Goal: Task Accomplishment & Management: Manage account settings

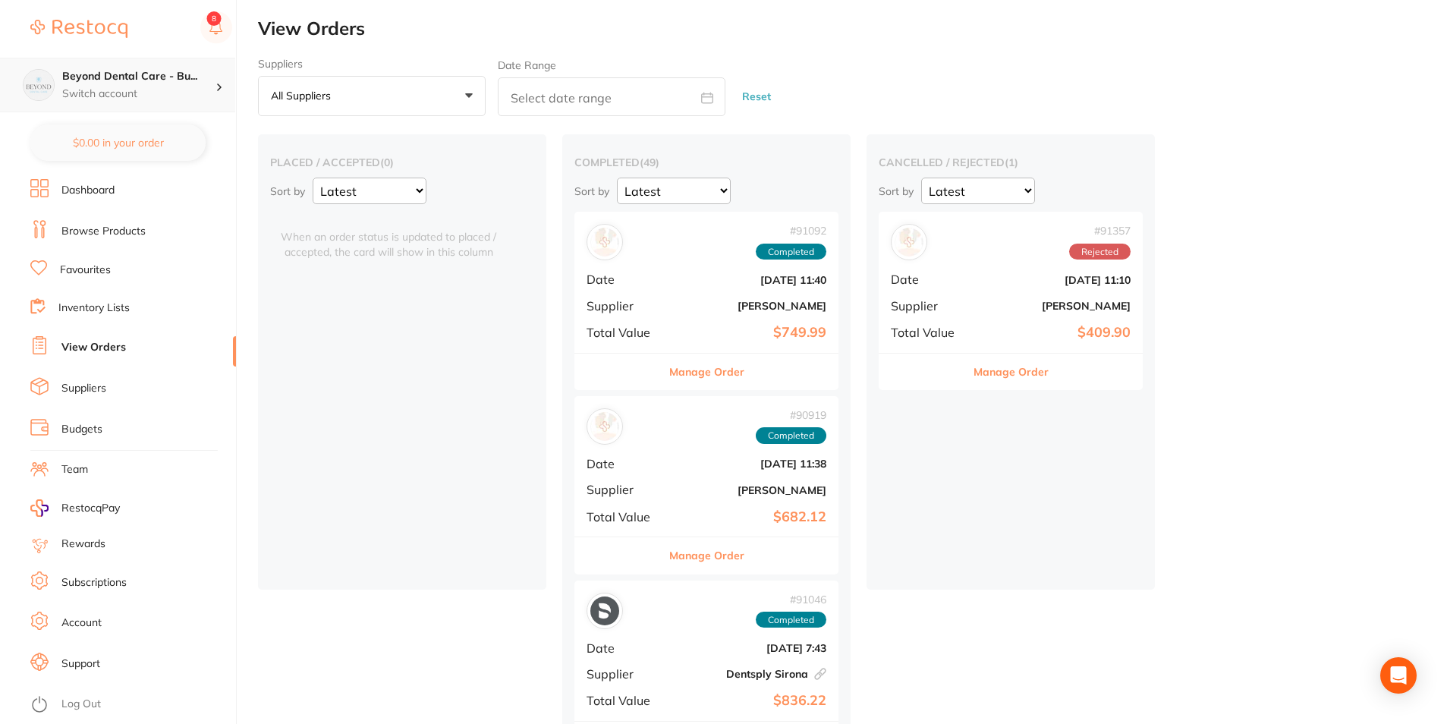
click at [197, 68] on div "Beyond Dental Care - Bu... Switch account" at bounding box center [117, 85] width 235 height 55
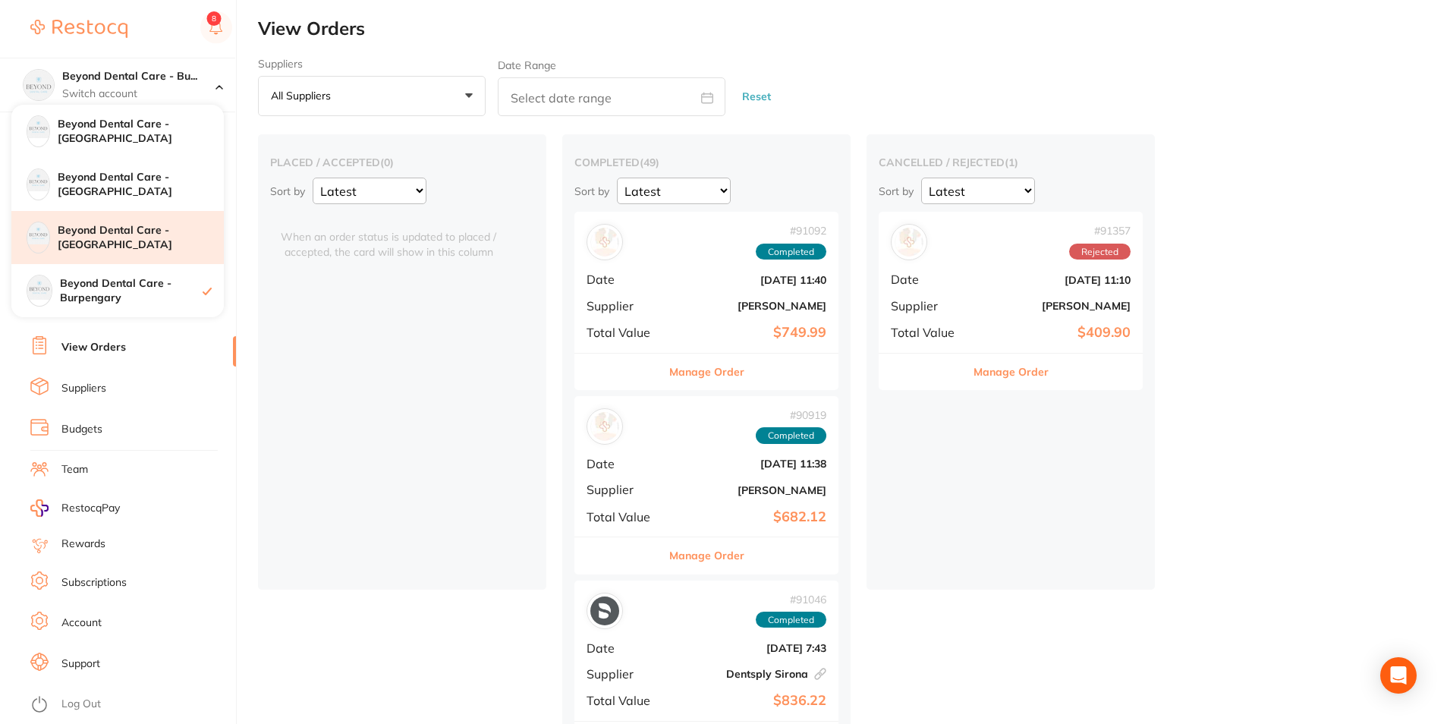
click at [104, 236] on h4 "Beyond Dental Care - [GEOGRAPHIC_DATA]" at bounding box center [141, 238] width 166 height 30
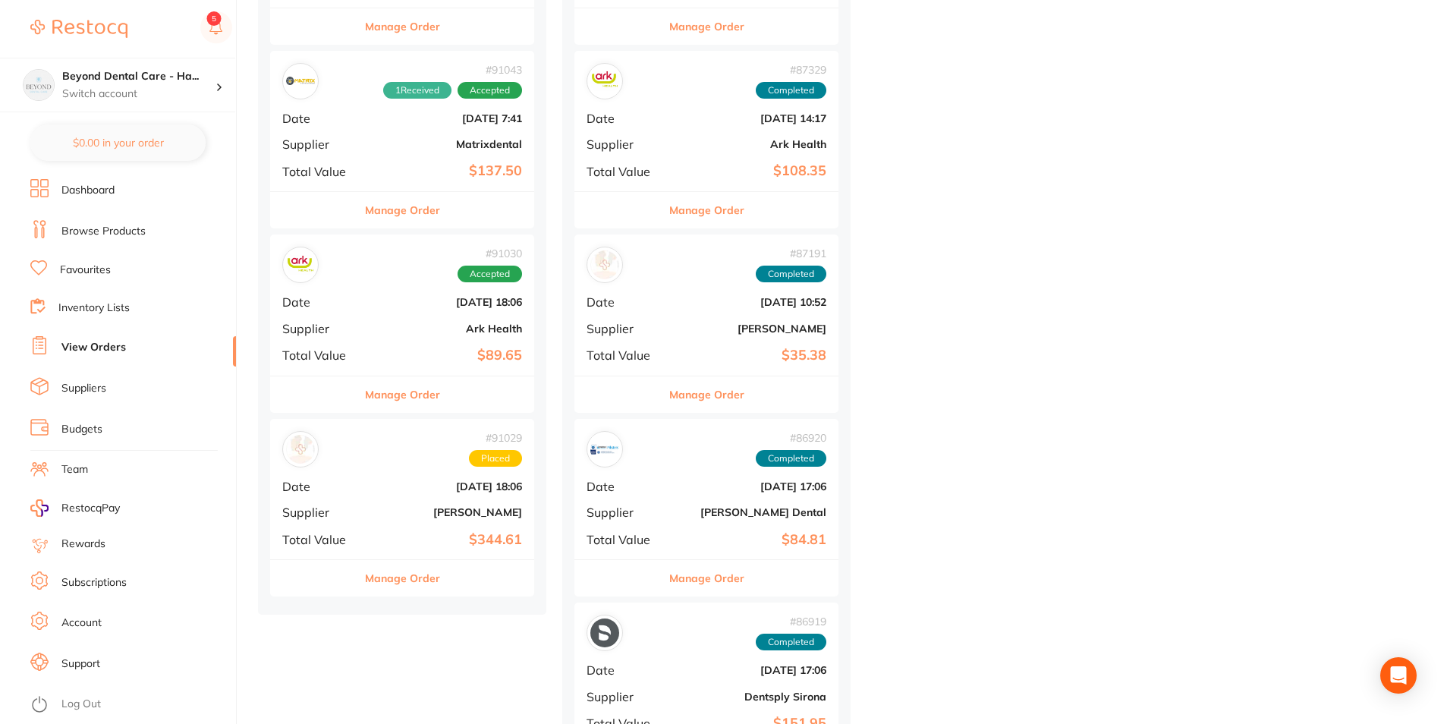
scroll to position [1062, 0]
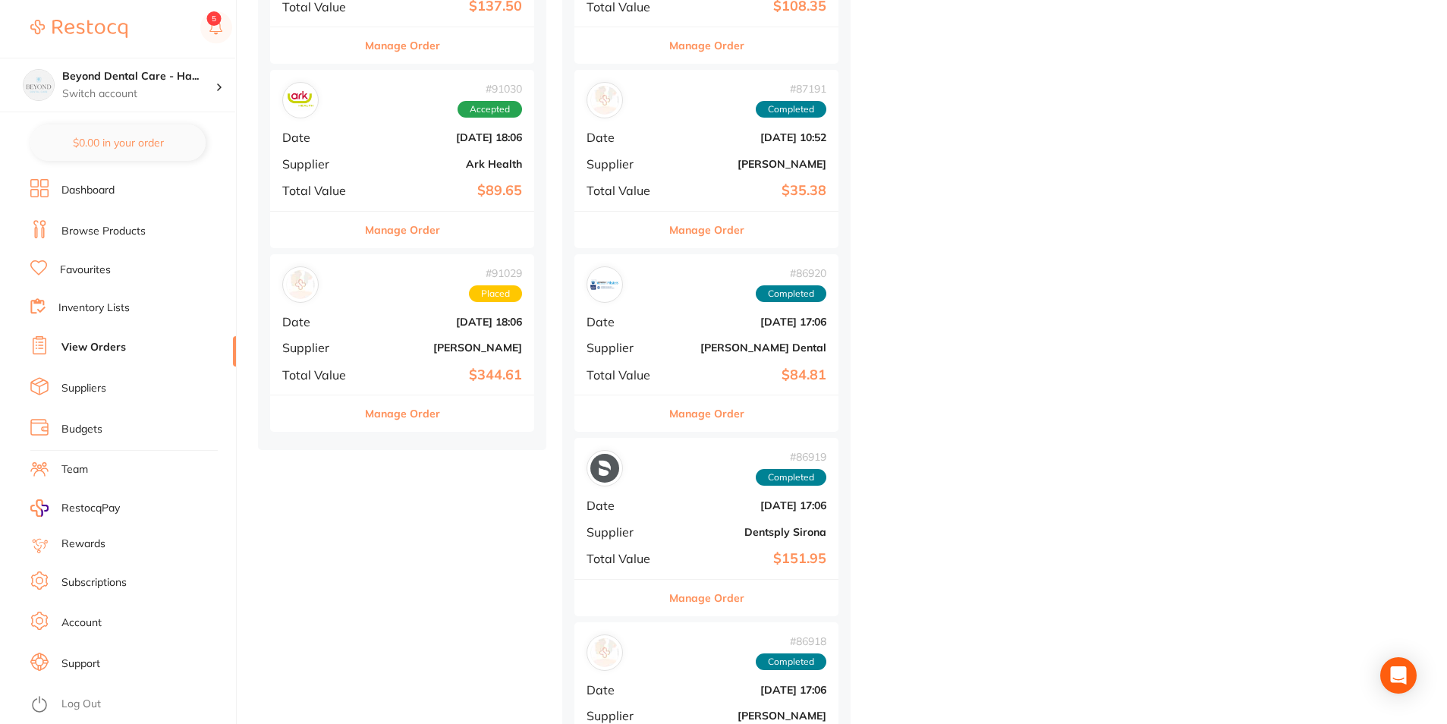
click at [494, 310] on div "# 91029 Placed Date [DATE] 18:06 Supplier [PERSON_NAME] Total Value $344.61" at bounding box center [402, 324] width 264 height 140
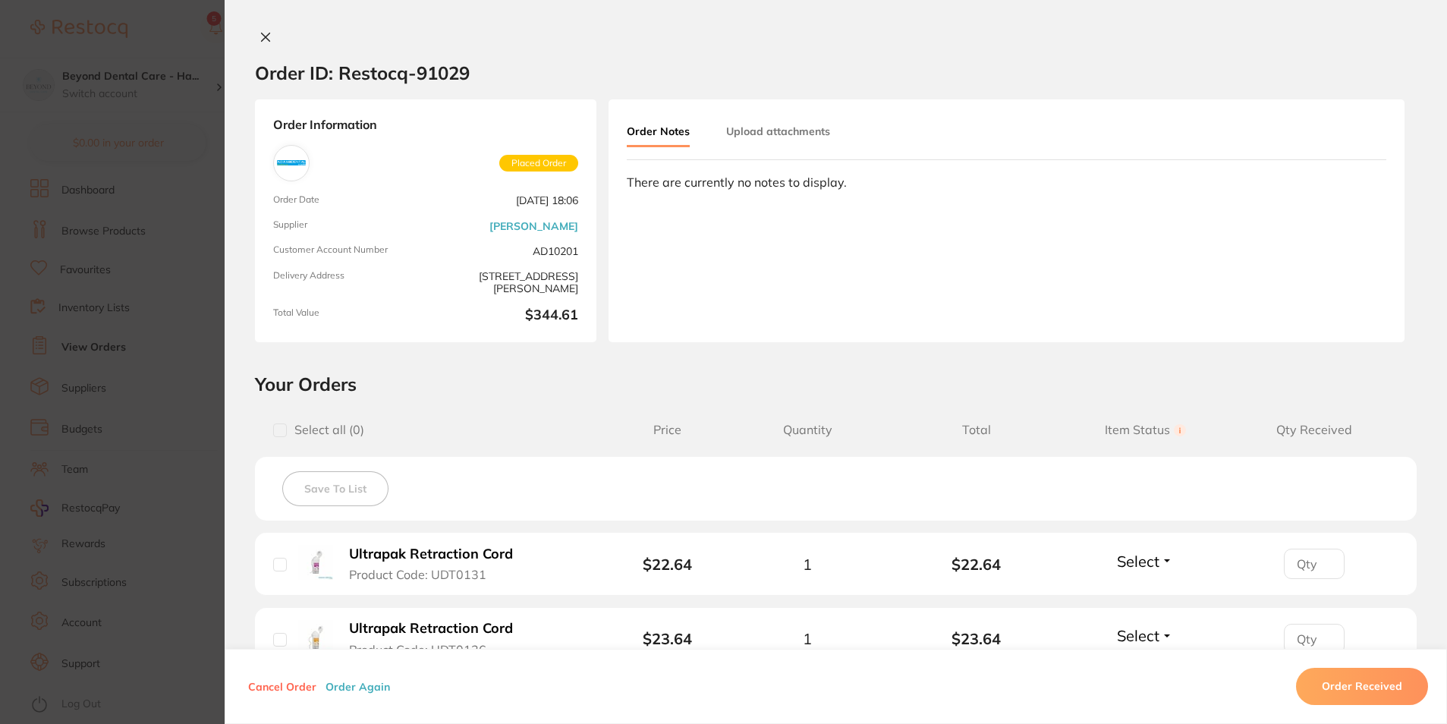
click at [271, 32] on button at bounding box center [265, 38] width 21 height 16
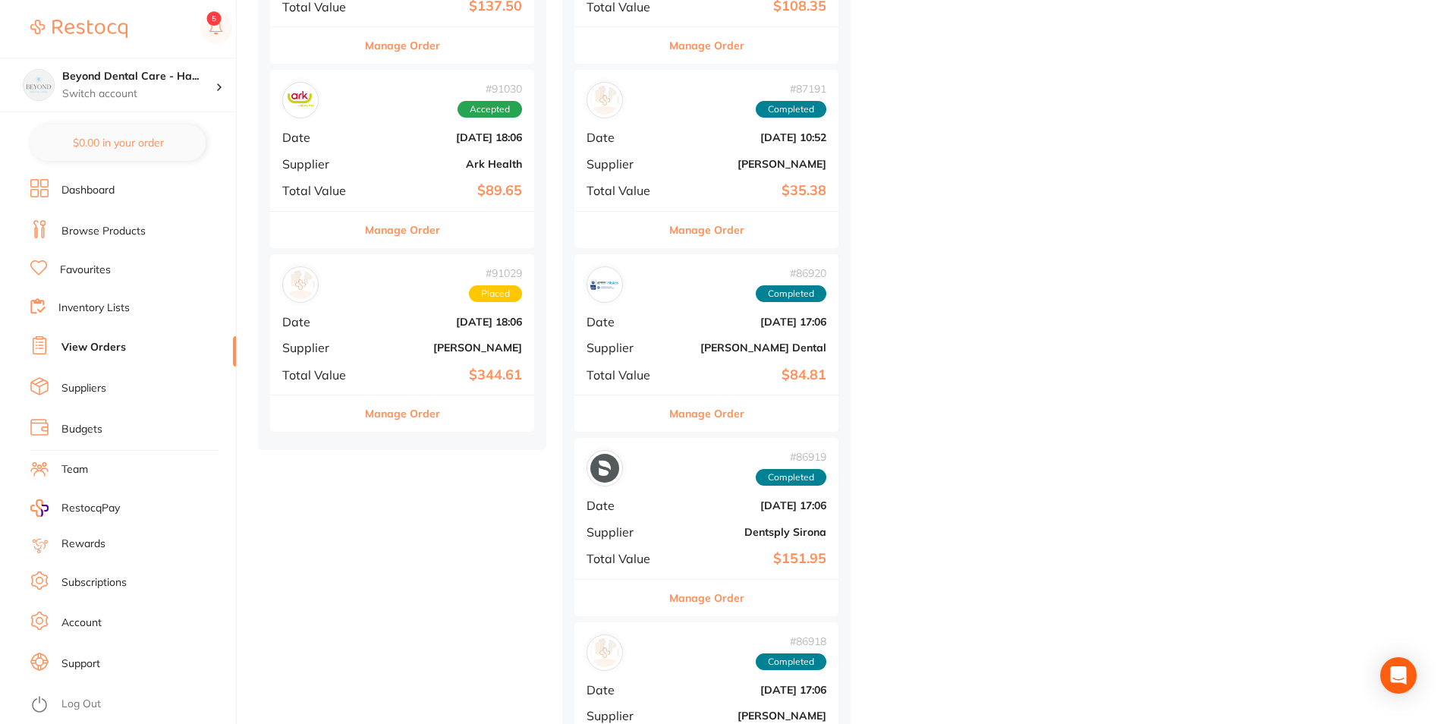
click at [438, 346] on b "[PERSON_NAME]" at bounding box center [446, 347] width 152 height 12
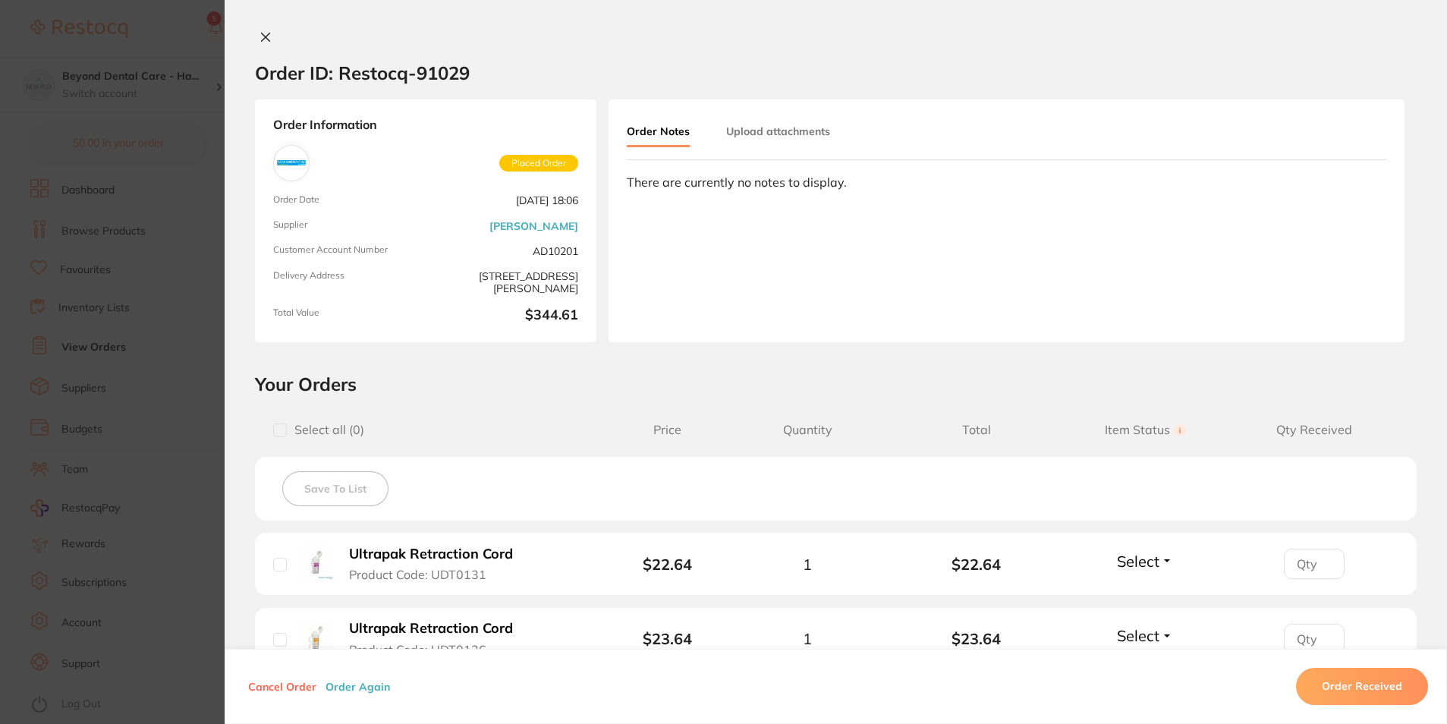
click at [259, 28] on div "Order ID: Restocq- 91029 Order Information Placed Order Order Date [DATE] 18:06…" at bounding box center [836, 362] width 1222 height 724
click at [266, 33] on icon at bounding box center [266, 37] width 8 height 8
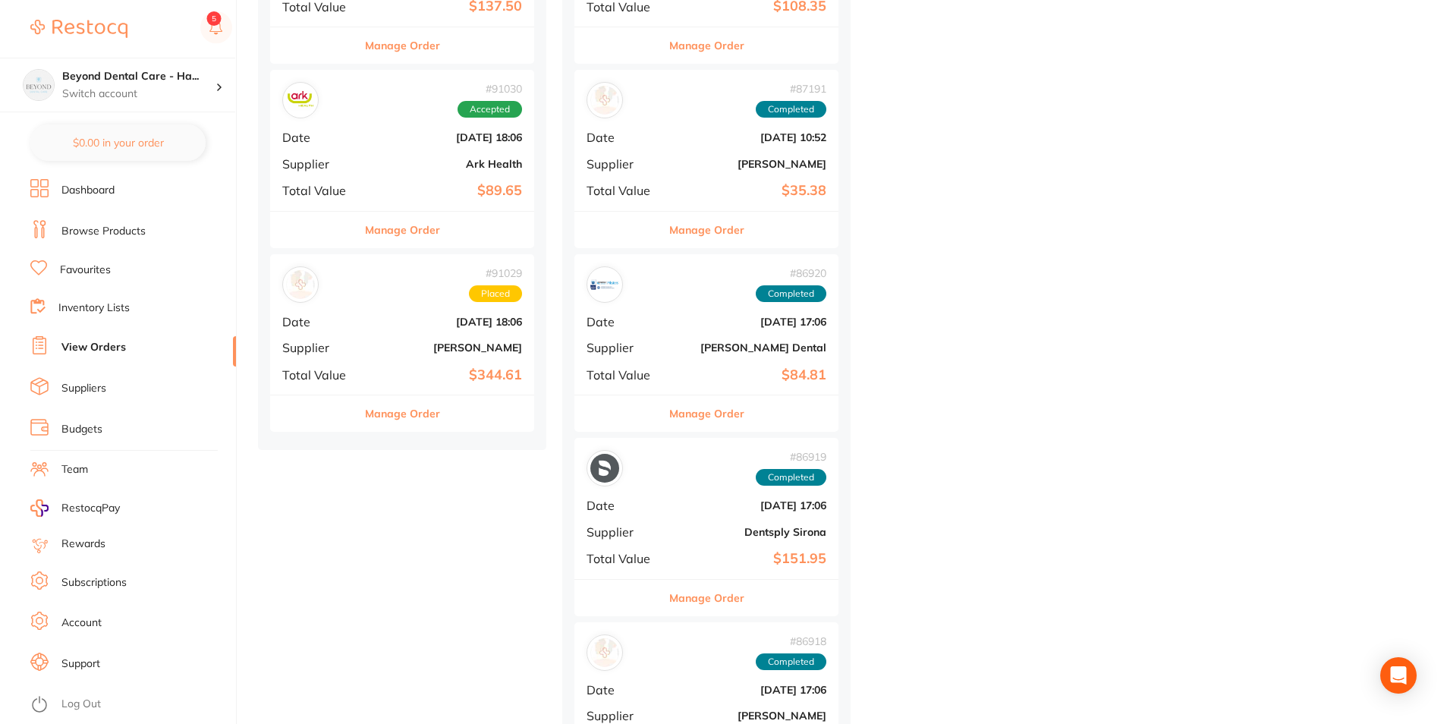
click at [411, 351] on b "[PERSON_NAME]" at bounding box center [446, 347] width 152 height 12
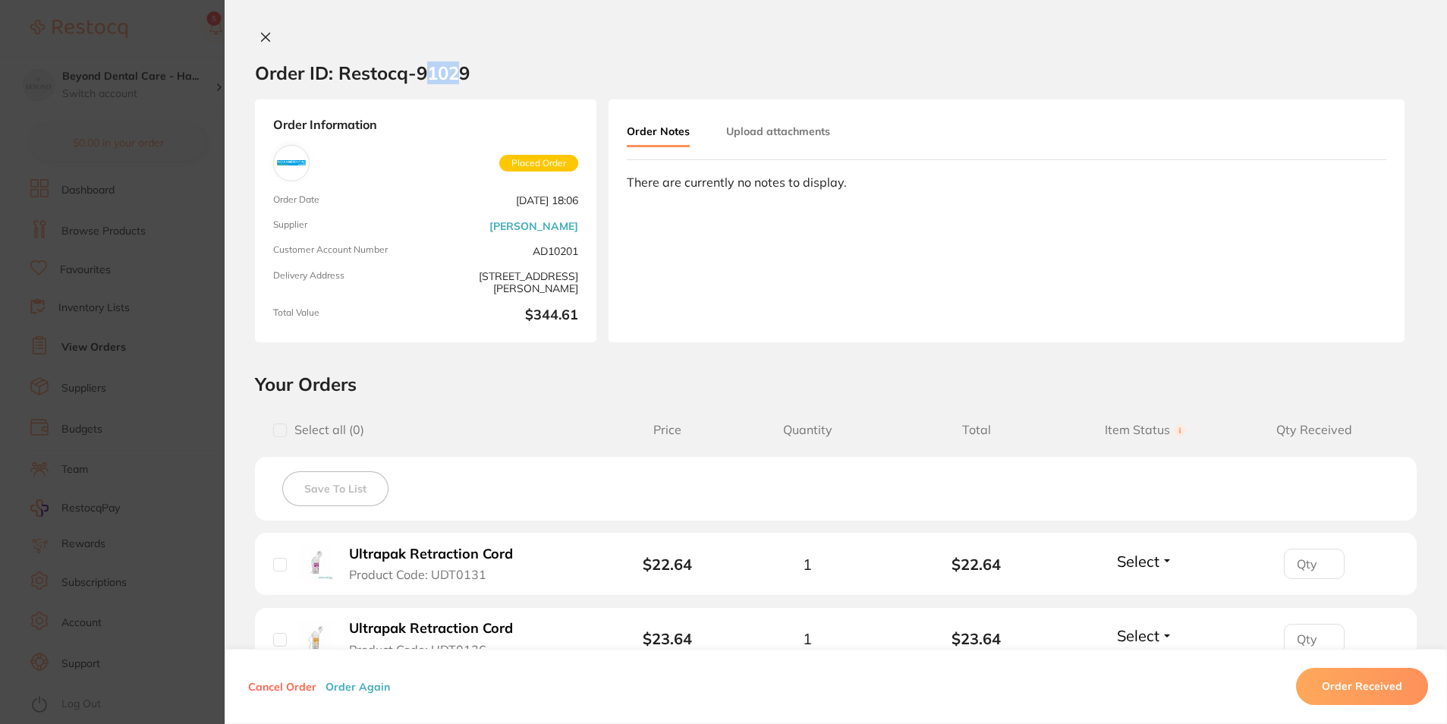
drag, startPoint x: 419, startPoint y: 74, endPoint x: 455, endPoint y: 73, distance: 35.7
click at [455, 73] on h2 "Order ID: Restocq- 91029" at bounding box center [362, 72] width 215 height 23
drag, startPoint x: 455, startPoint y: 73, endPoint x: 426, endPoint y: 115, distance: 50.7
click at [431, 112] on div "Order Information Placed Order Order Date [DATE] 18:06 Supplier [PERSON_NAME] C…" at bounding box center [425, 220] width 341 height 243
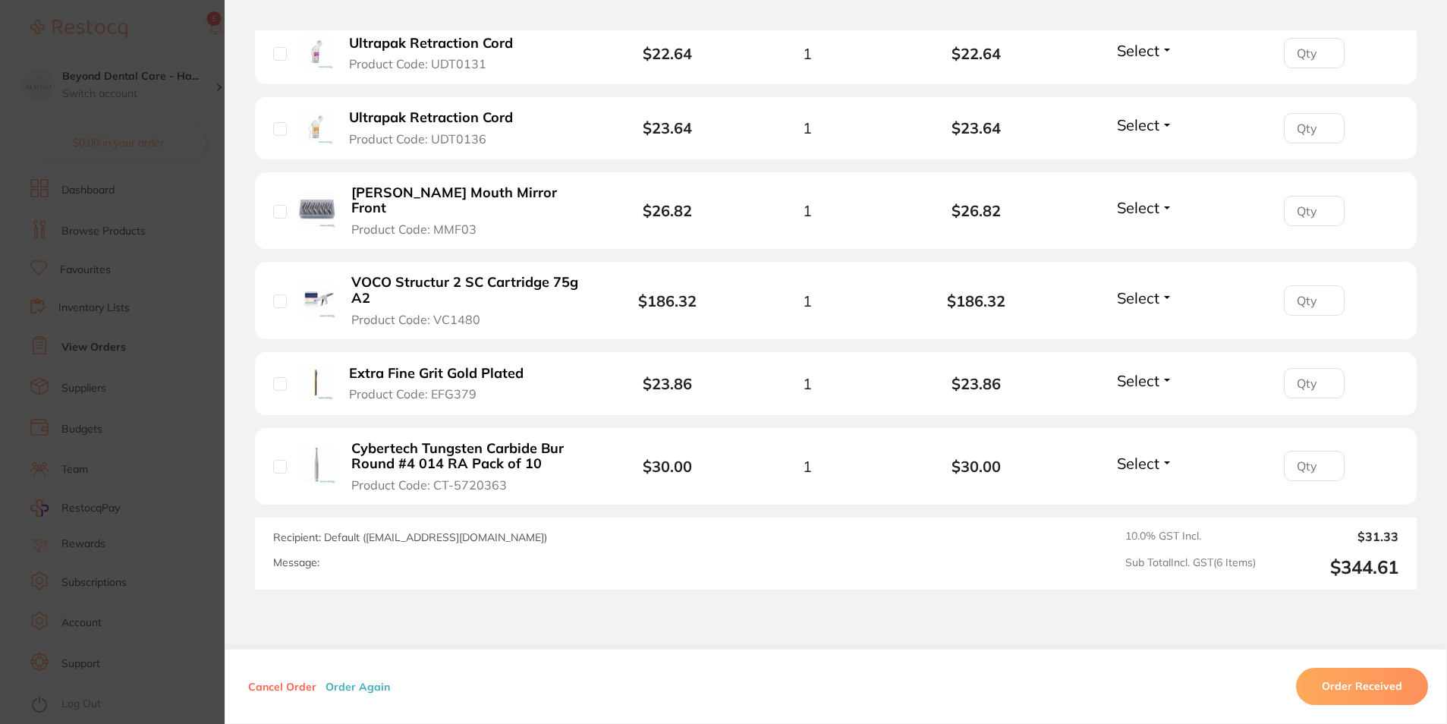
scroll to position [436, 0]
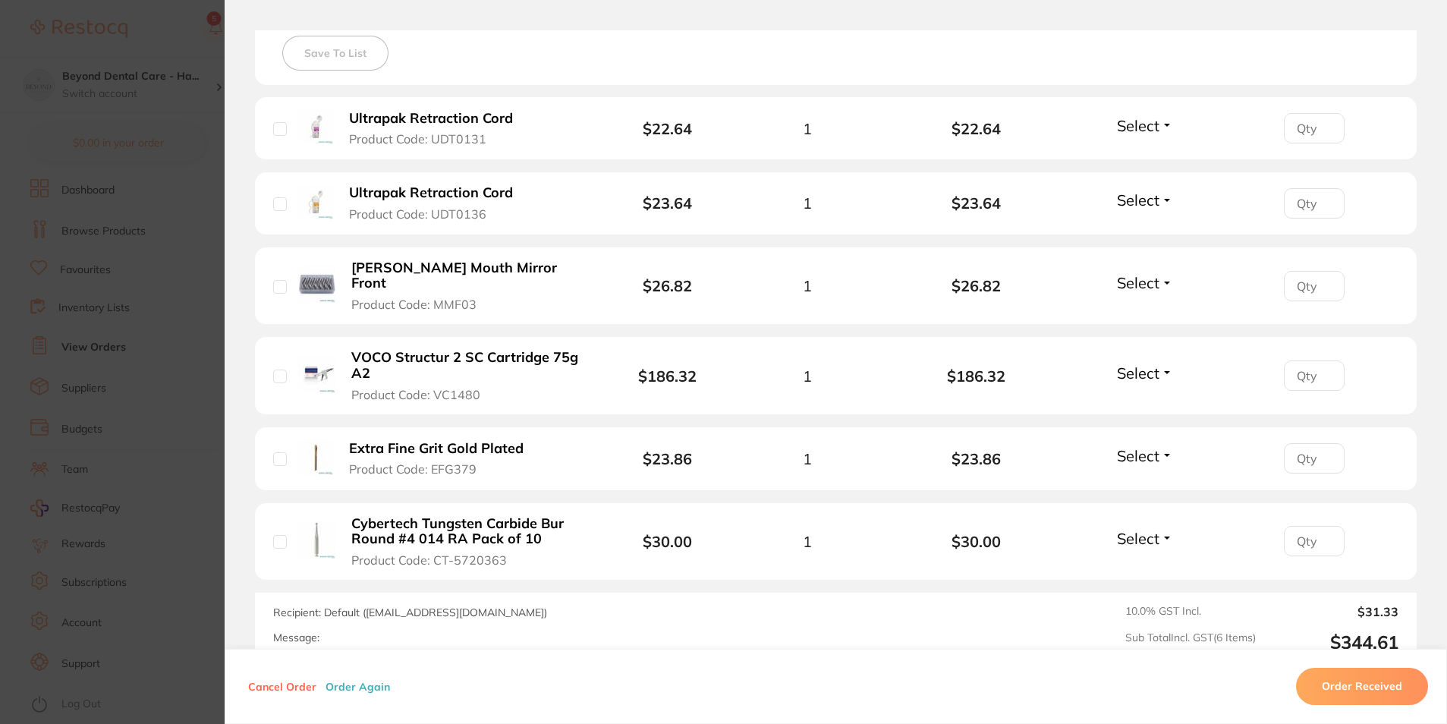
click at [210, 186] on section "Order ID: Restocq- 91029 Order Information Placed Order Order Date [DATE] 18:06…" at bounding box center [723, 362] width 1447 height 724
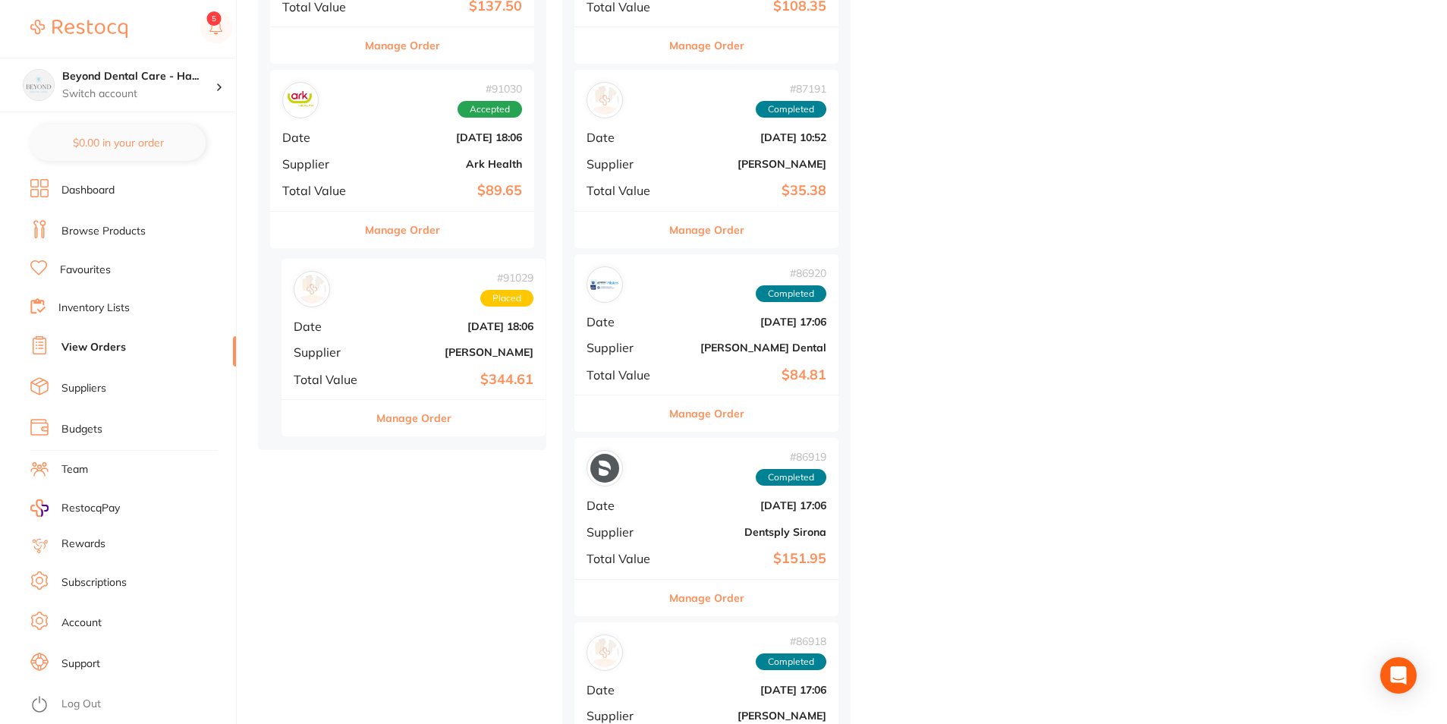
drag, startPoint x: 417, startPoint y: 328, endPoint x: 435, endPoint y: 325, distance: 17.7
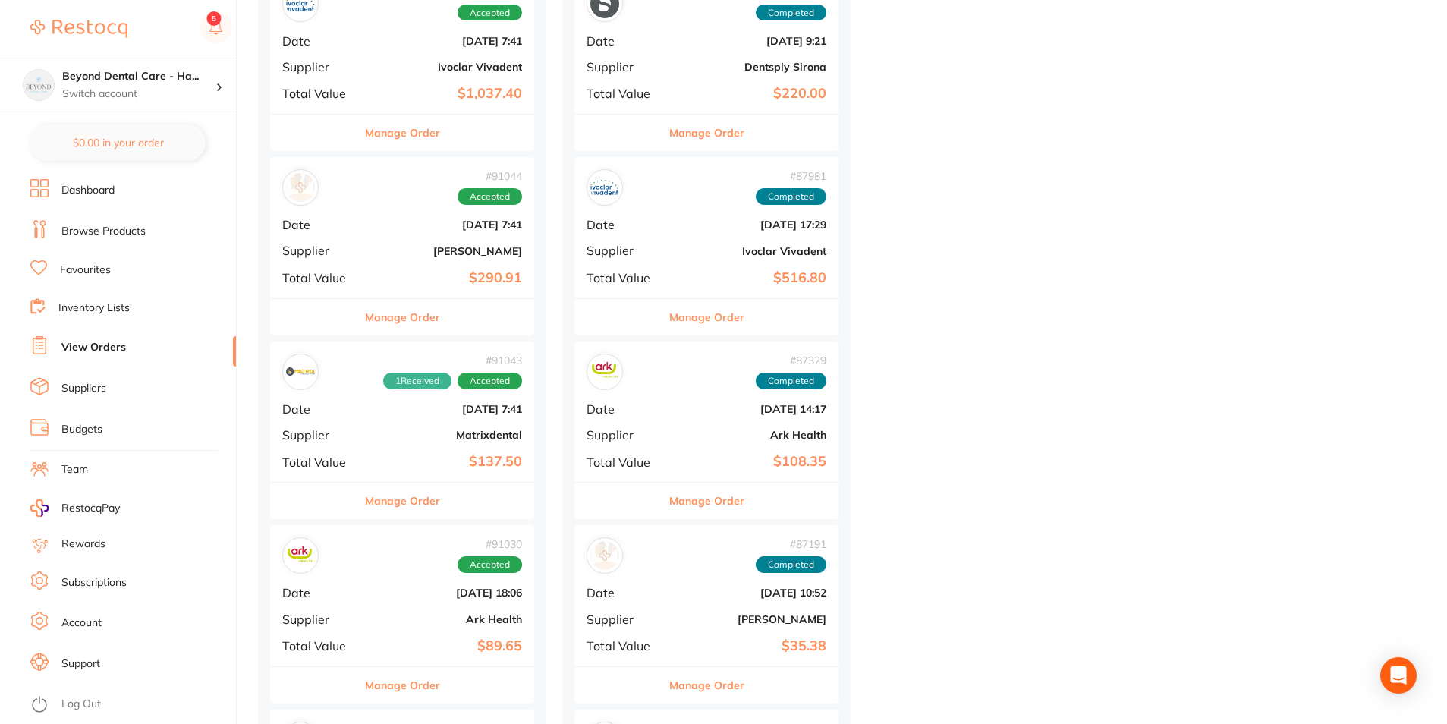
scroll to position [911, 0]
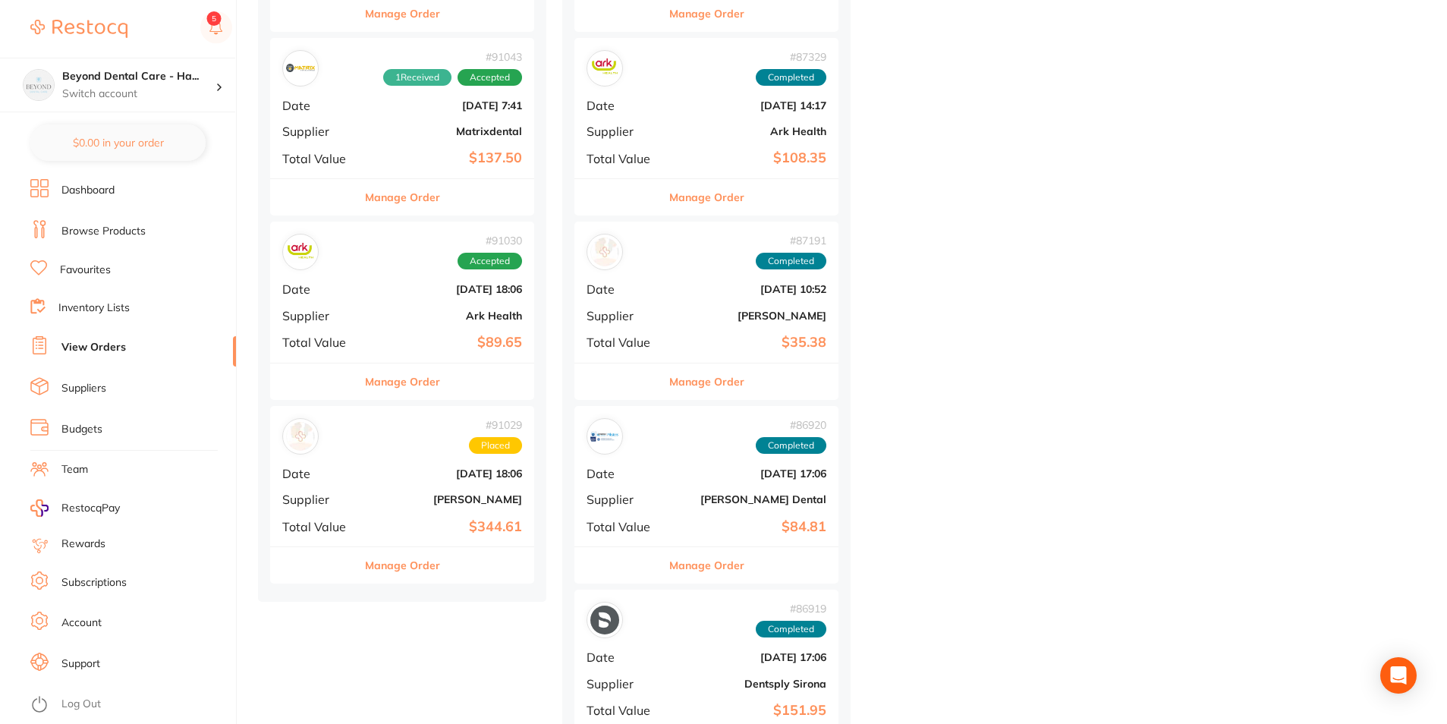
drag, startPoint x: 877, startPoint y: 202, endPoint x: 964, endPoint y: 209, distance: 87.5
click at [423, 478] on b "[DATE] 18:06" at bounding box center [446, 473] width 152 height 12
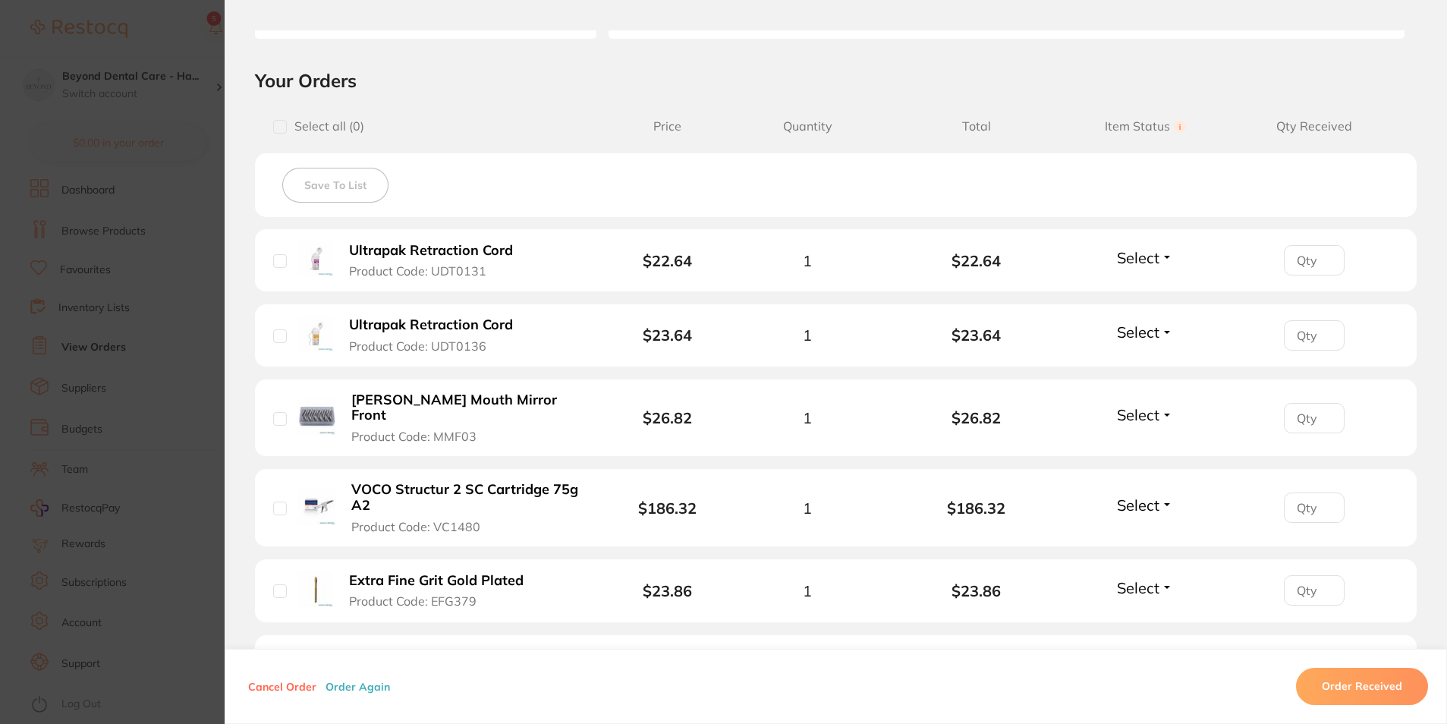
scroll to position [455, 0]
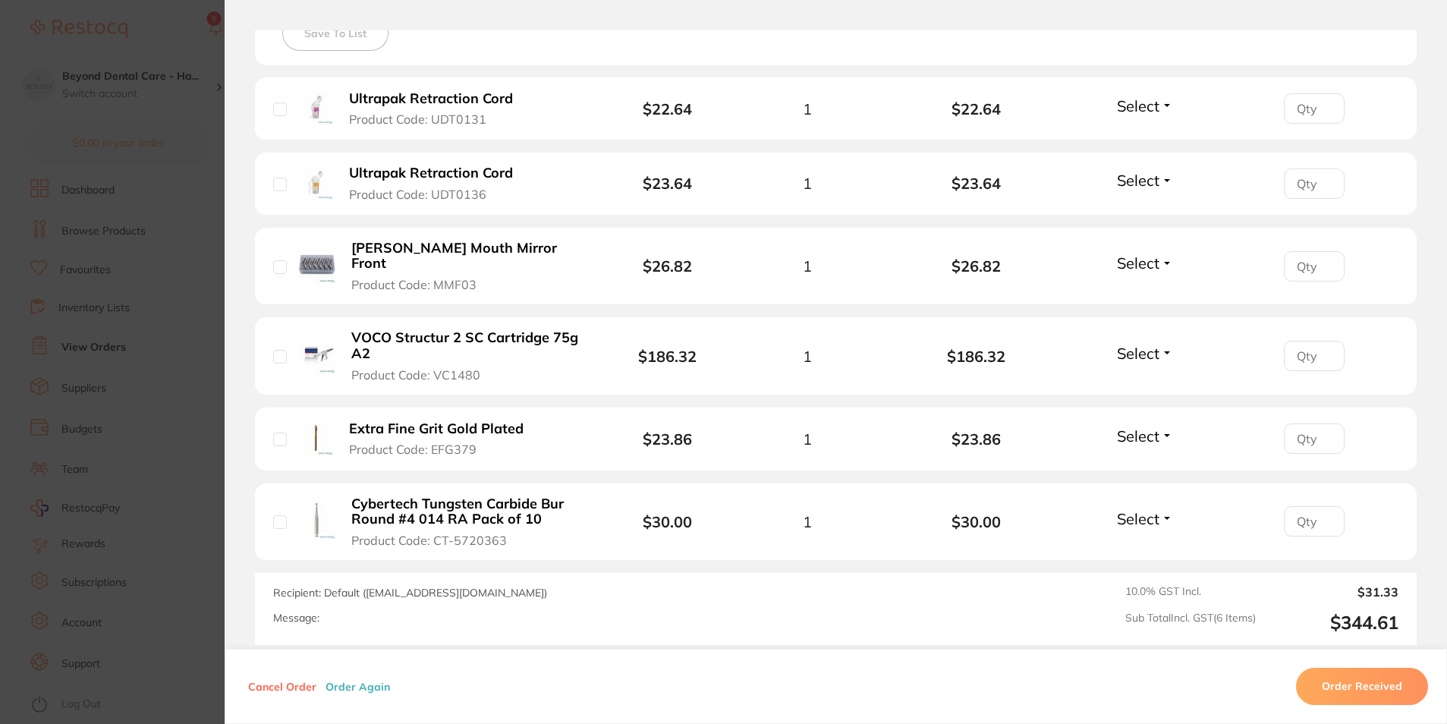
click at [184, 429] on section "Order ID: Restocq- 91029 Order Information Placed Order Order Date [DATE] 18:06…" at bounding box center [723, 362] width 1447 height 724
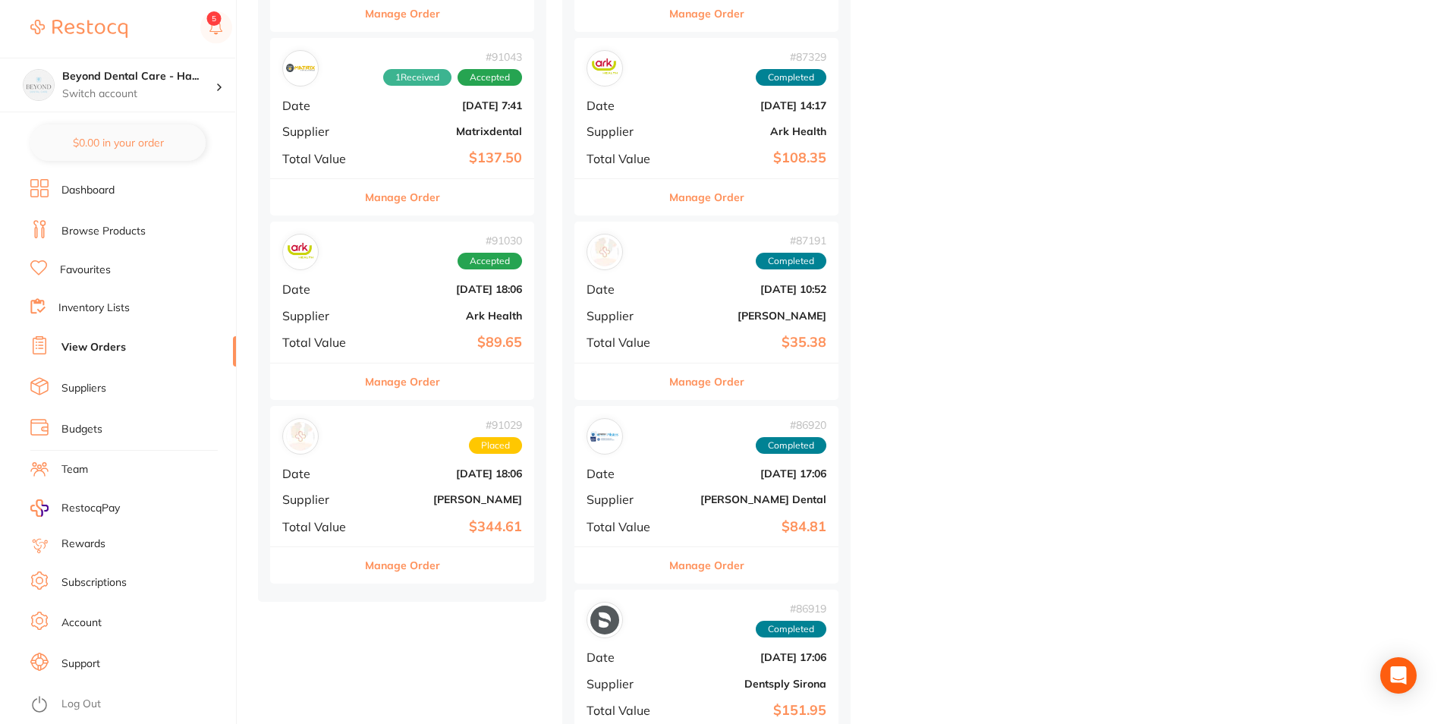
click at [379, 508] on div "# 91029 Placed Date [DATE] 18:06 Supplier [PERSON_NAME] Total Value $344.61" at bounding box center [402, 476] width 264 height 140
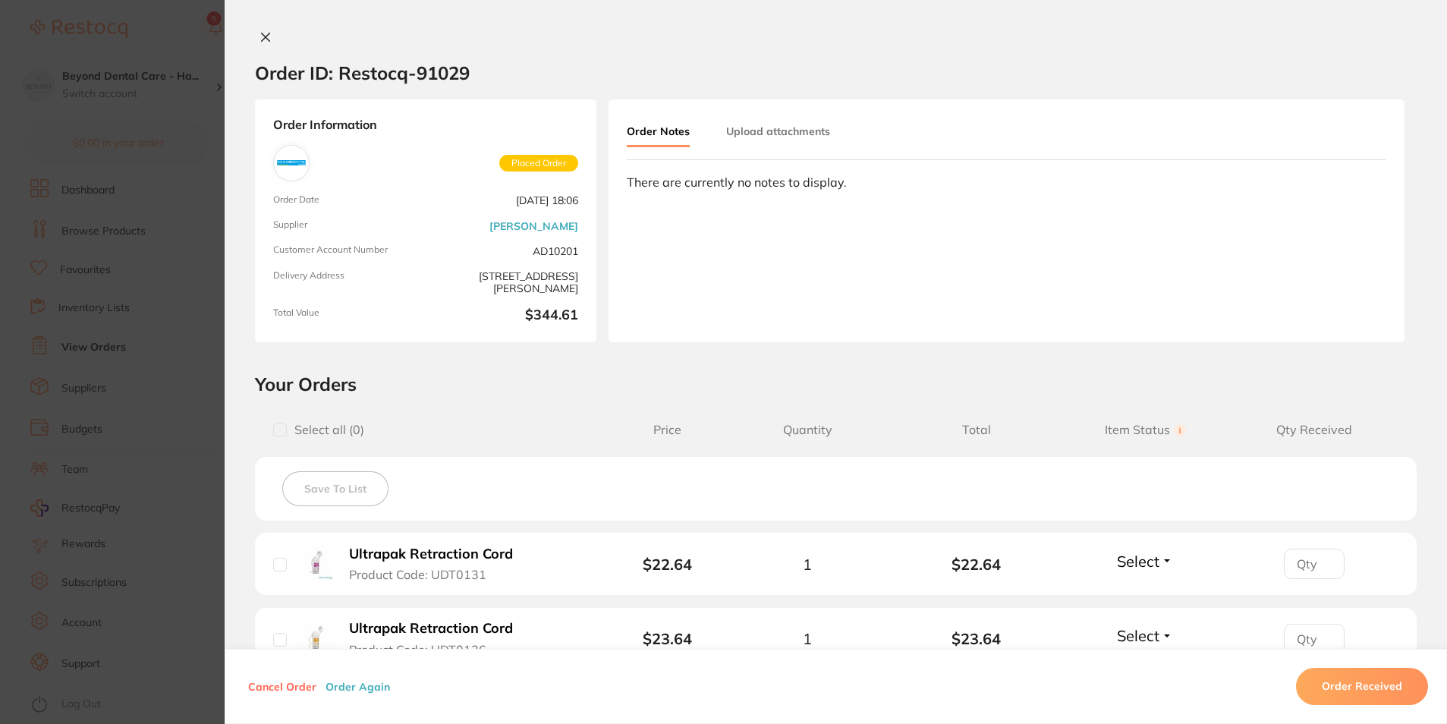
click at [178, 372] on section "Order ID: Restocq- 91029 Order Information Placed Order Order Date [DATE] 18:06…" at bounding box center [723, 362] width 1447 height 724
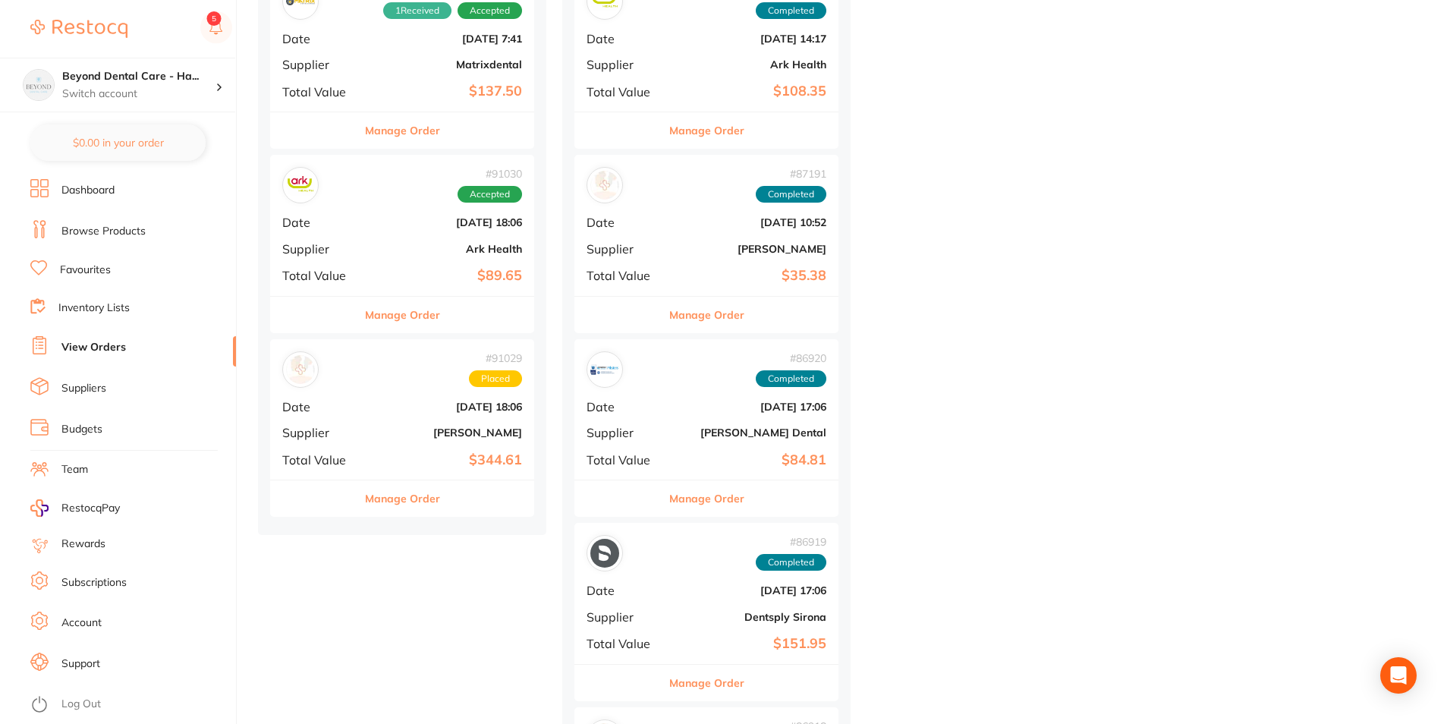
scroll to position [986, 0]
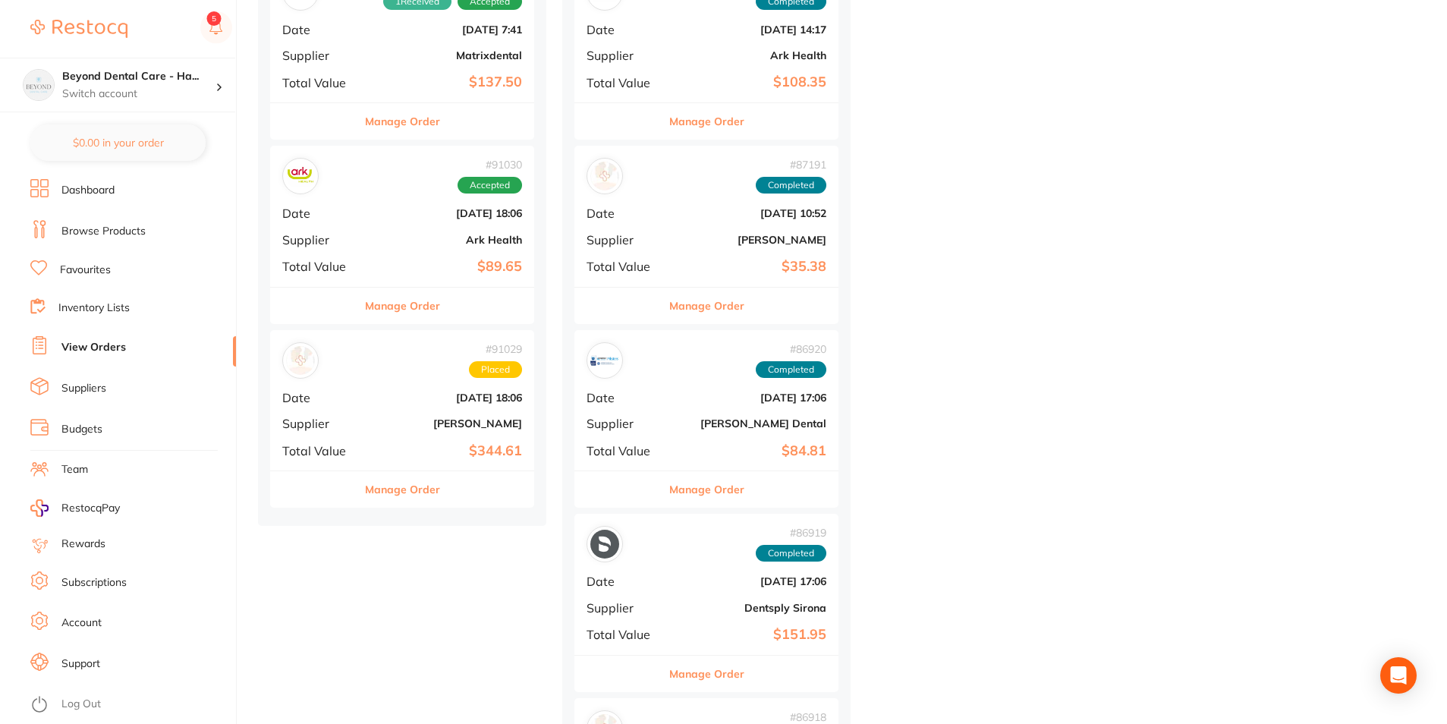
click at [393, 399] on b "[DATE] 18:06" at bounding box center [446, 398] width 152 height 12
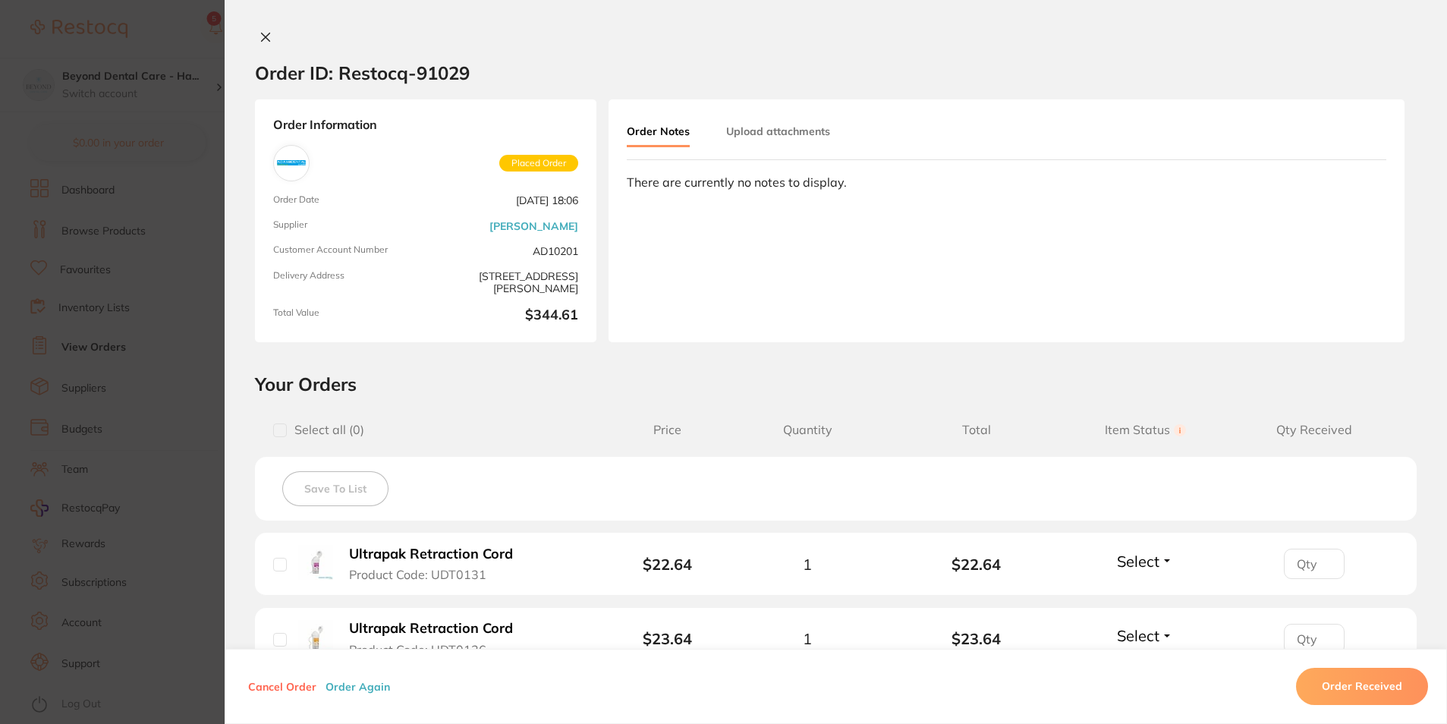
click at [260, 47] on div "Order ID: Restocq- 91029" at bounding box center [362, 72] width 215 height 53
click at [266, 43] on button at bounding box center [265, 38] width 21 height 16
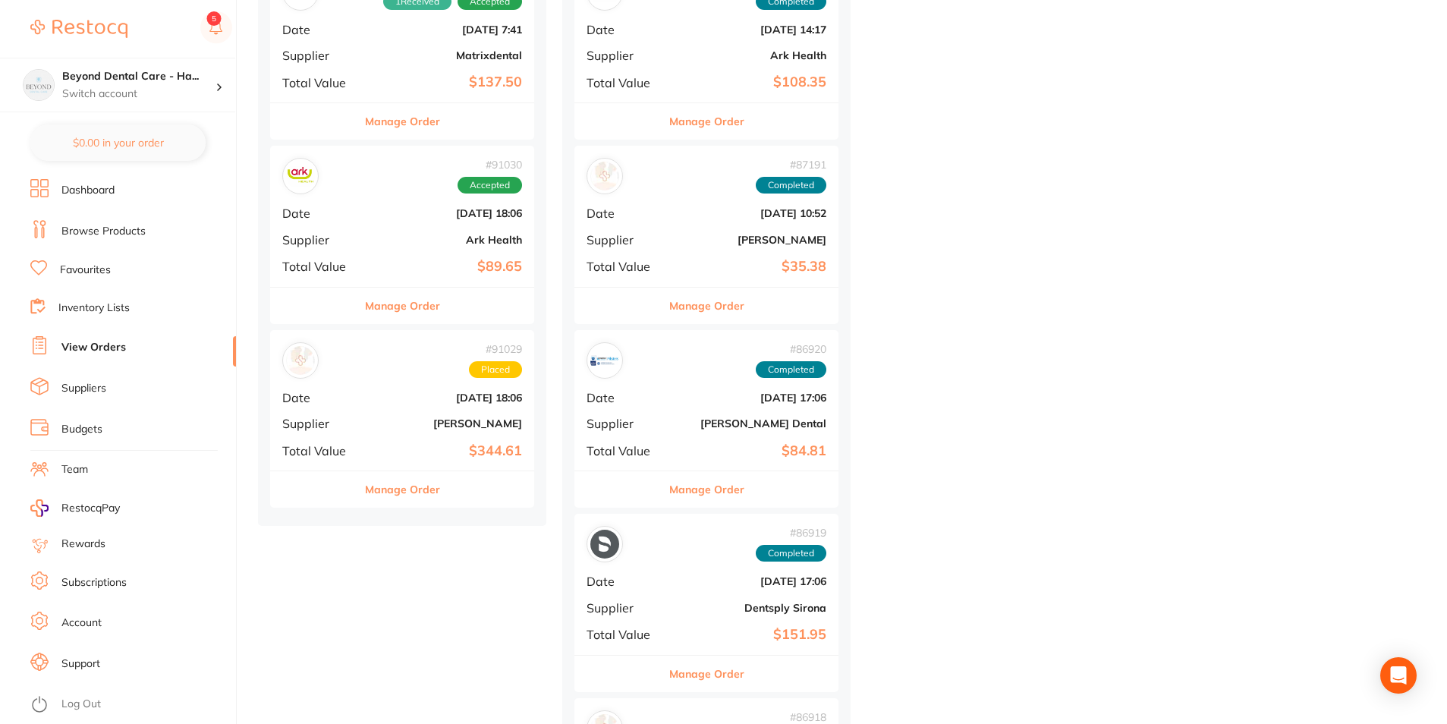
click at [380, 426] on b "[PERSON_NAME]" at bounding box center [446, 423] width 152 height 12
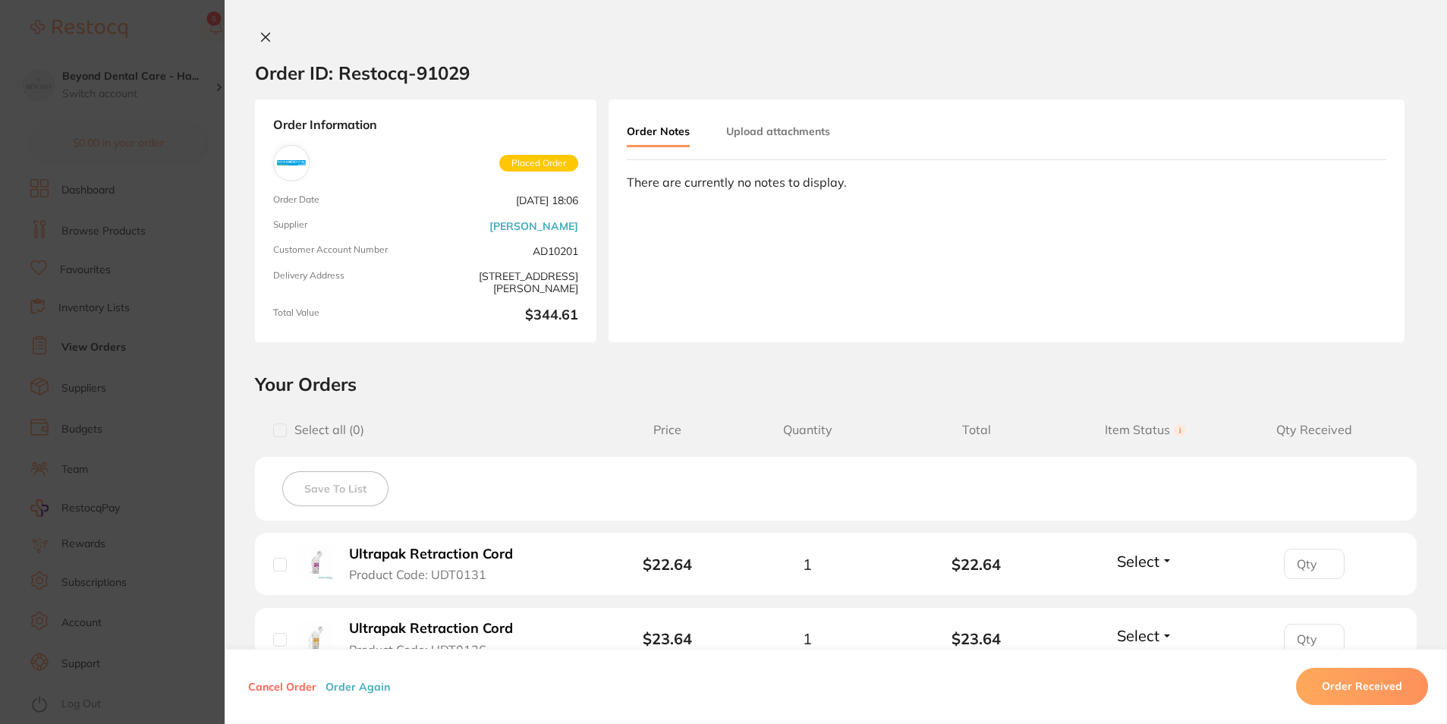
scroll to position [759, 0]
click at [263, 33] on icon at bounding box center [266, 37] width 12 height 12
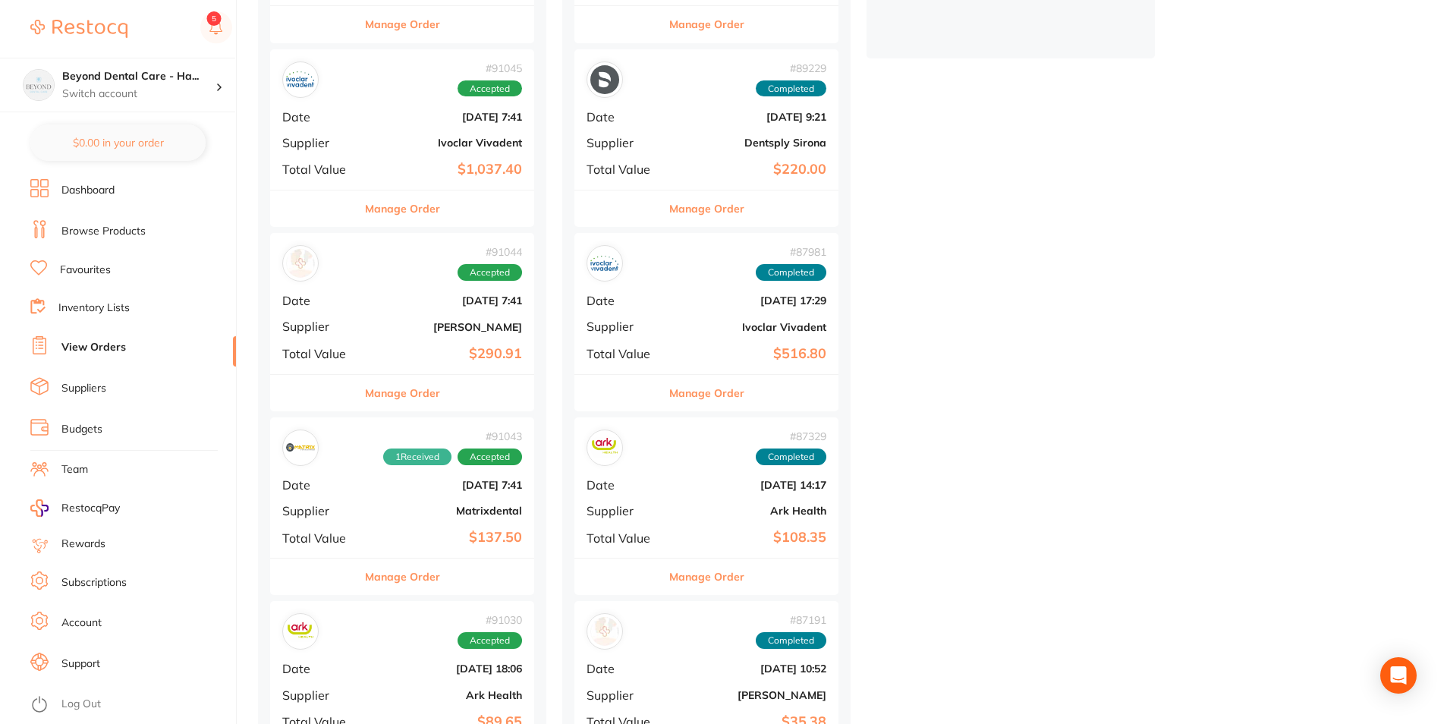
scroll to position [986, 0]
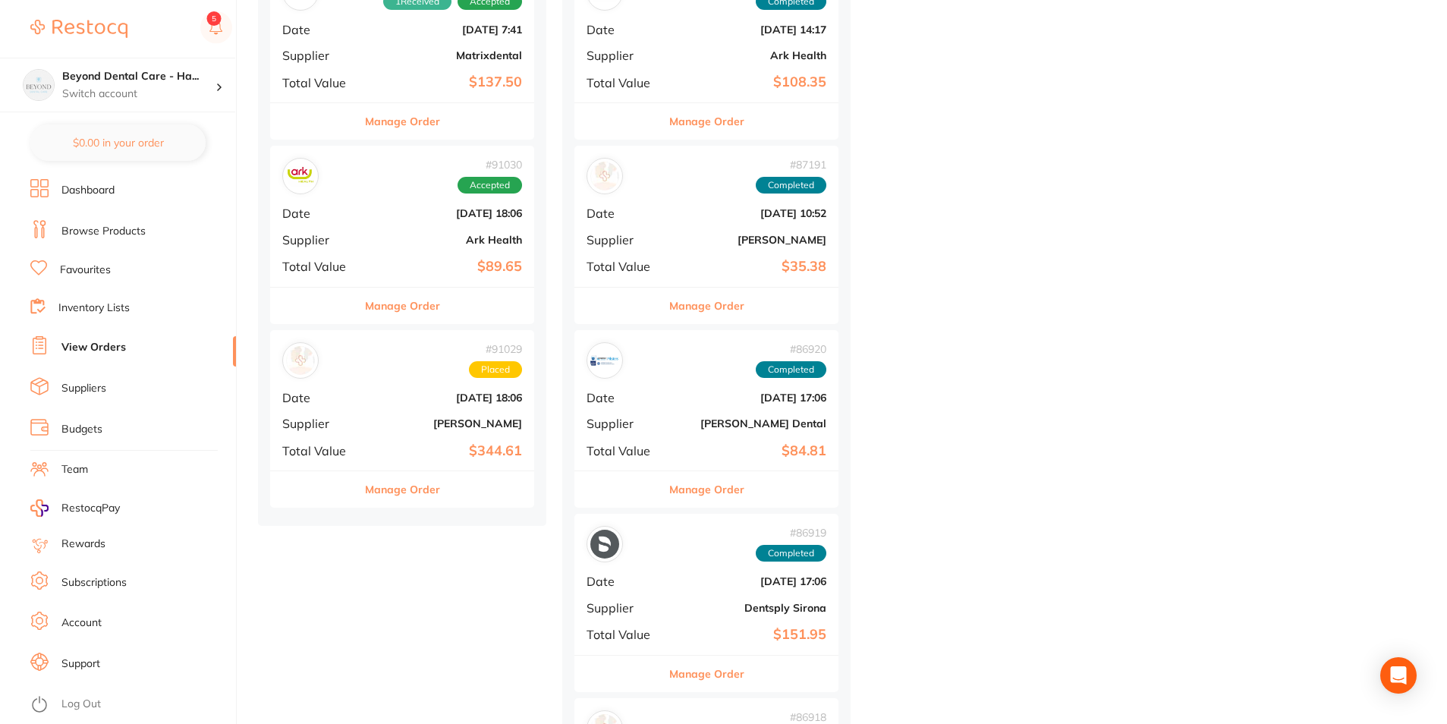
click at [371, 379] on div "# 91029 Placed Date [DATE] 18:06 Supplier [PERSON_NAME] Total Value $344.61" at bounding box center [402, 400] width 264 height 140
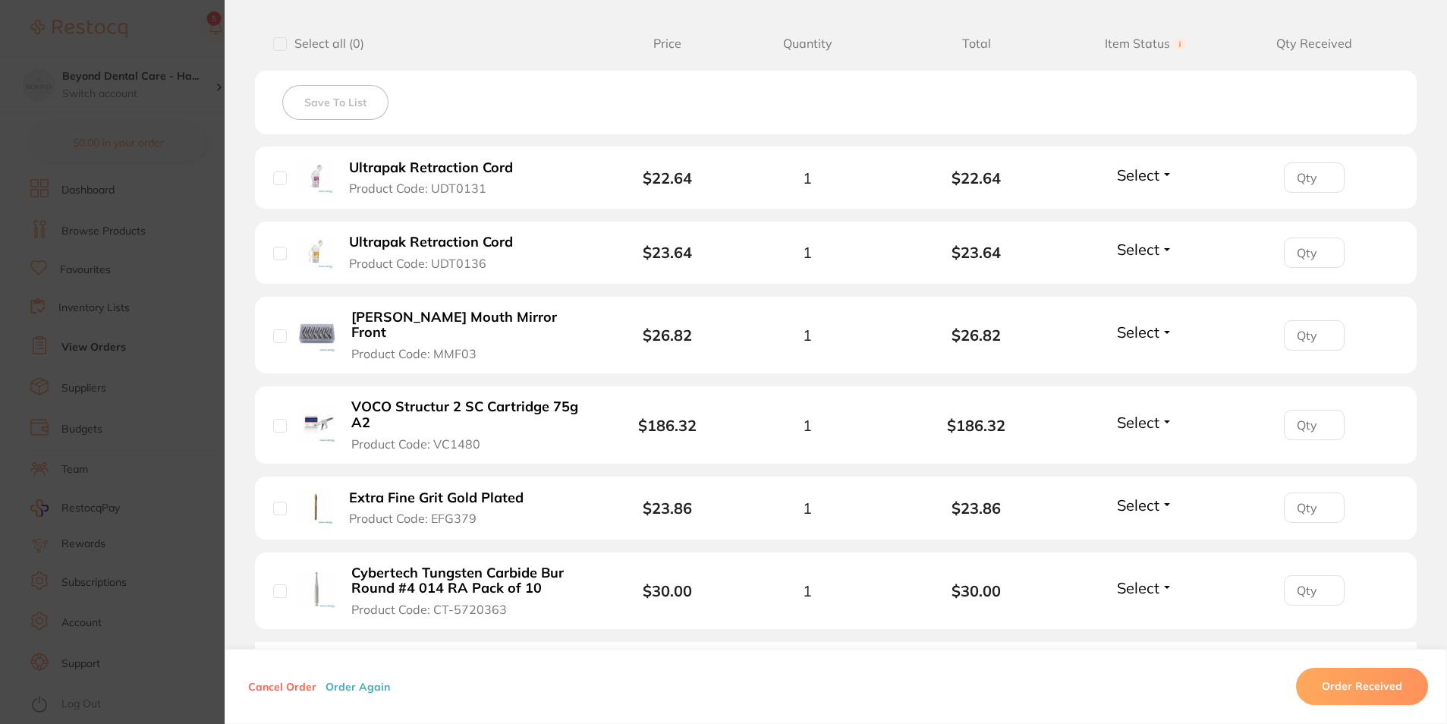
scroll to position [360, 0]
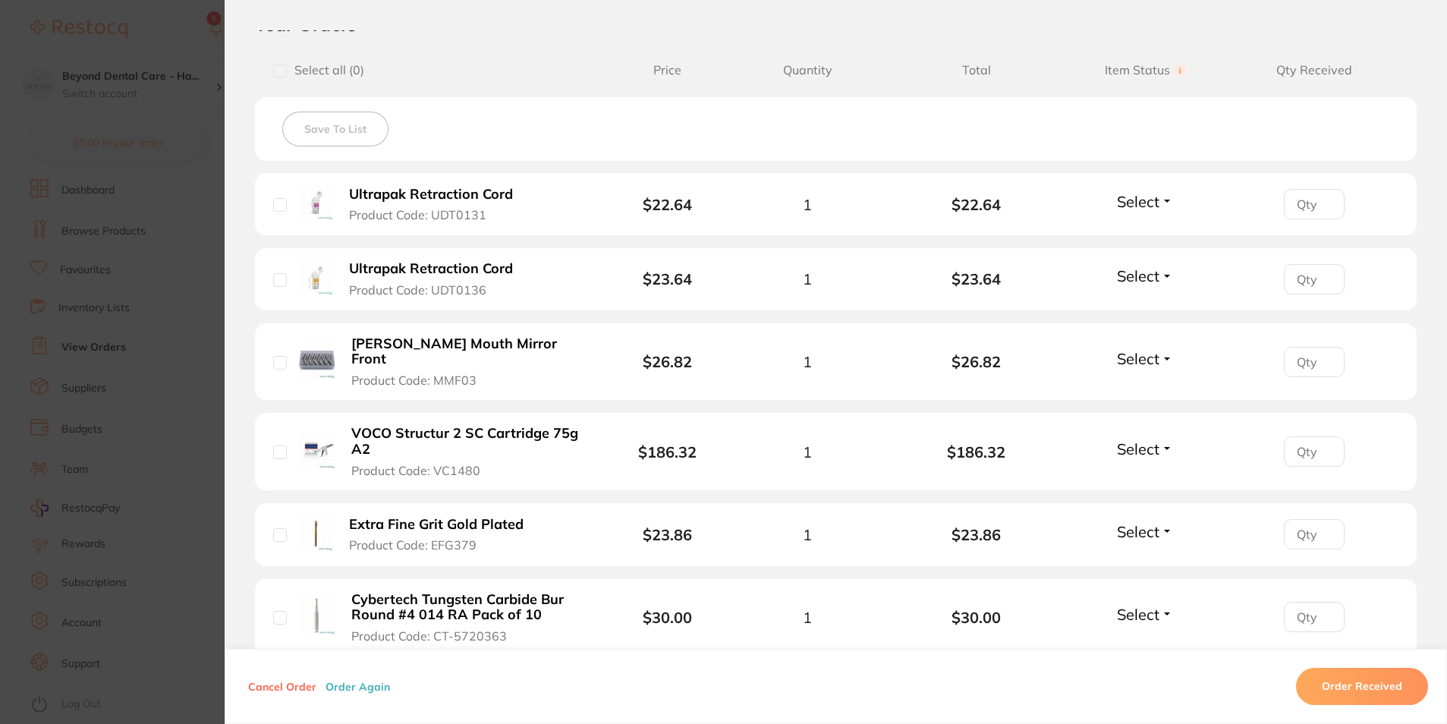
click at [167, 508] on section "Order ID: Restocq- 91029 Order Information Placed Order Order Date [DATE] 18:06…" at bounding box center [723, 362] width 1447 height 724
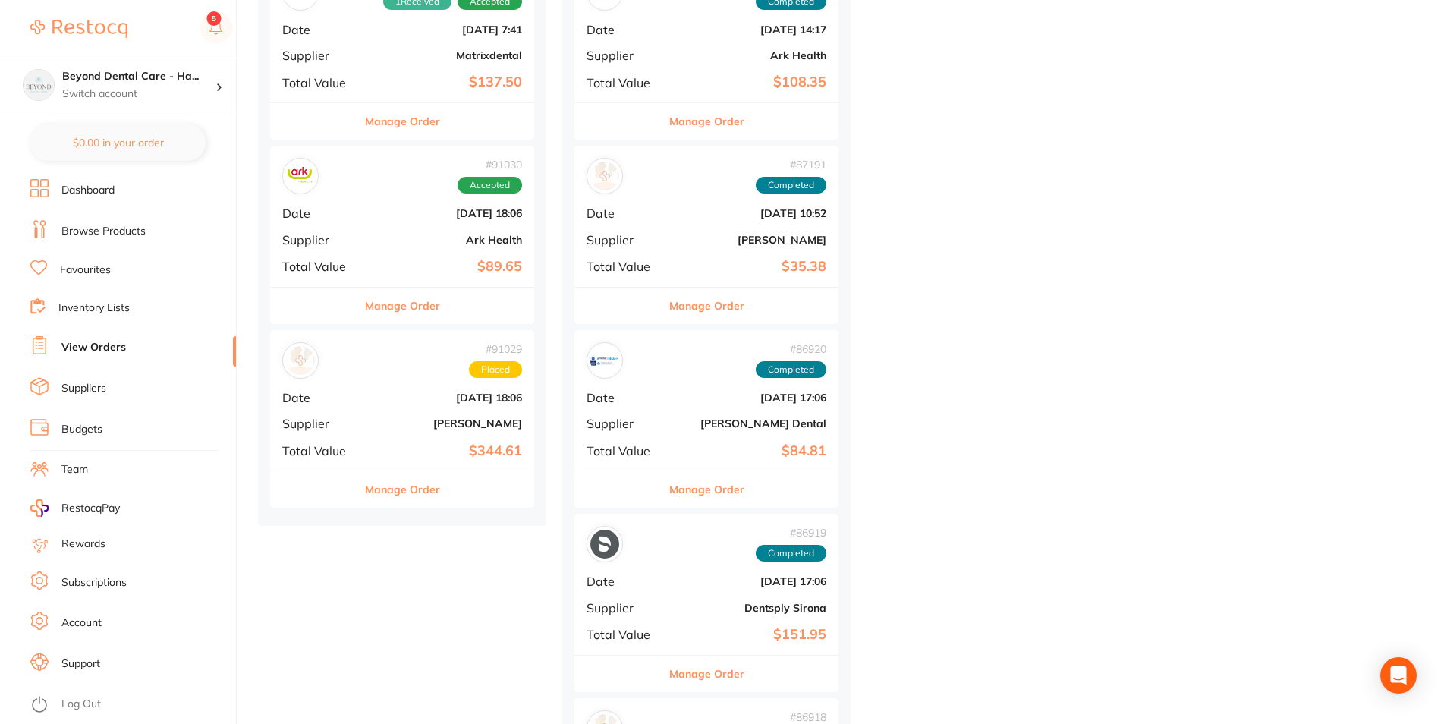
click at [400, 397] on b "[DATE] 18:06" at bounding box center [446, 398] width 152 height 12
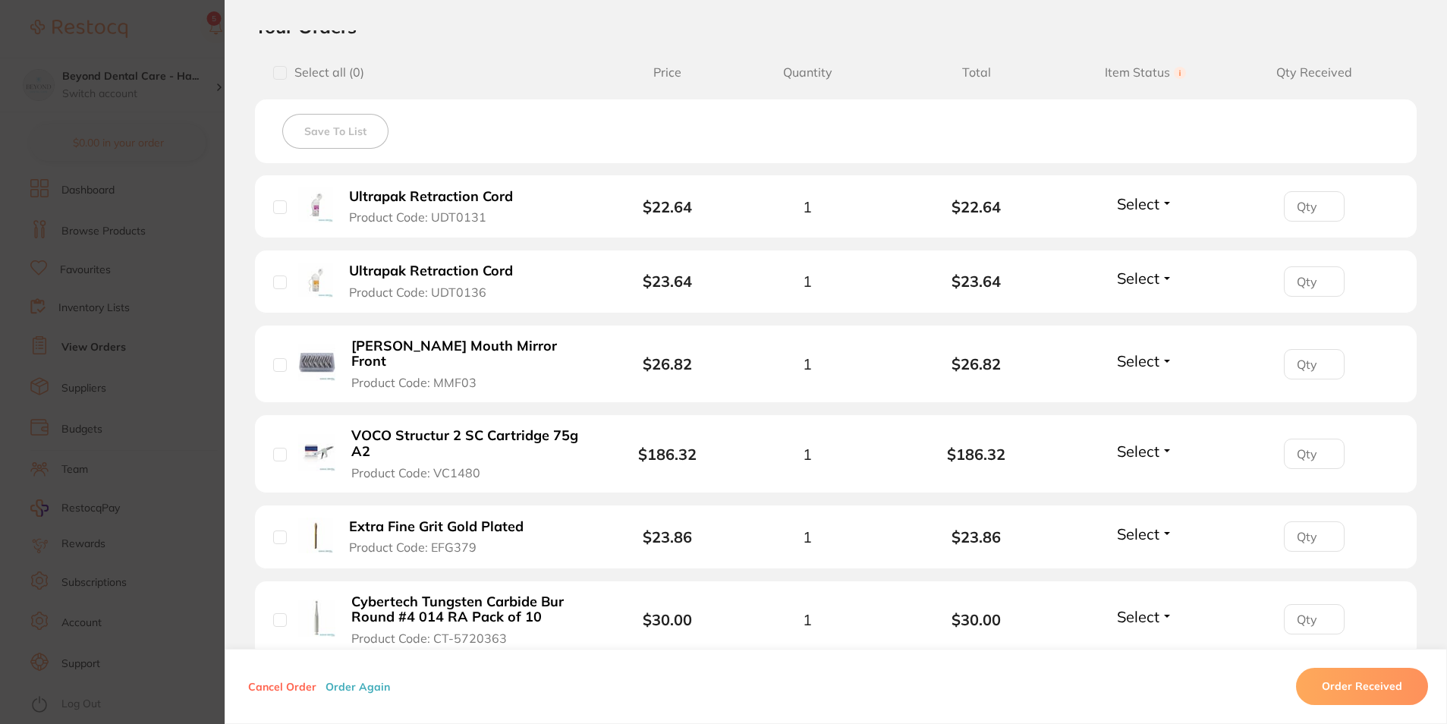
scroll to position [379, 0]
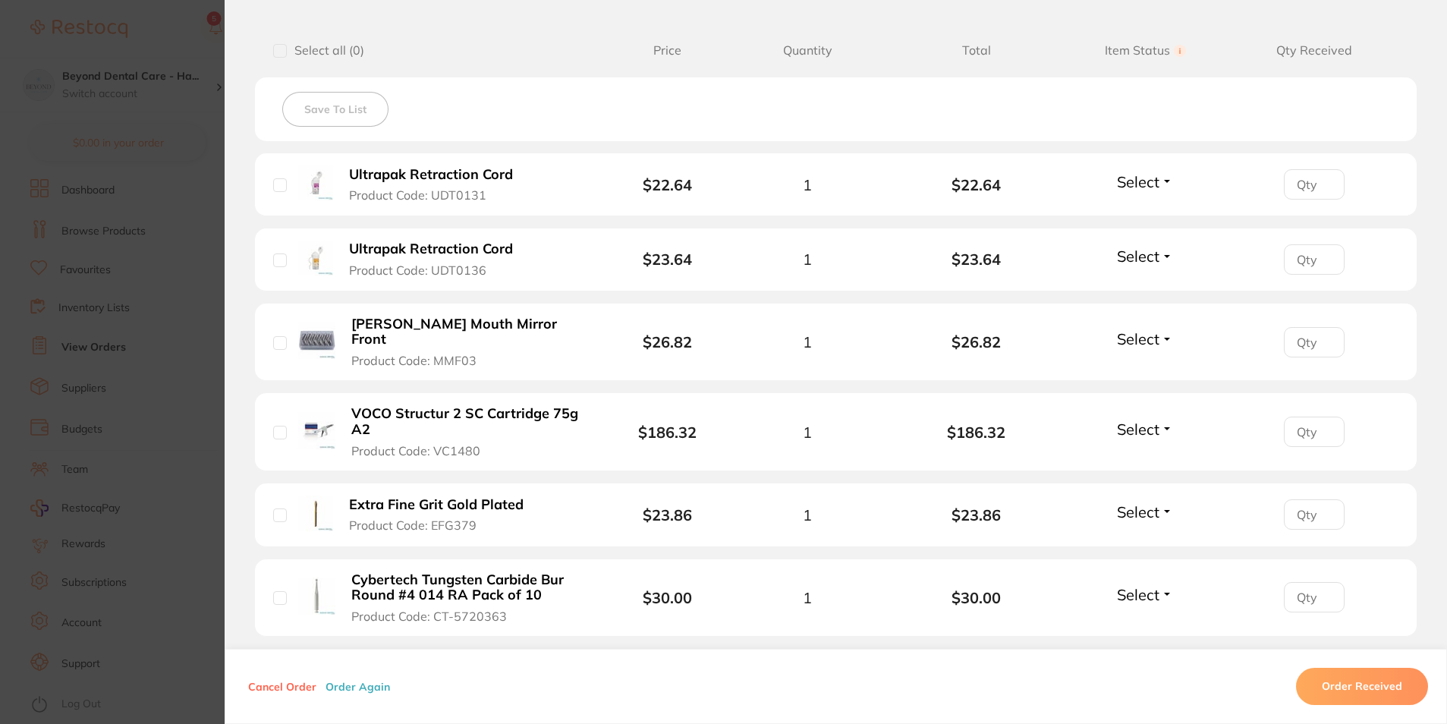
click at [190, 433] on section "Order ID: Restocq- 91029 Order Information Placed Order Order Date [DATE] 18:06…" at bounding box center [723, 362] width 1447 height 724
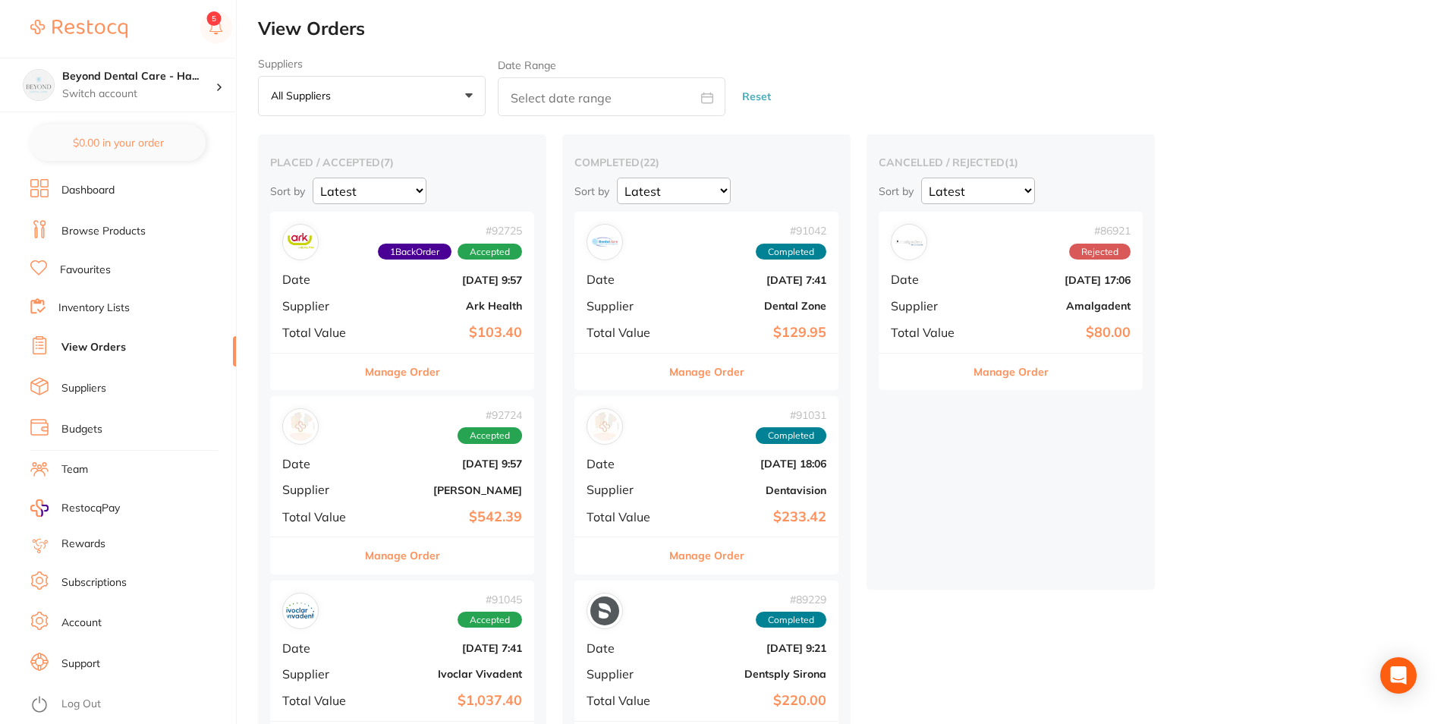
click at [425, 307] on b "Ark Health" at bounding box center [446, 306] width 152 height 12
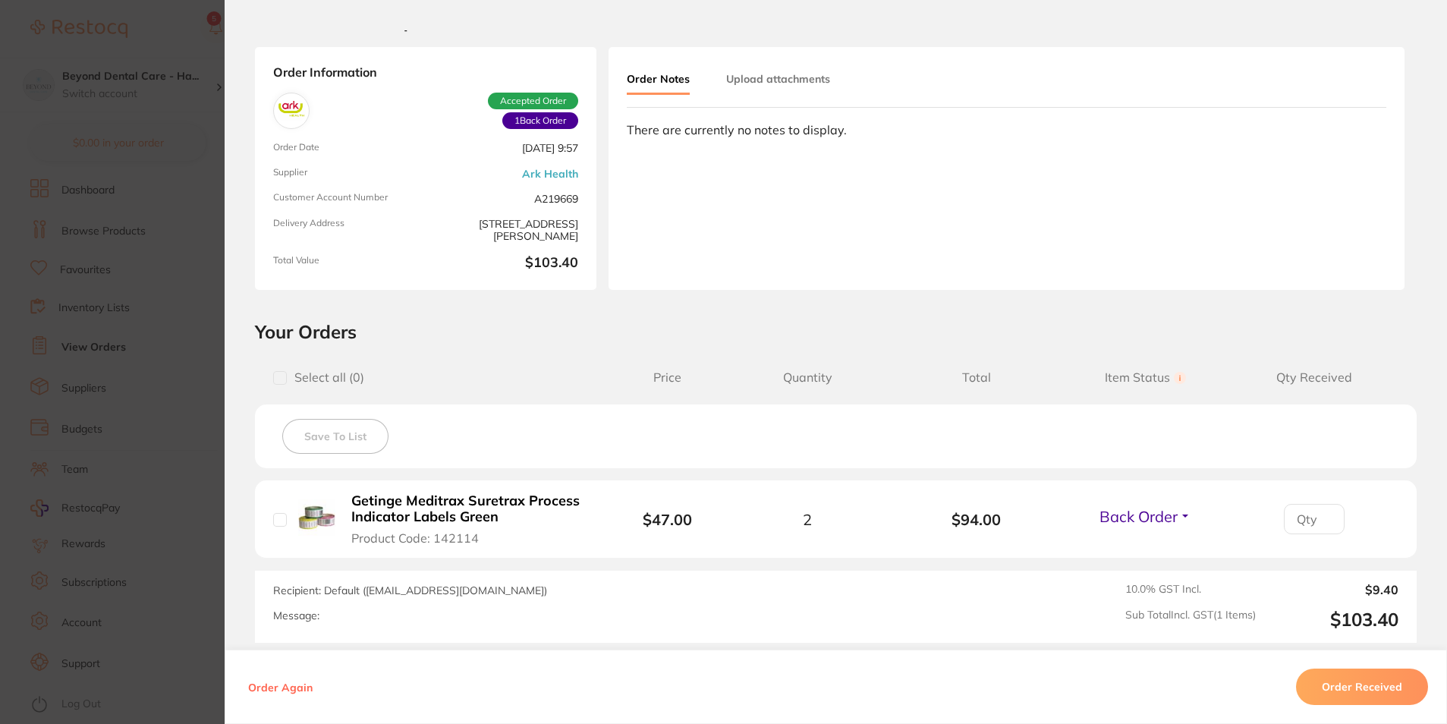
scroll to position [76, 0]
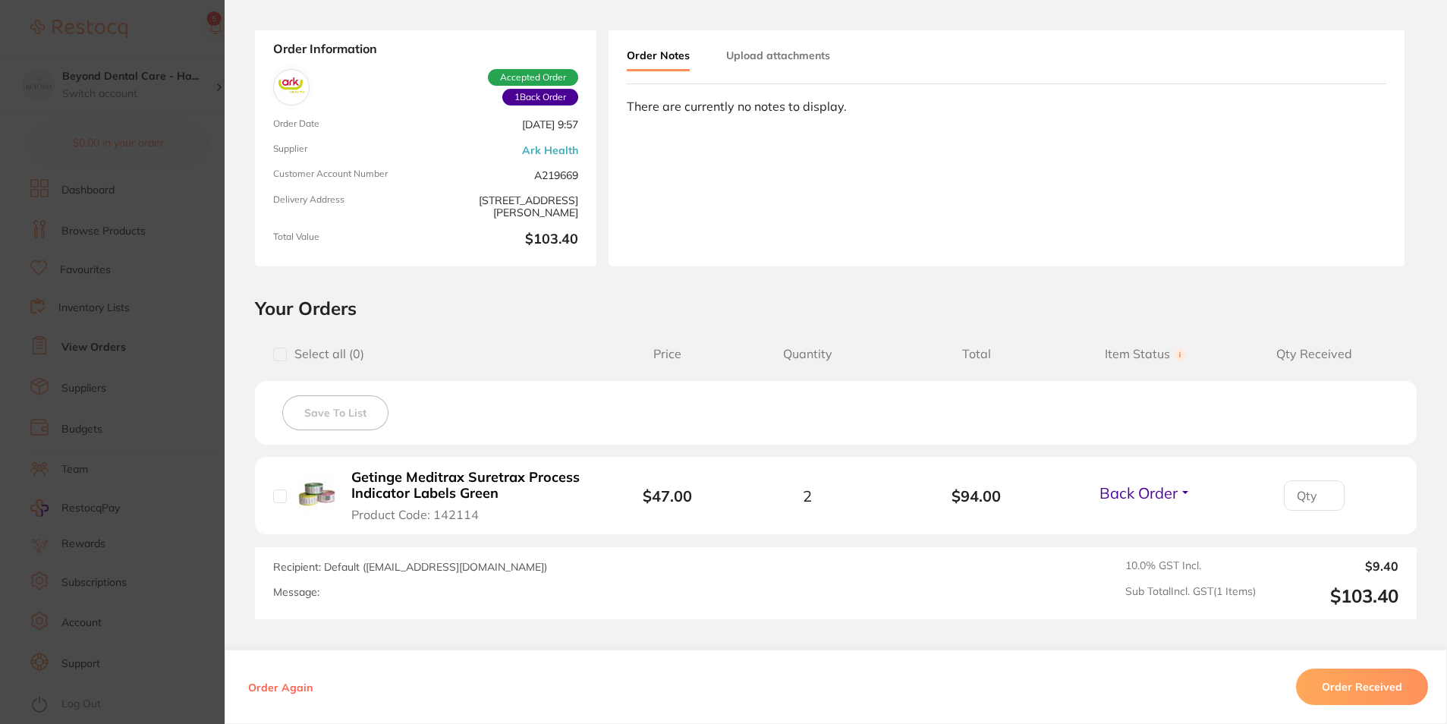
click at [156, 226] on section "Order ID: Restocq- 92725 Order Information 1 Back Order Accepted Order Order Da…" at bounding box center [723, 362] width 1447 height 724
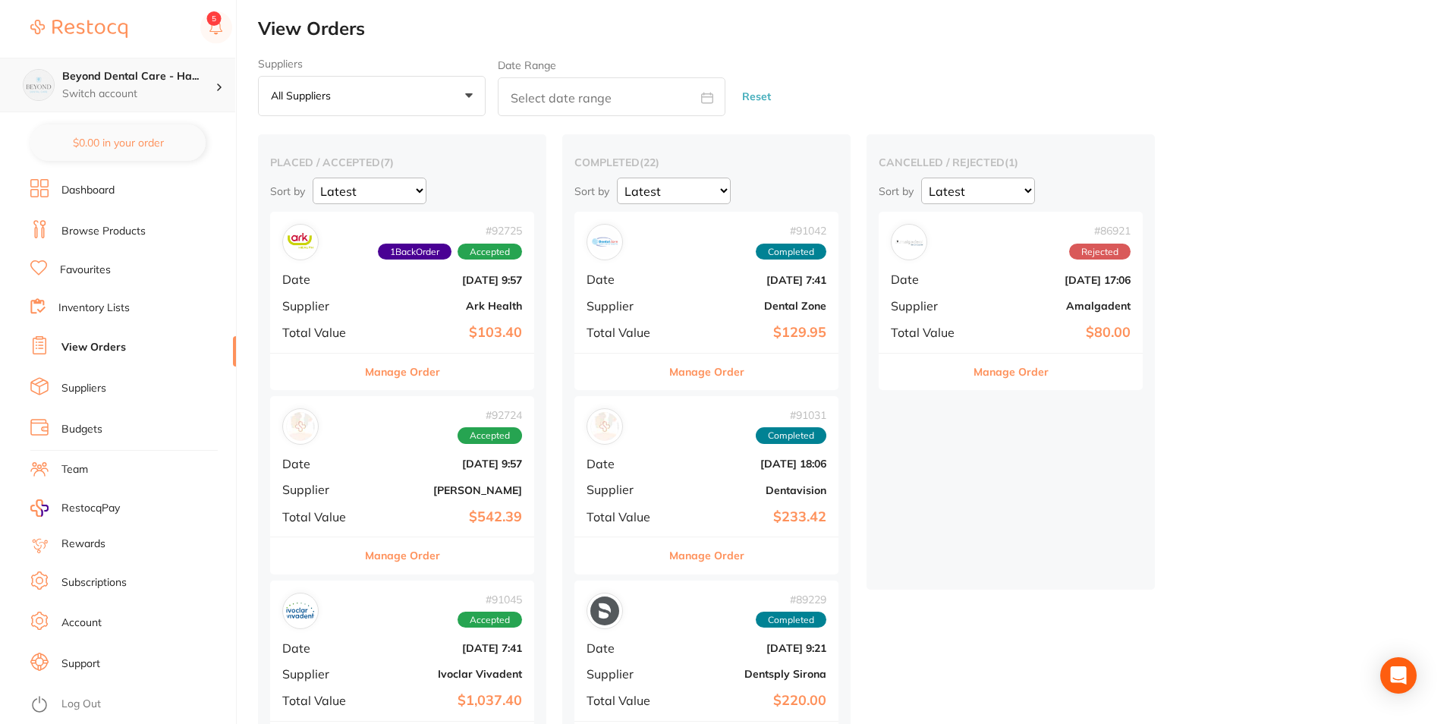
click at [197, 74] on h4 "Beyond Dental Care - Ha..." at bounding box center [138, 76] width 153 height 15
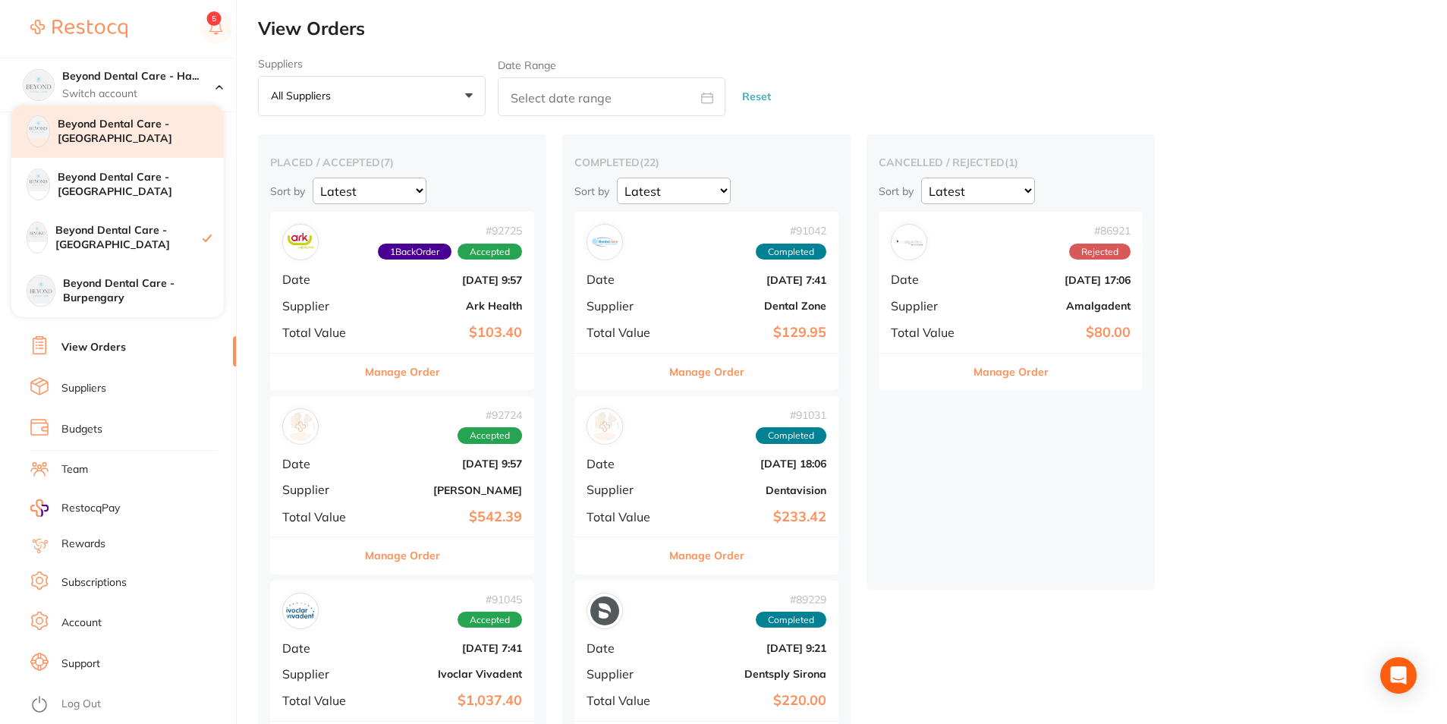
click at [135, 131] on h4 "Beyond Dental Care - [GEOGRAPHIC_DATA]" at bounding box center [141, 132] width 166 height 30
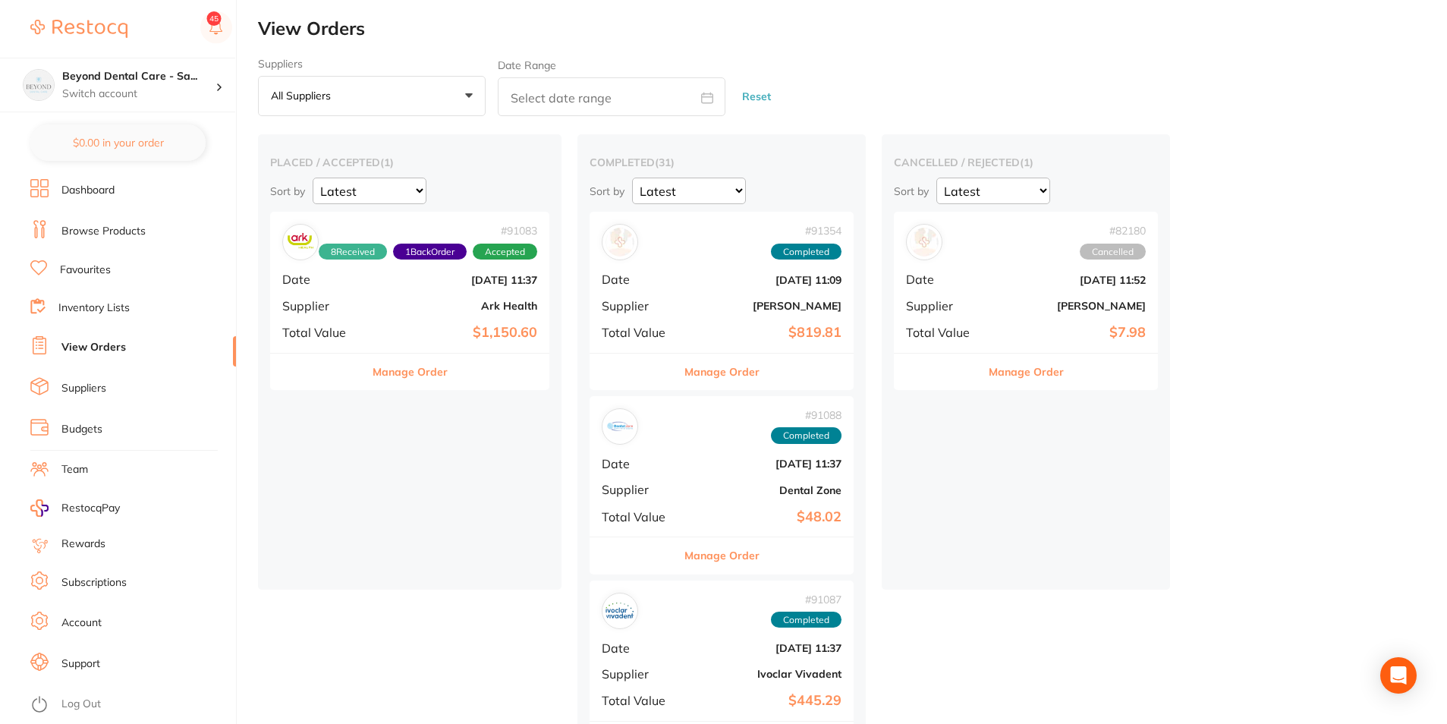
click at [420, 304] on b "Ark Health" at bounding box center [457, 306] width 162 height 12
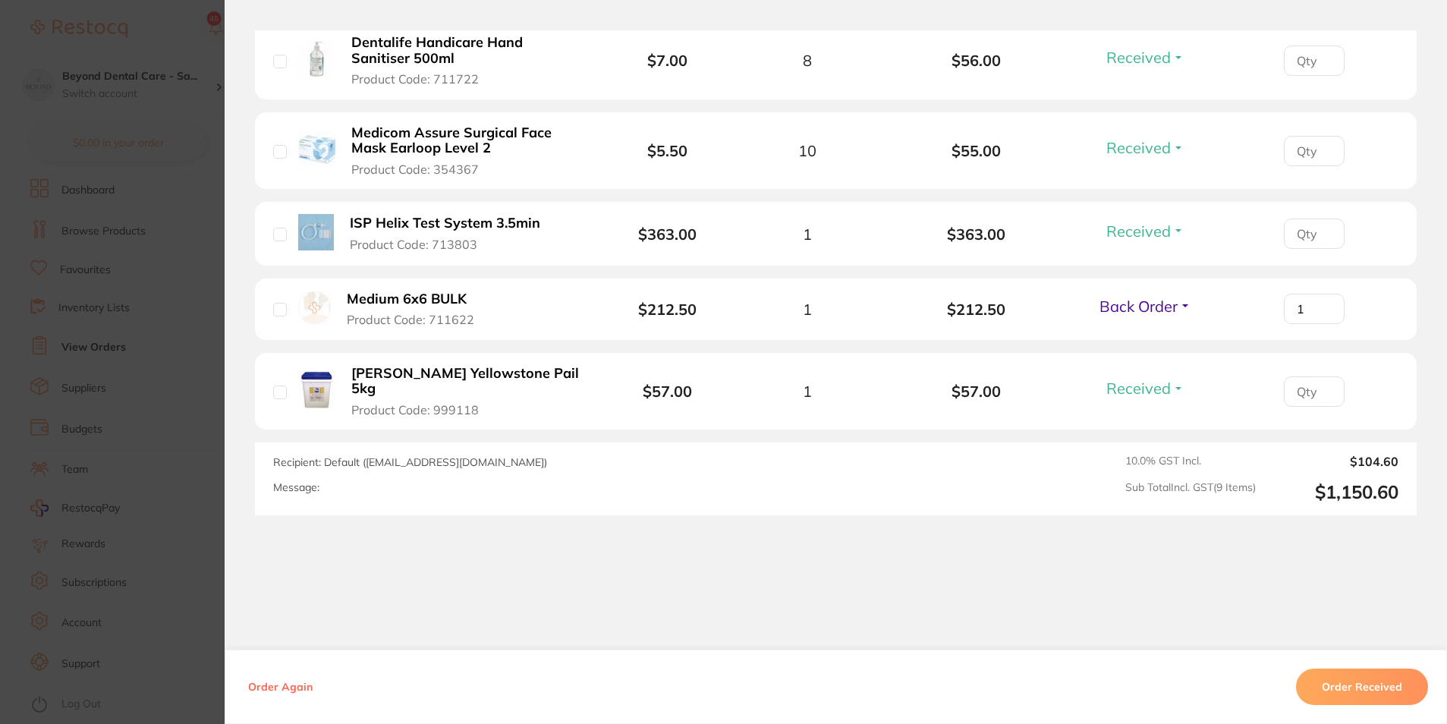
scroll to position [844, 0]
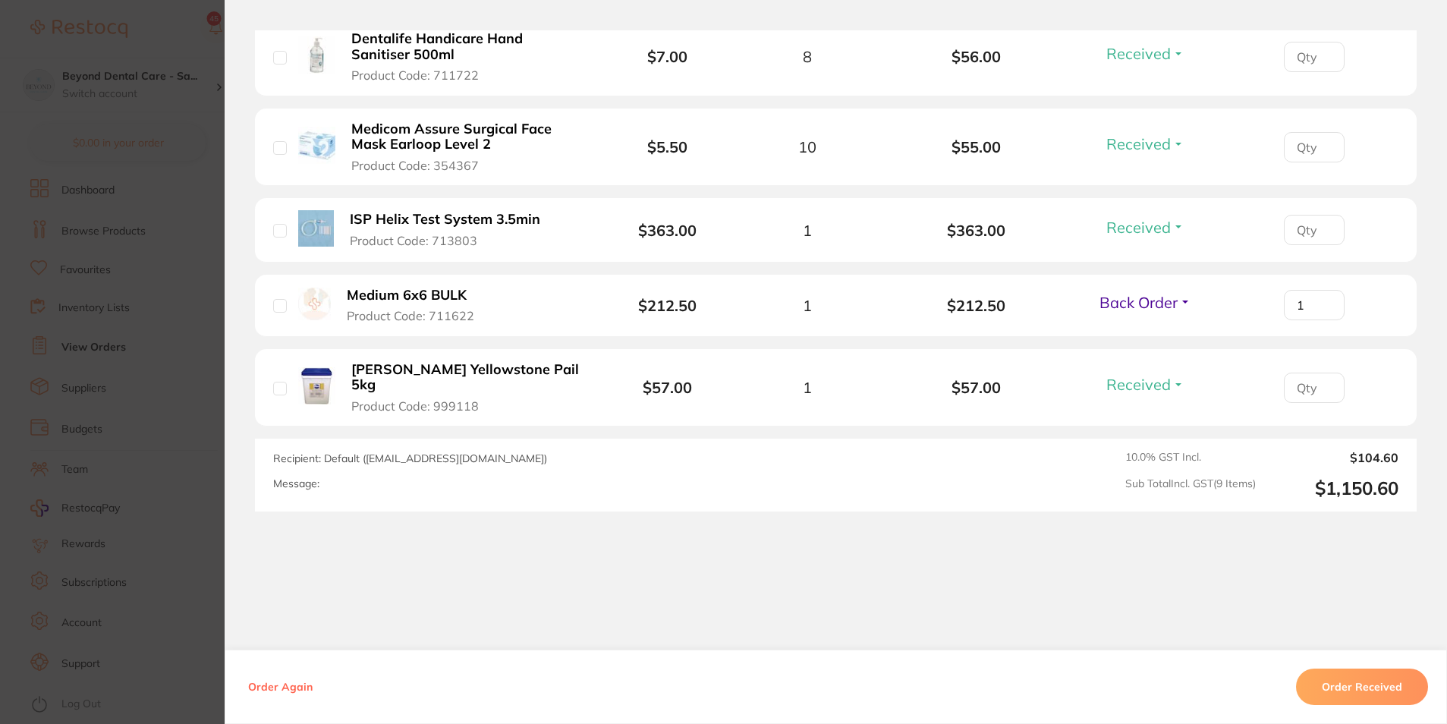
drag, startPoint x: 545, startPoint y: 293, endPoint x: 328, endPoint y: 312, distance: 217.8
click at [328, 312] on li "Medium 6x6 BULK Product Code: 711622 $212.50 1 $212.50 Back Order Received Back…" at bounding box center [836, 306] width 1162 height 62
drag, startPoint x: 328, startPoint y: 312, endPoint x: 623, endPoint y: 295, distance: 295.7
click at [623, 295] on li "Medium 6x6 BULK Product Code: 711622 $212.50 1 $212.50 Back Order Received Back…" at bounding box center [836, 306] width 1162 height 62
drag, startPoint x: 534, startPoint y: 318, endPoint x: 342, endPoint y: 290, distance: 194.0
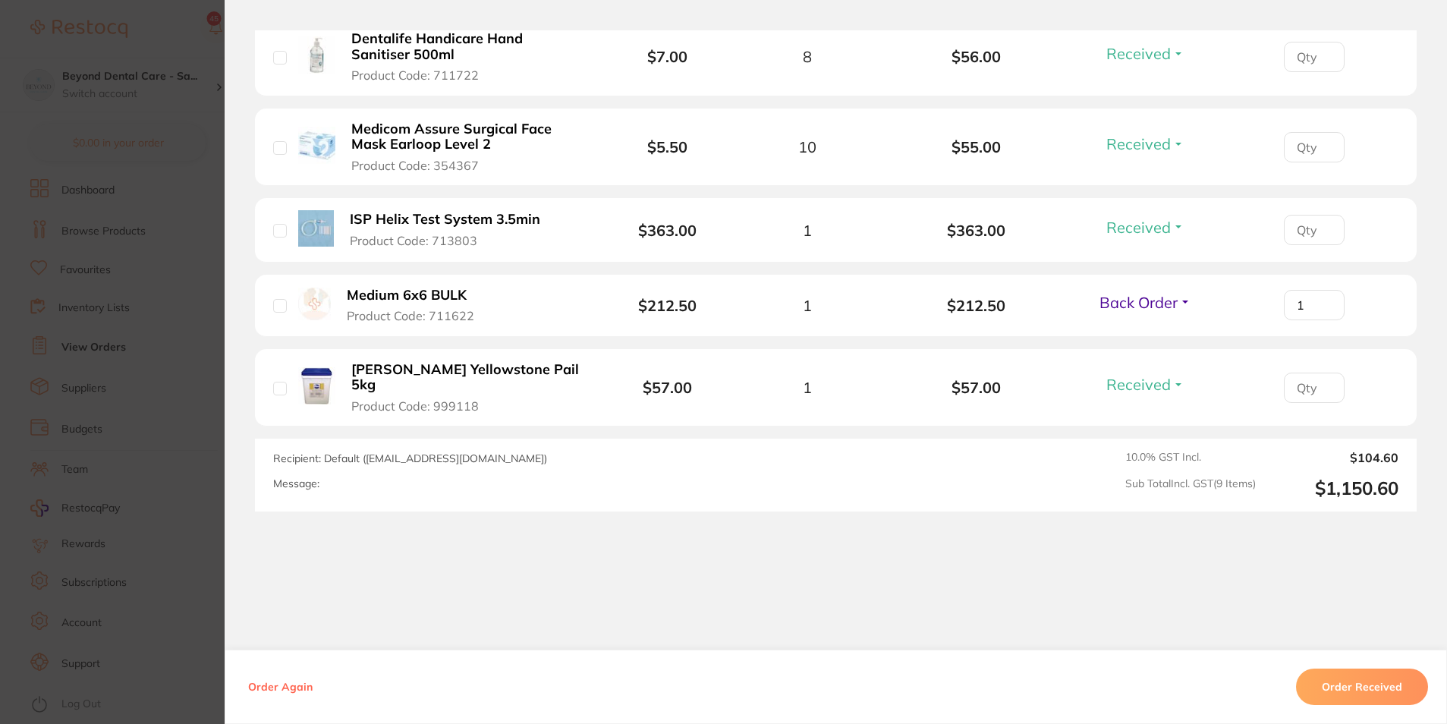
click at [342, 290] on li "Medium 6x6 BULK Product Code: 711622 $212.50 1 $212.50 Back Order Received Back…" at bounding box center [836, 306] width 1162 height 62
drag, startPoint x: 342, startPoint y: 290, endPoint x: 555, endPoint y: 289, distance: 212.5
click at [555, 289] on li "Medium 6x6 BULK Product Code: 711622 $212.50 1 $212.50 Back Order Received Back…" at bounding box center [836, 306] width 1162 height 62
click at [78, 360] on section "Order ID: Restocq- 91083 Order Information 8 Received 1 Back Order Accepted Ord…" at bounding box center [723, 362] width 1447 height 724
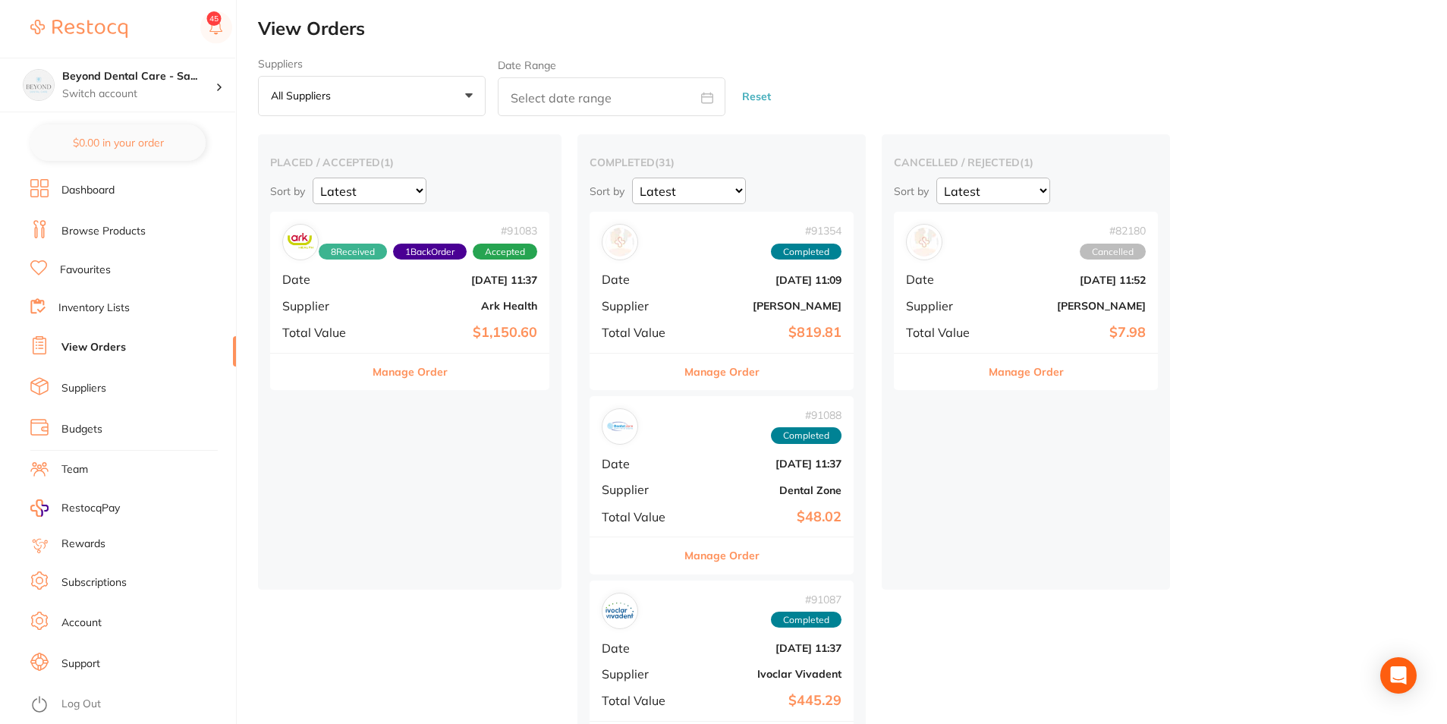
click at [86, 313] on link "Inventory Lists" at bounding box center [93, 307] width 71 height 15
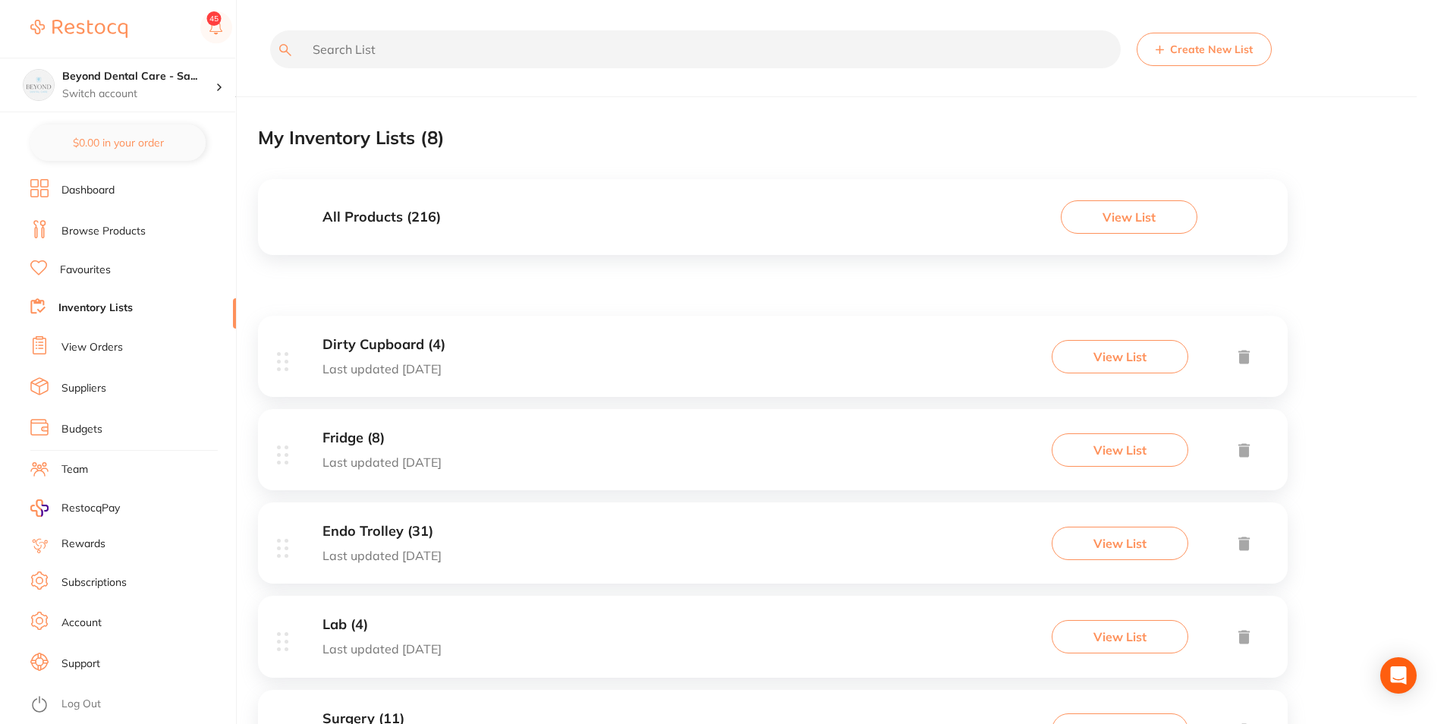
click at [553, 360] on div "Dirty Cupboard (4) Last updated 4 days ago View List" at bounding box center [773, 356] width 1030 height 81
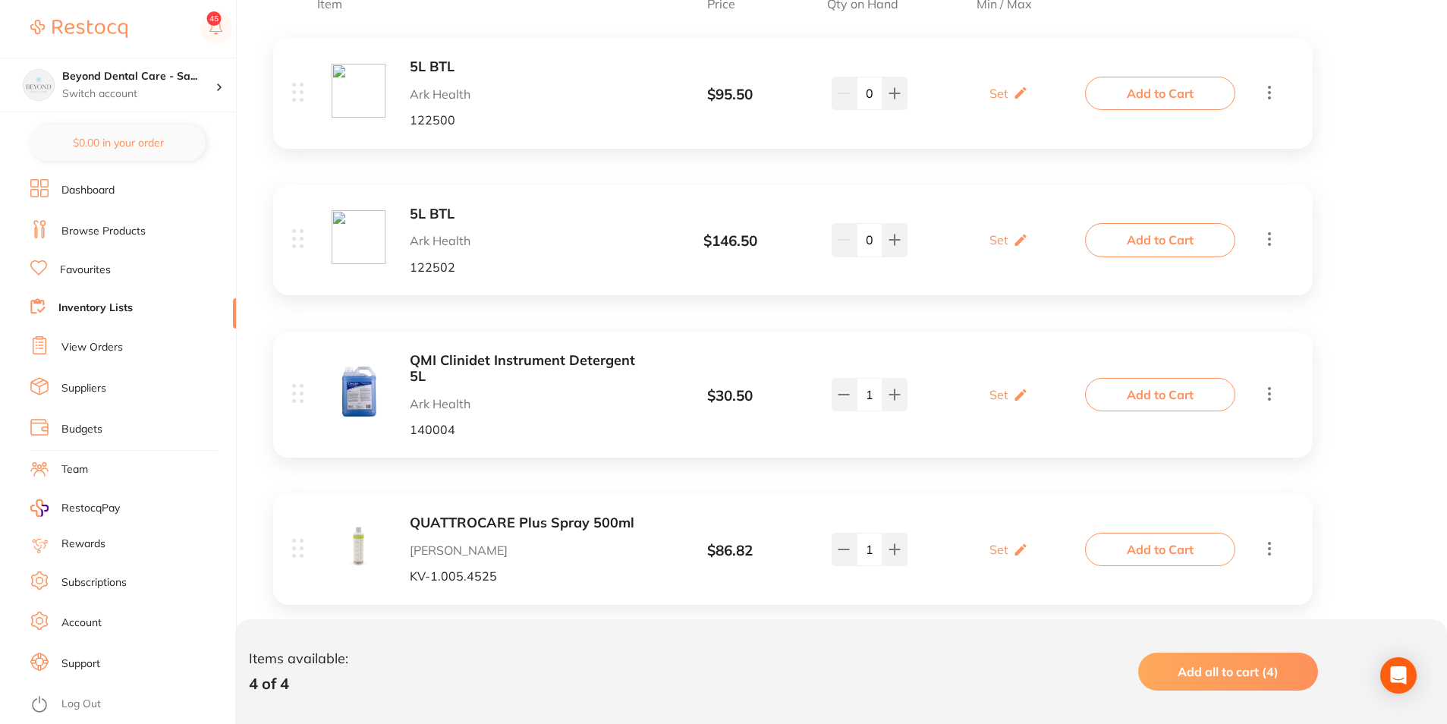
scroll to position [379, 0]
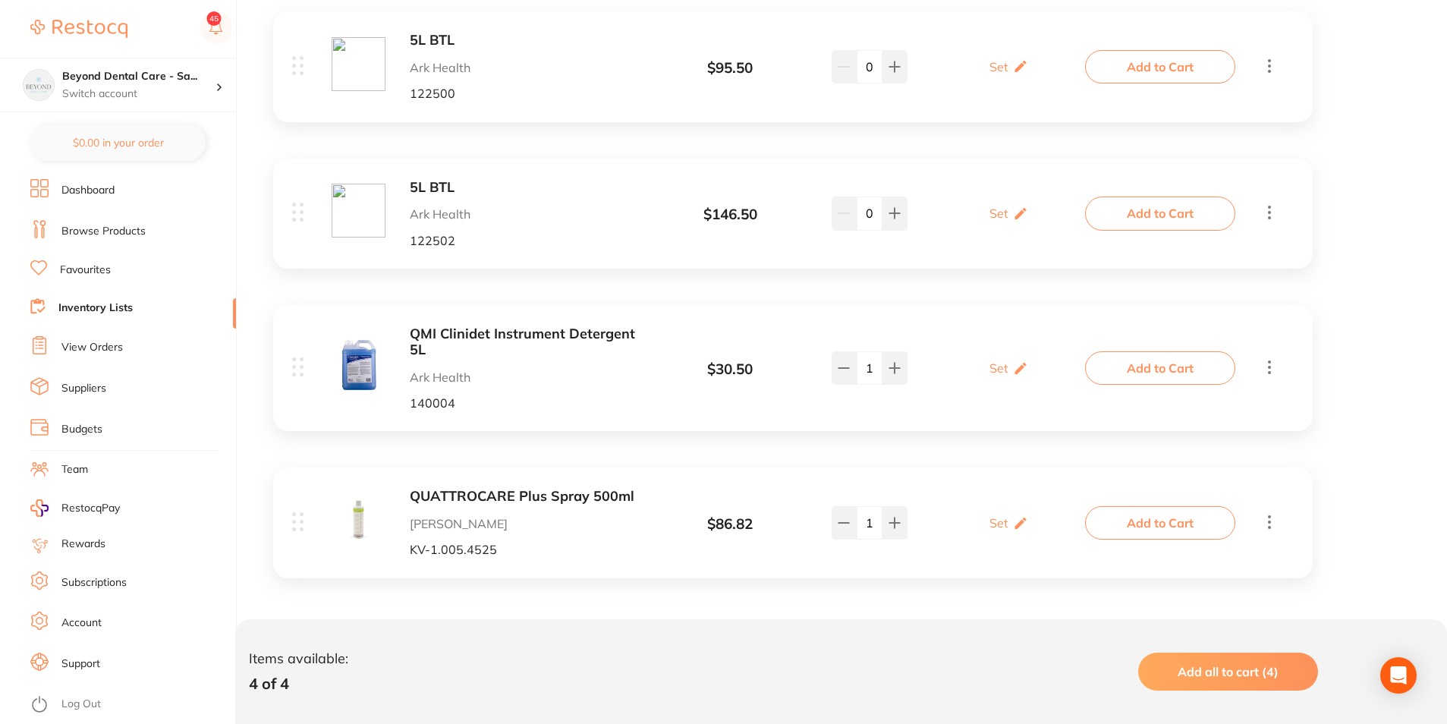
click at [872, 526] on input "1" at bounding box center [870, 522] width 26 height 33
click at [865, 526] on input "1" at bounding box center [870, 522] width 26 height 33
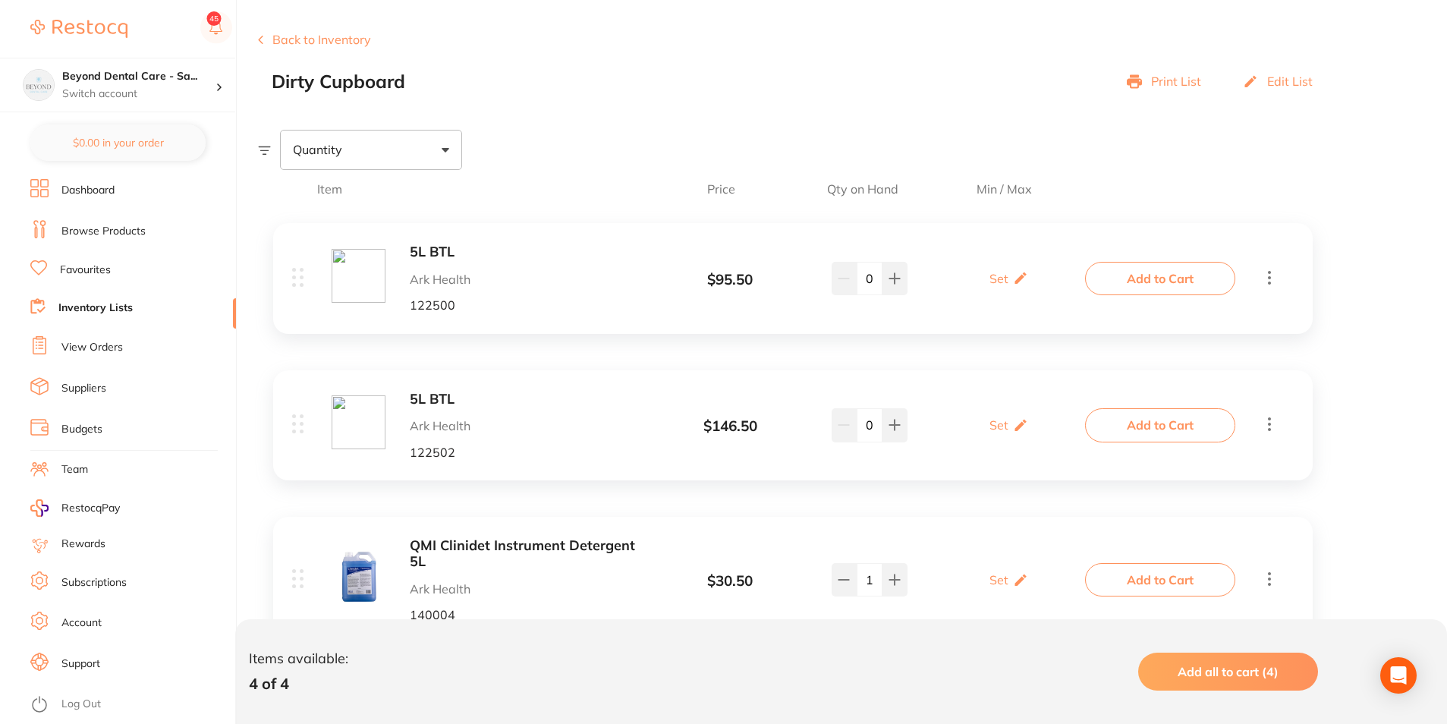
scroll to position [152, 0]
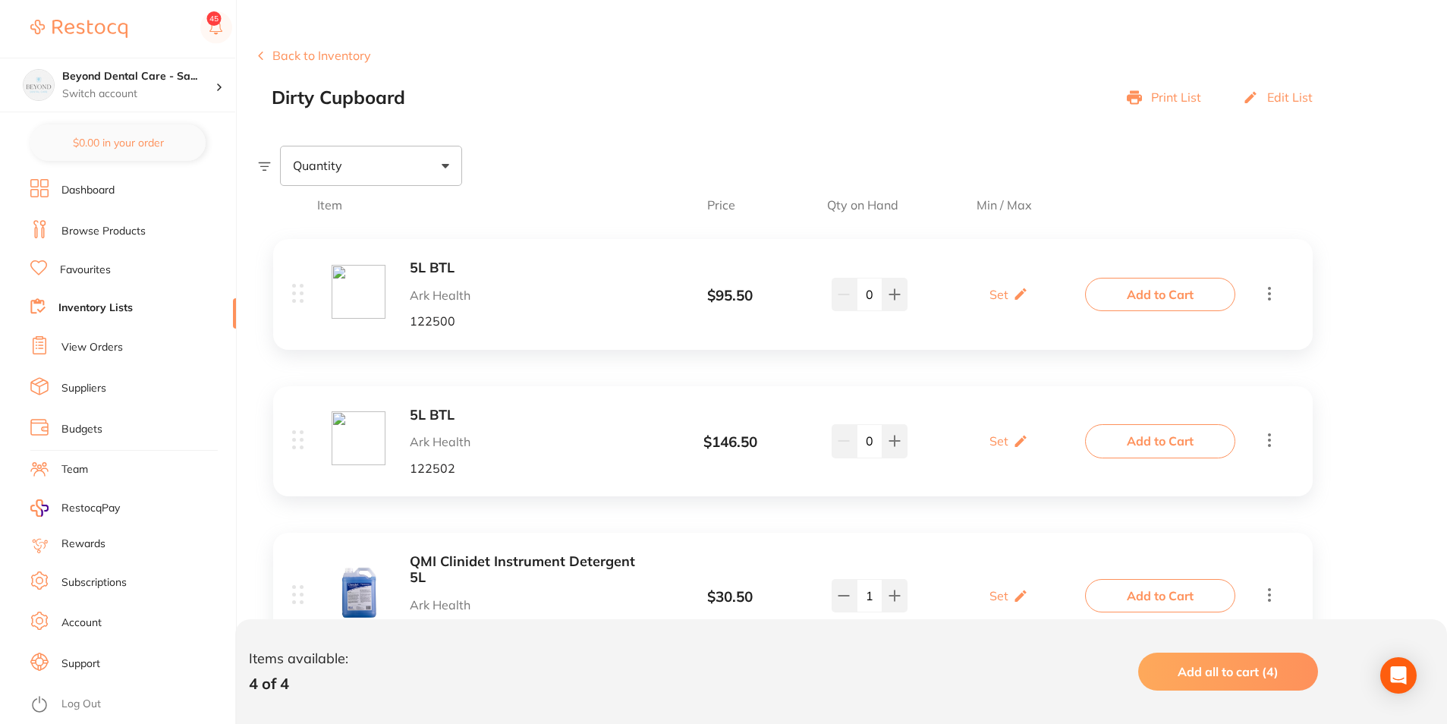
click at [125, 309] on link "Inventory Lists" at bounding box center [95, 307] width 74 height 15
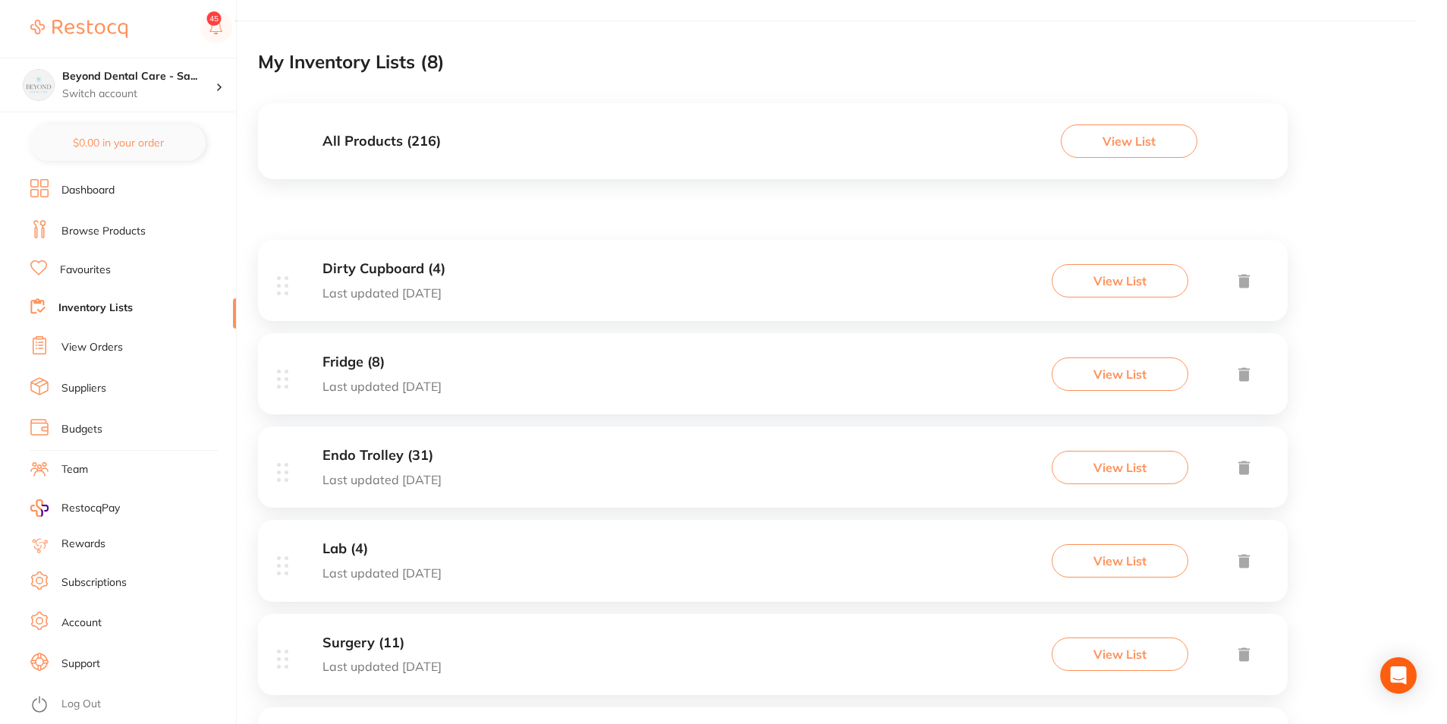
scroll to position [228, 0]
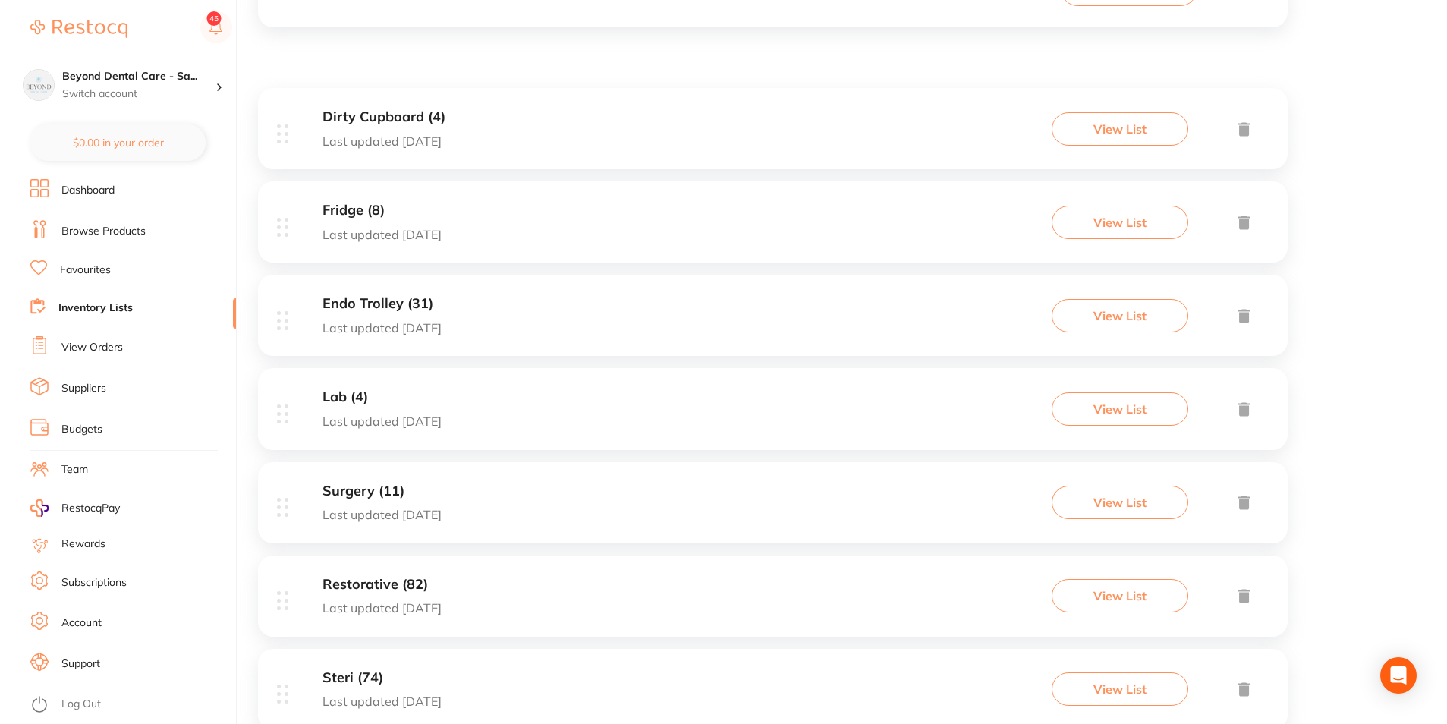
click at [540, 228] on div "Fridge (8) Last updated 4 days ago View List" at bounding box center [773, 221] width 1030 height 81
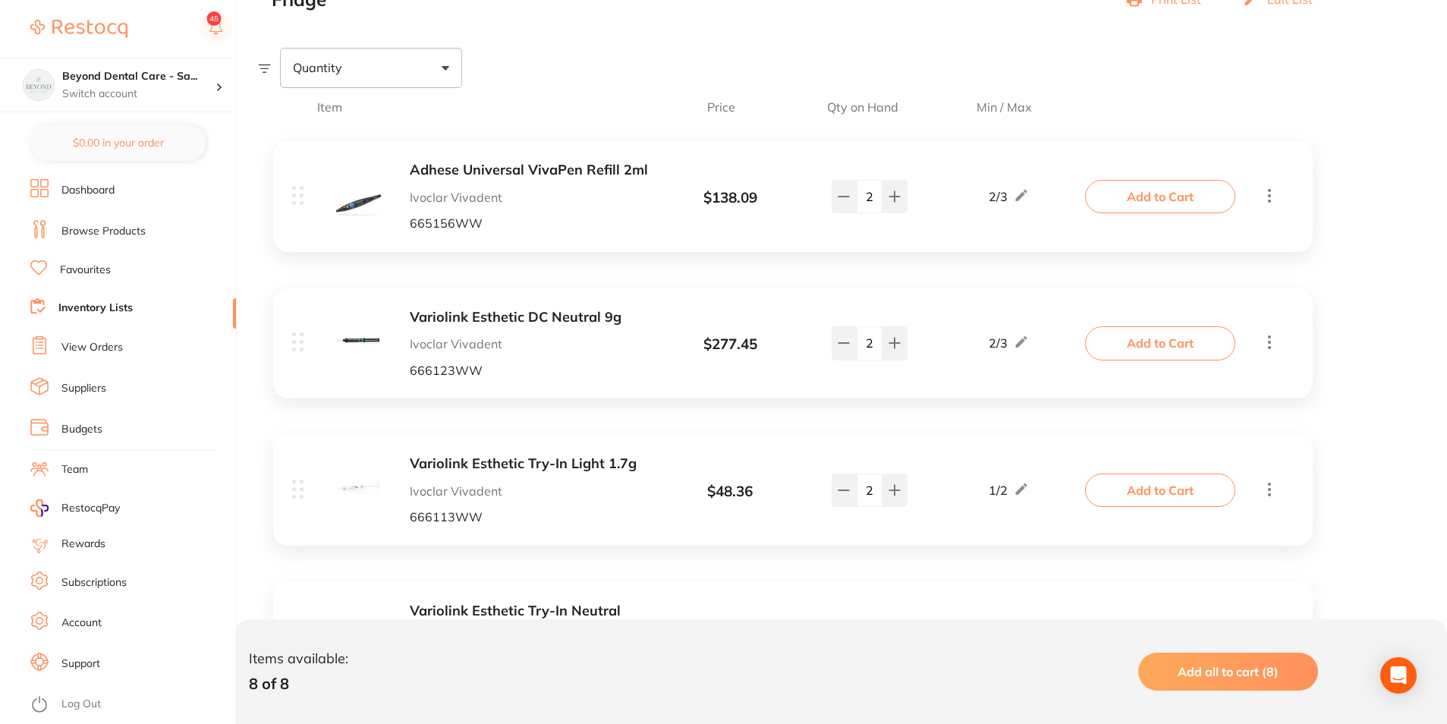
scroll to position [228, 0]
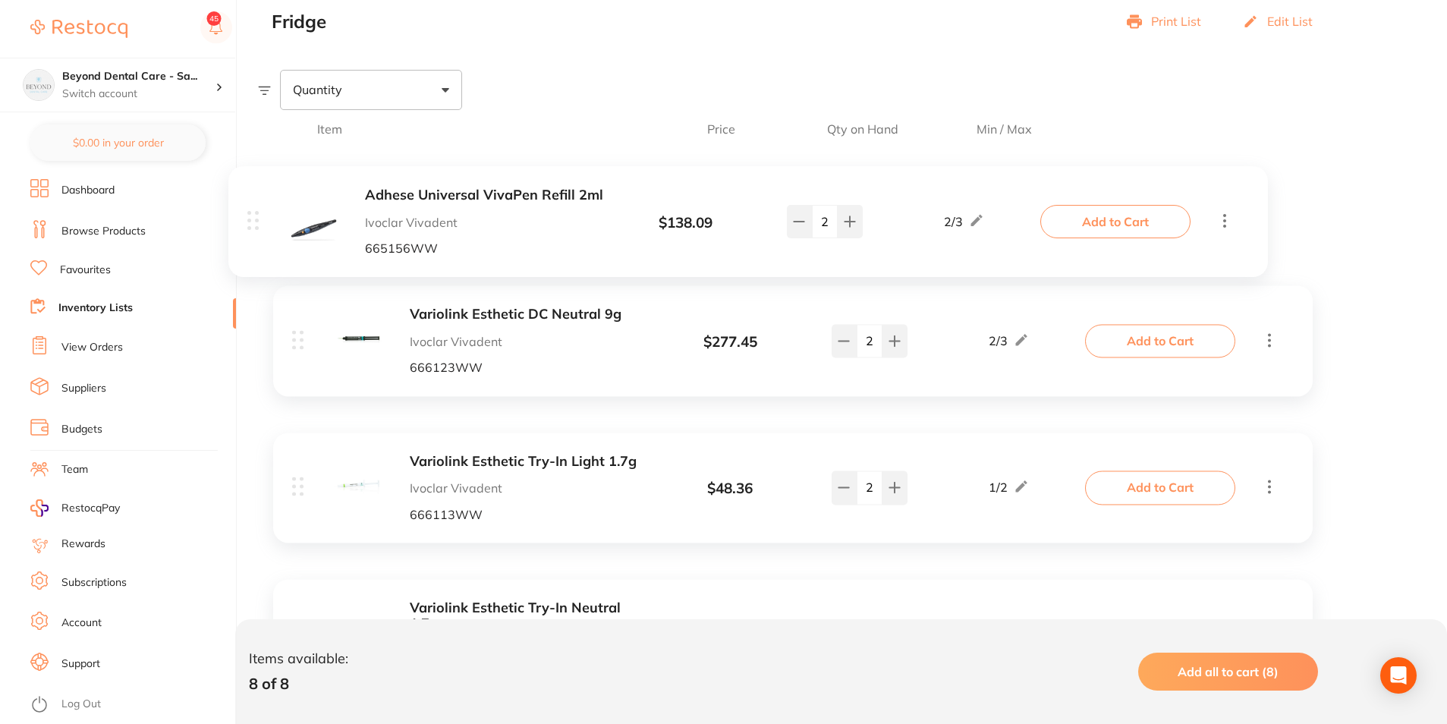
drag, startPoint x: 993, startPoint y: 219, endPoint x: 963, endPoint y: 222, distance: 30.4
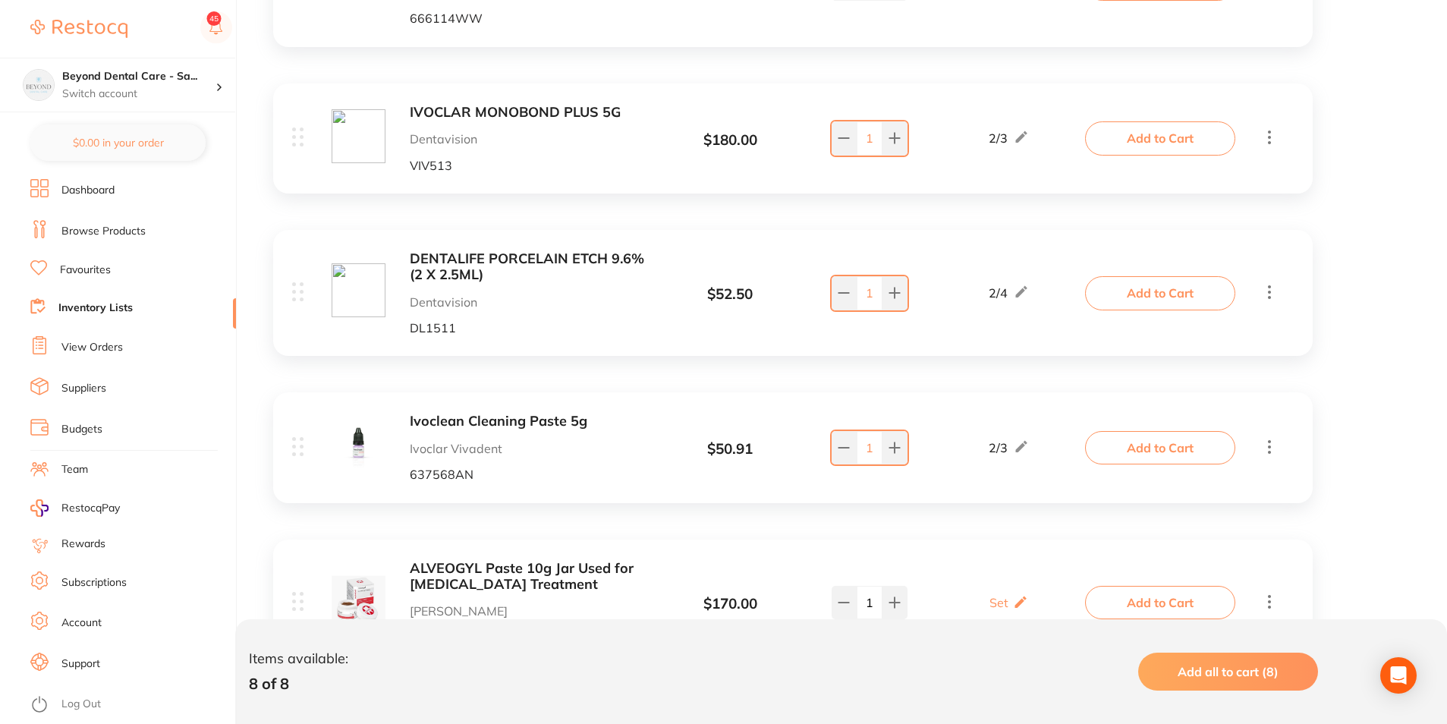
scroll to position [985, 0]
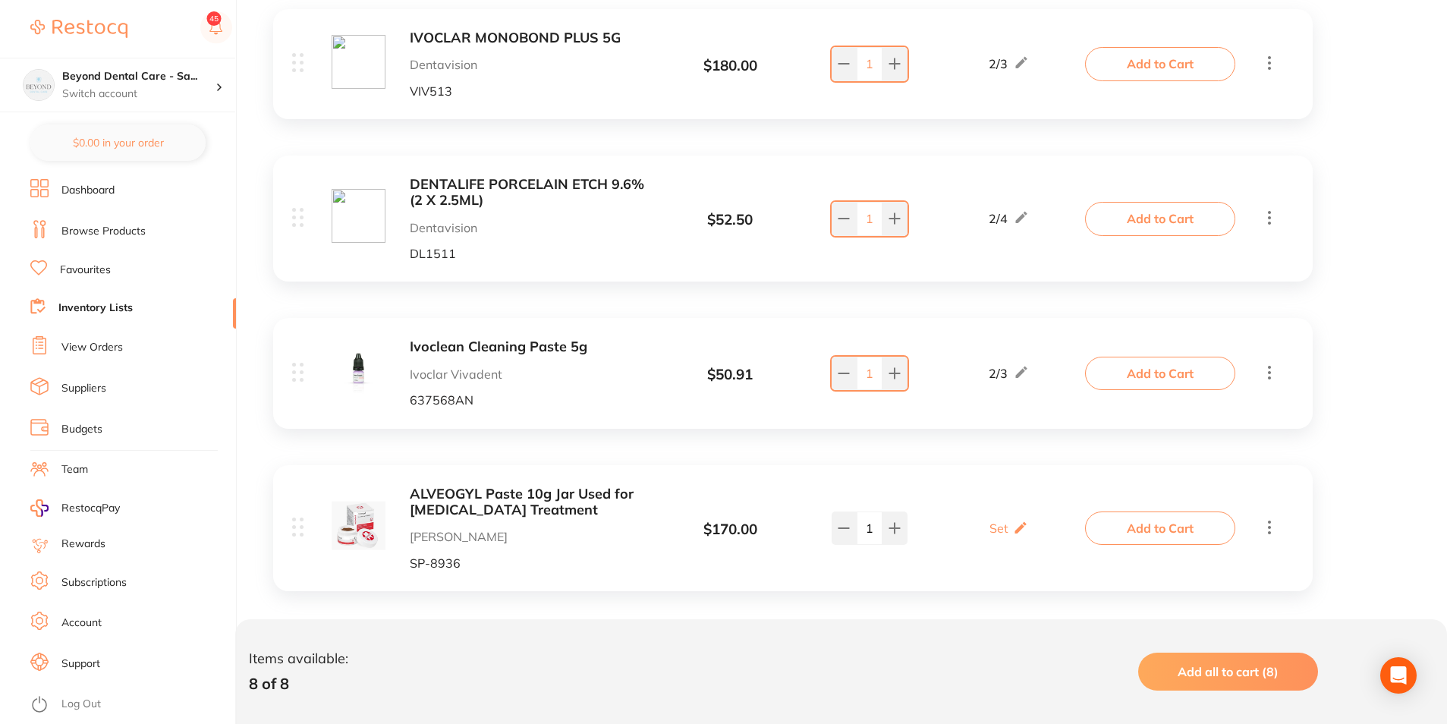
click at [102, 307] on link "Inventory Lists" at bounding box center [95, 307] width 74 height 15
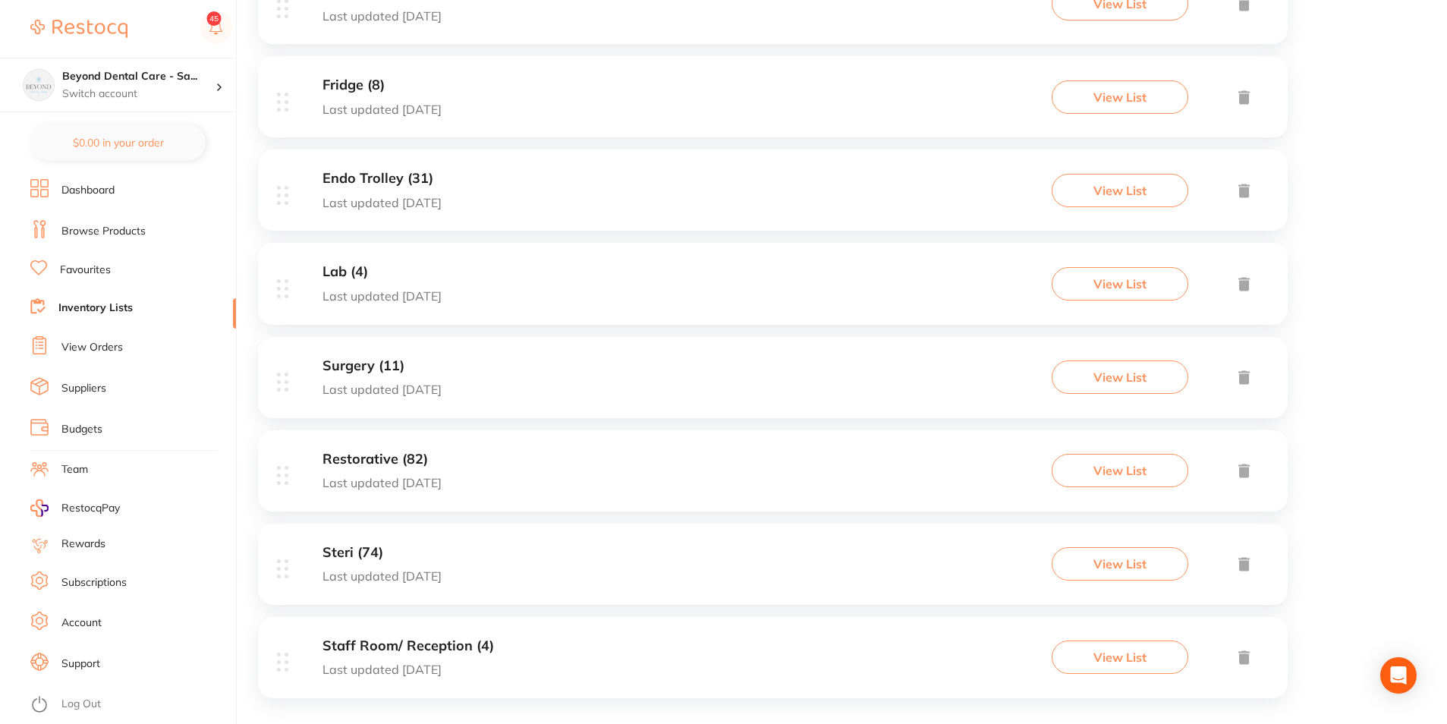
scroll to position [370, 0]
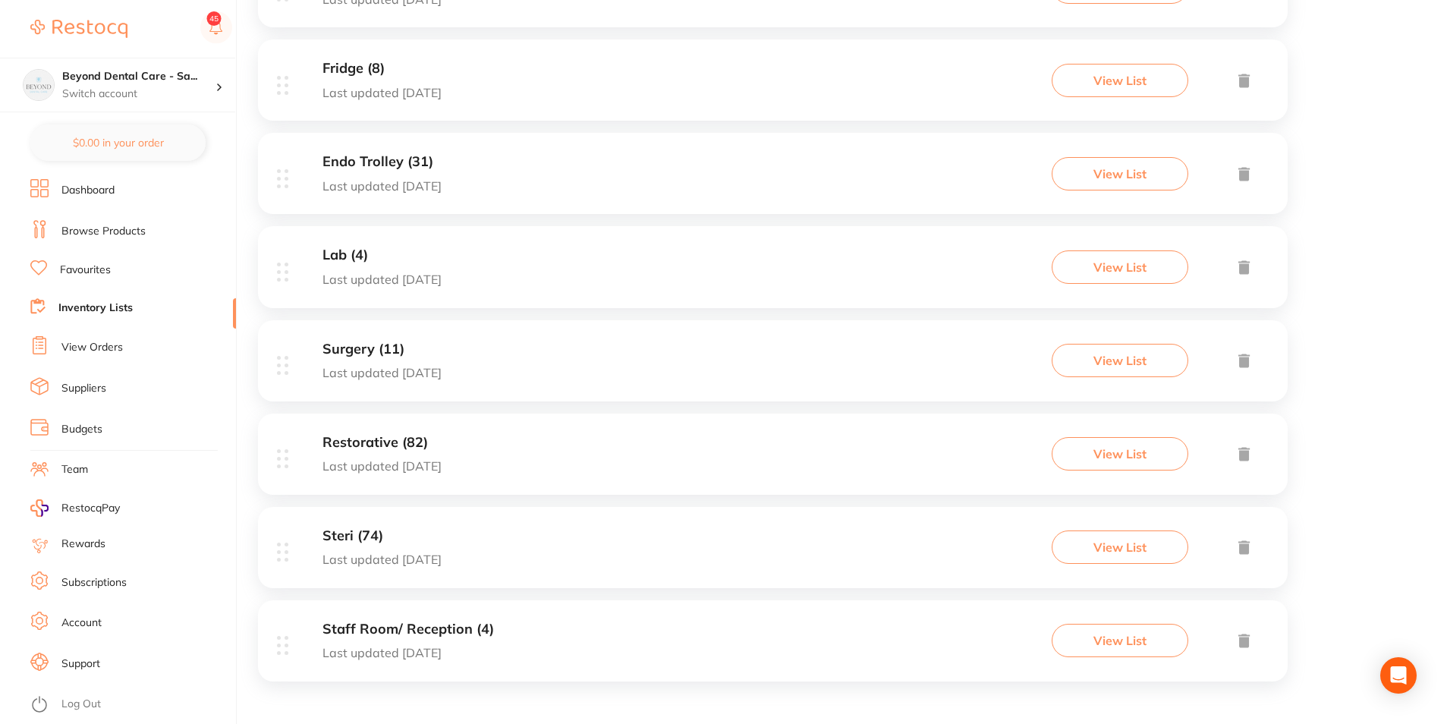
click at [525, 543] on div "Steri (74) Last updated 3 days ago View List" at bounding box center [773, 547] width 1030 height 81
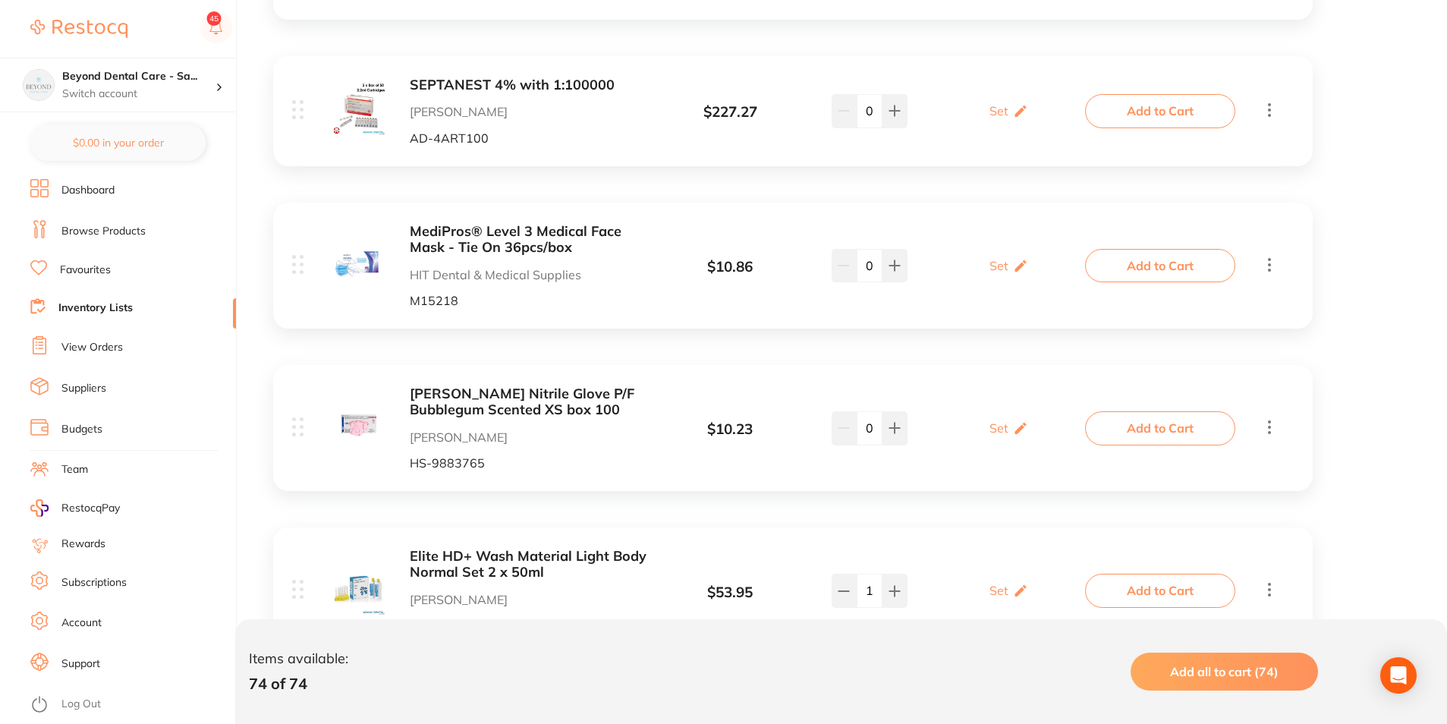
scroll to position [455, 0]
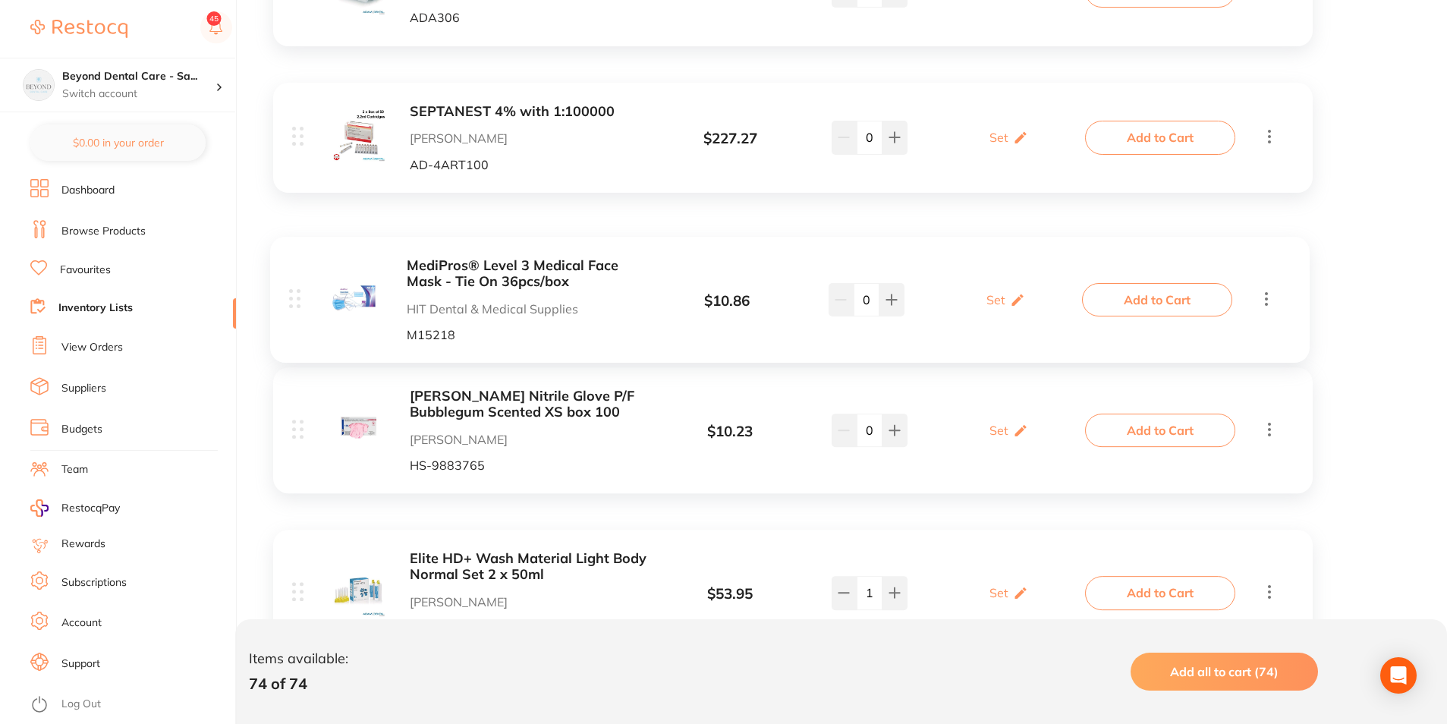
drag, startPoint x: 401, startPoint y: 304, endPoint x: 409, endPoint y: 310, distance: 10.3
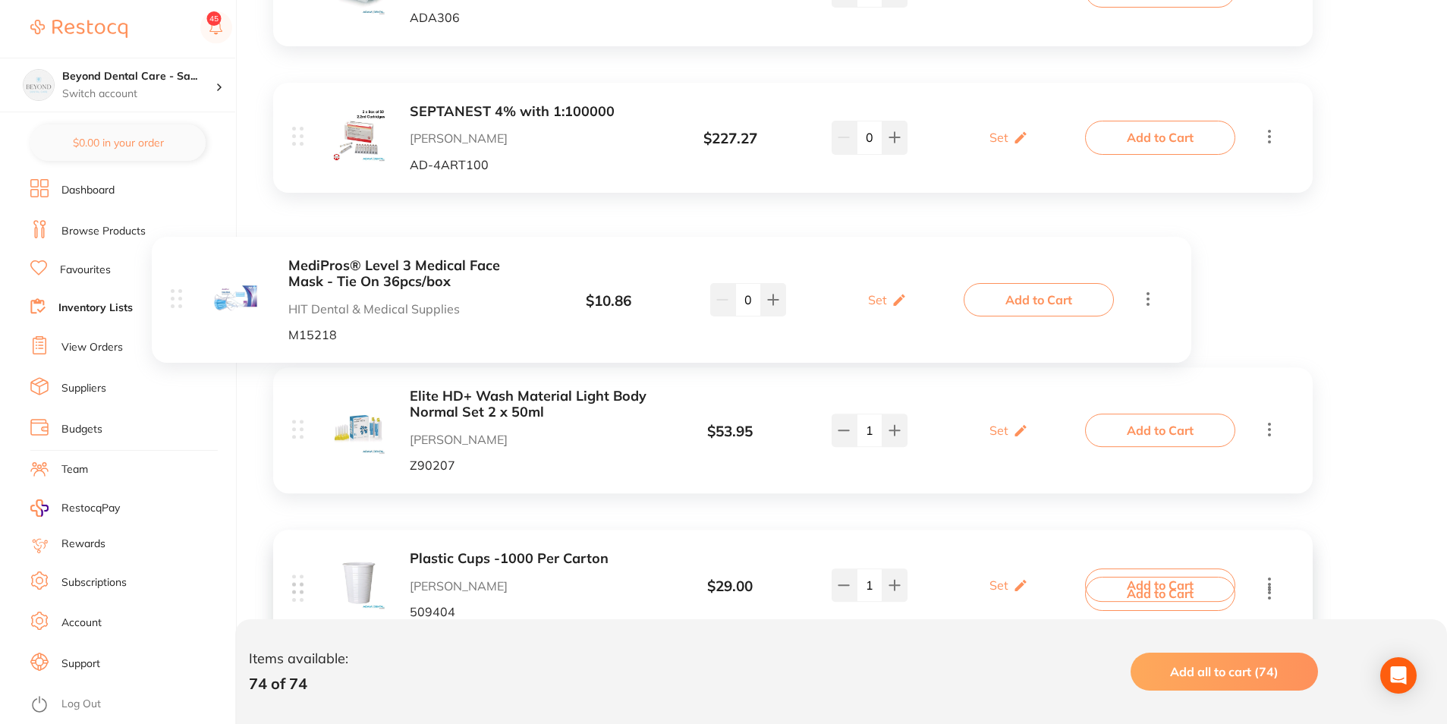
drag, startPoint x: 582, startPoint y: 301, endPoint x: 484, endPoint y: 304, distance: 97.9
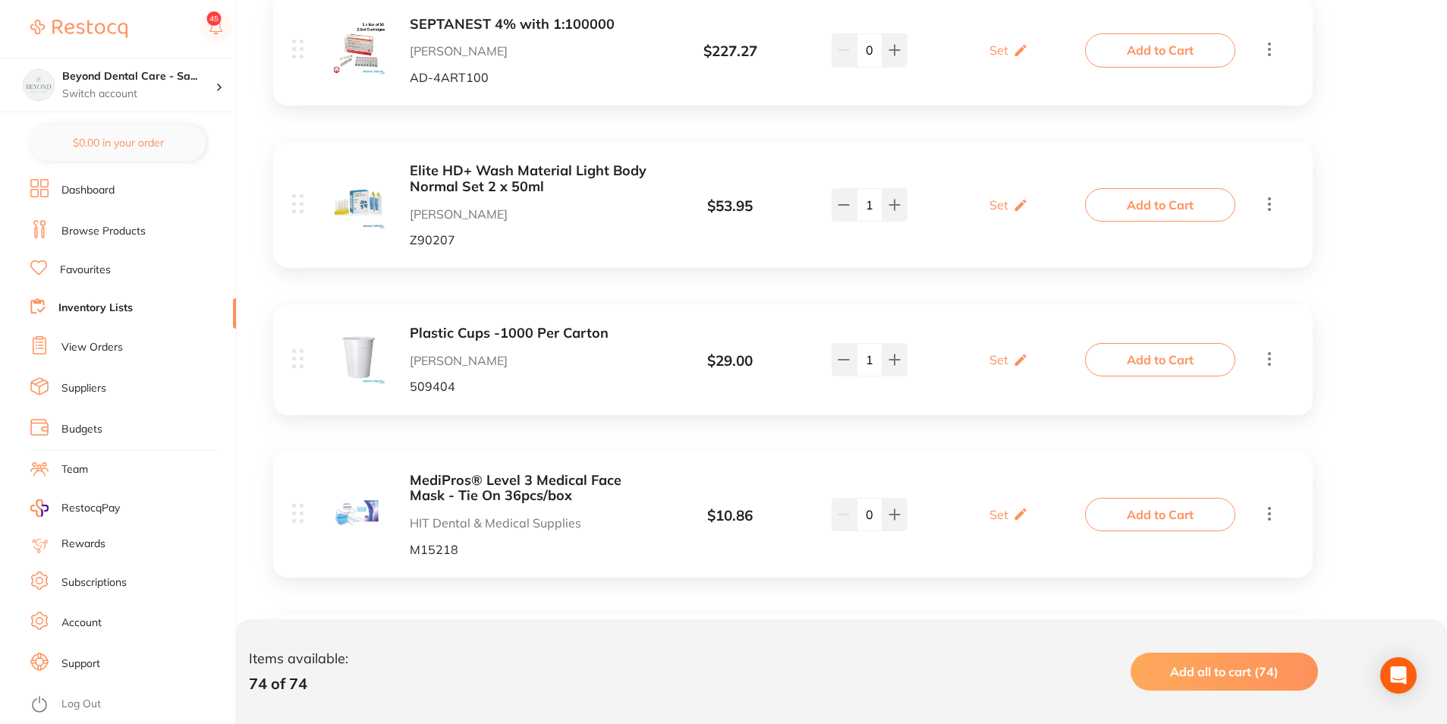
scroll to position [683, 0]
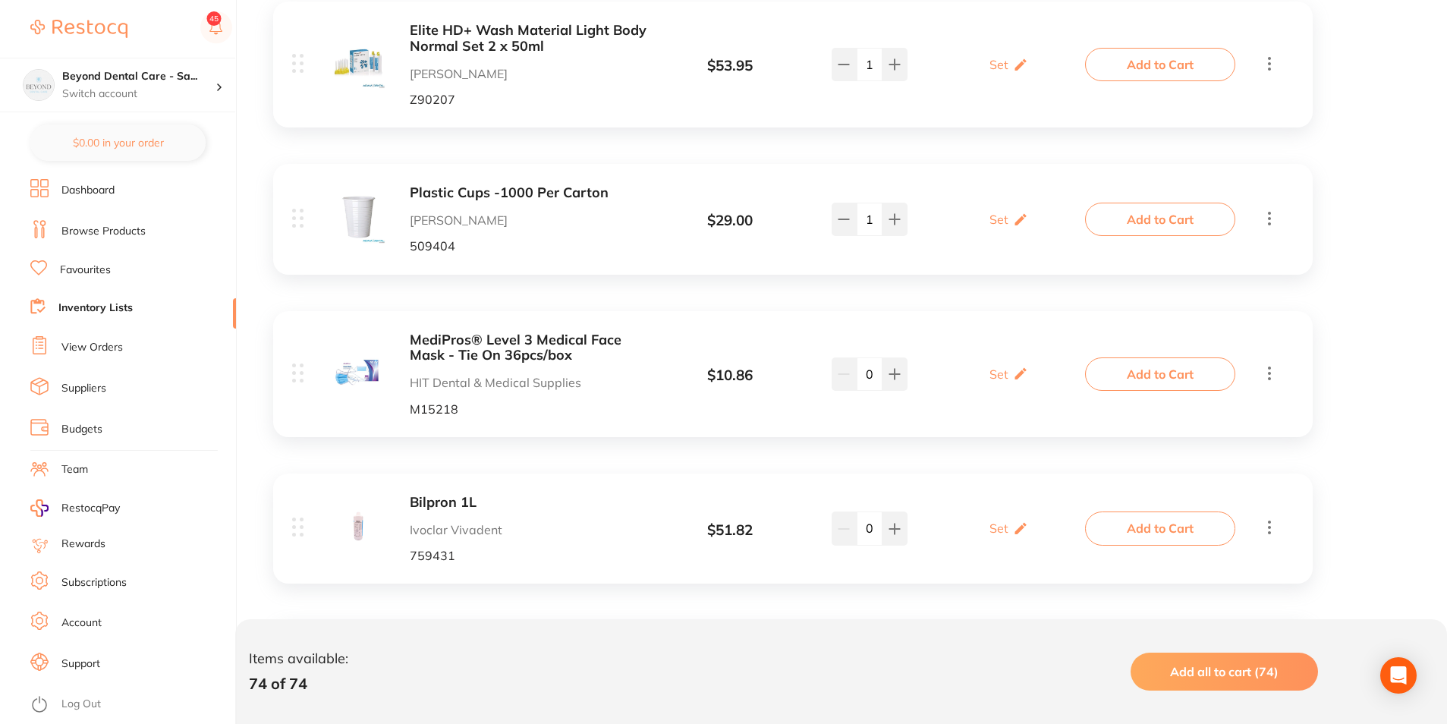
click at [1269, 385] on div "Add to Cart" at bounding box center [1183, 373] width 190 height 33
click at [1272, 373] on icon at bounding box center [1269, 372] width 18 height 19
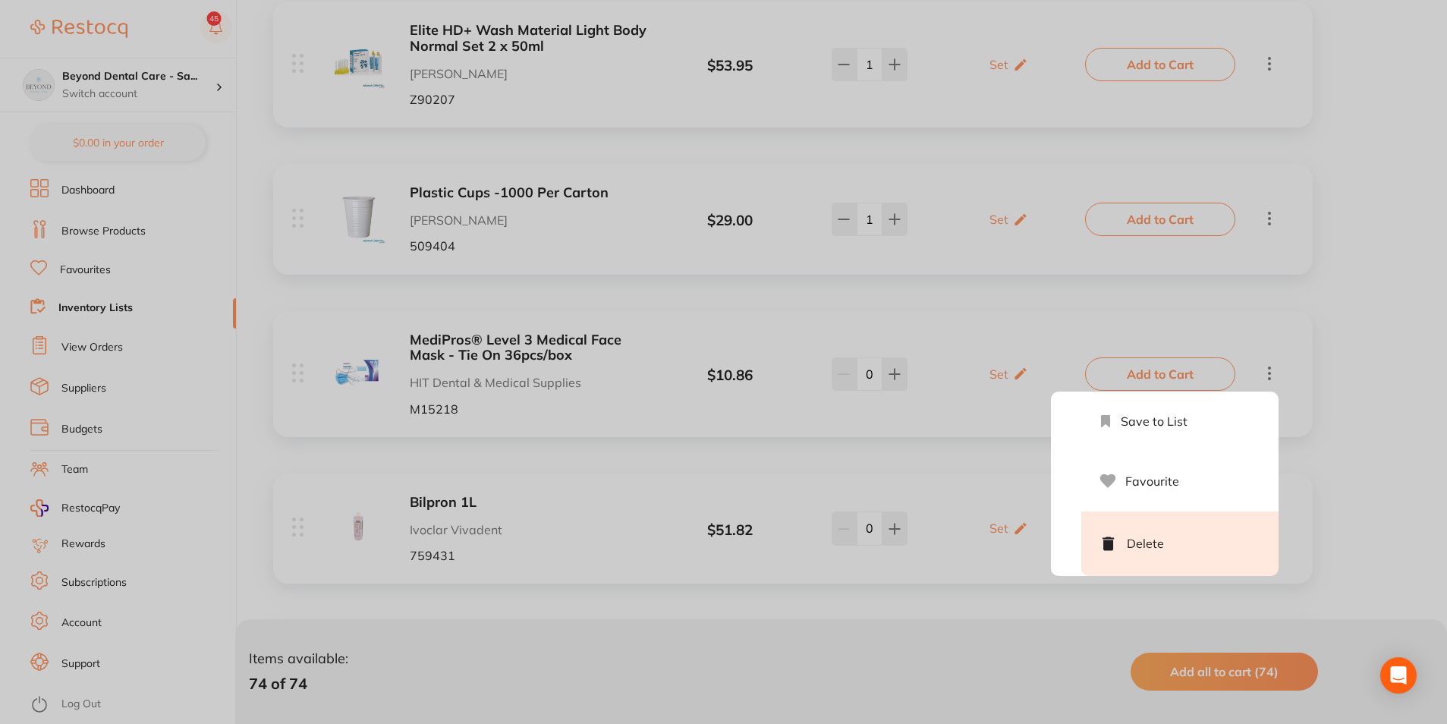
click at [1178, 555] on li "Delete" at bounding box center [1179, 543] width 197 height 64
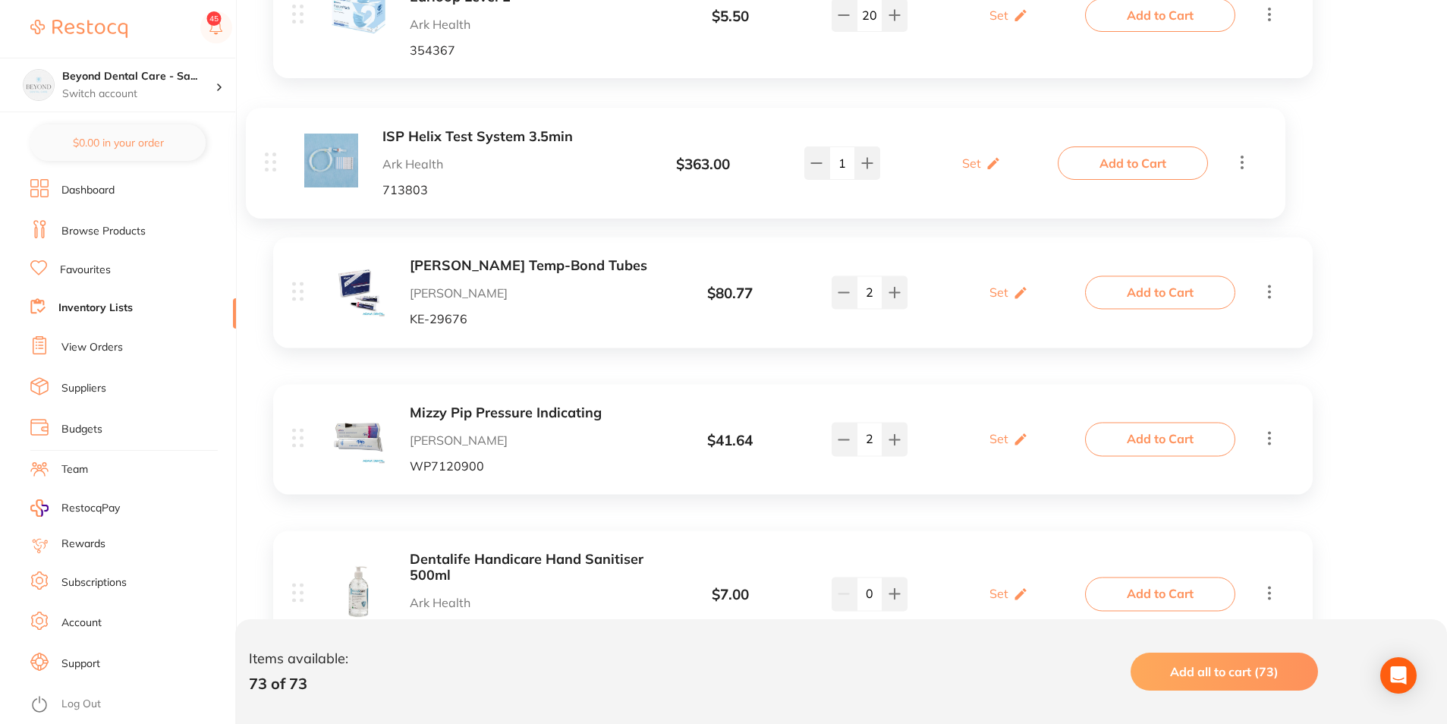
scroll to position [4363, 0]
drag, startPoint x: 408, startPoint y: 111, endPoint x: 413, endPoint y: 134, distance: 24.0
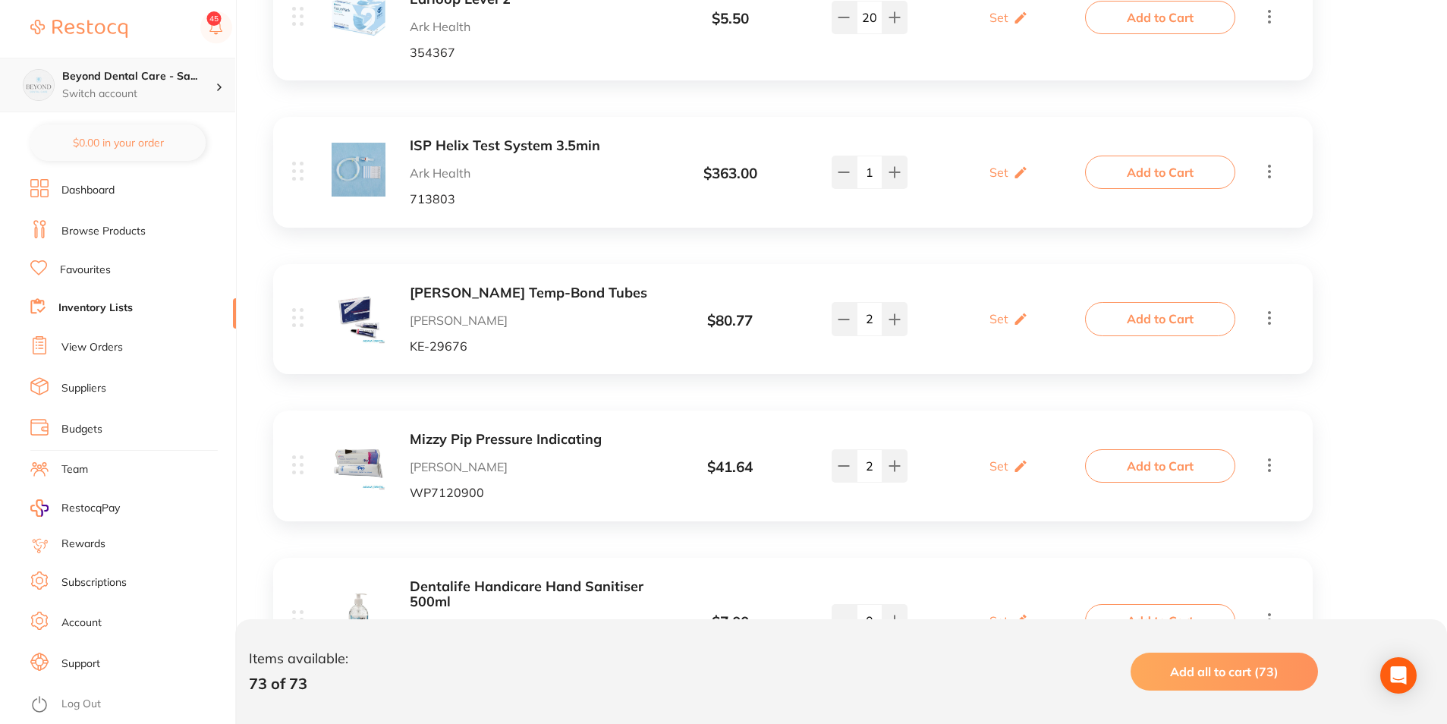
click at [168, 76] on h4 "Beyond Dental Care - Sa..." at bounding box center [138, 76] width 153 height 15
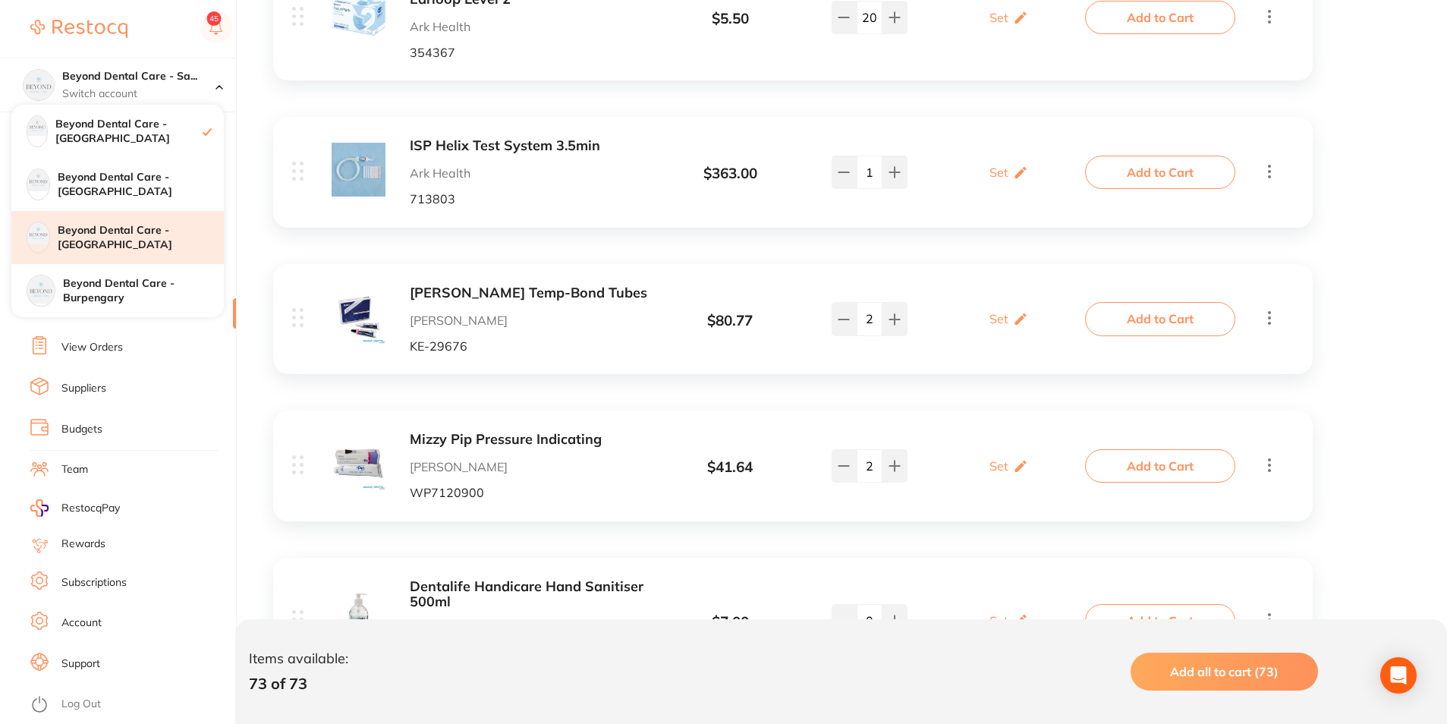
click at [136, 242] on h4 "Beyond Dental Care - [GEOGRAPHIC_DATA]" at bounding box center [141, 238] width 166 height 30
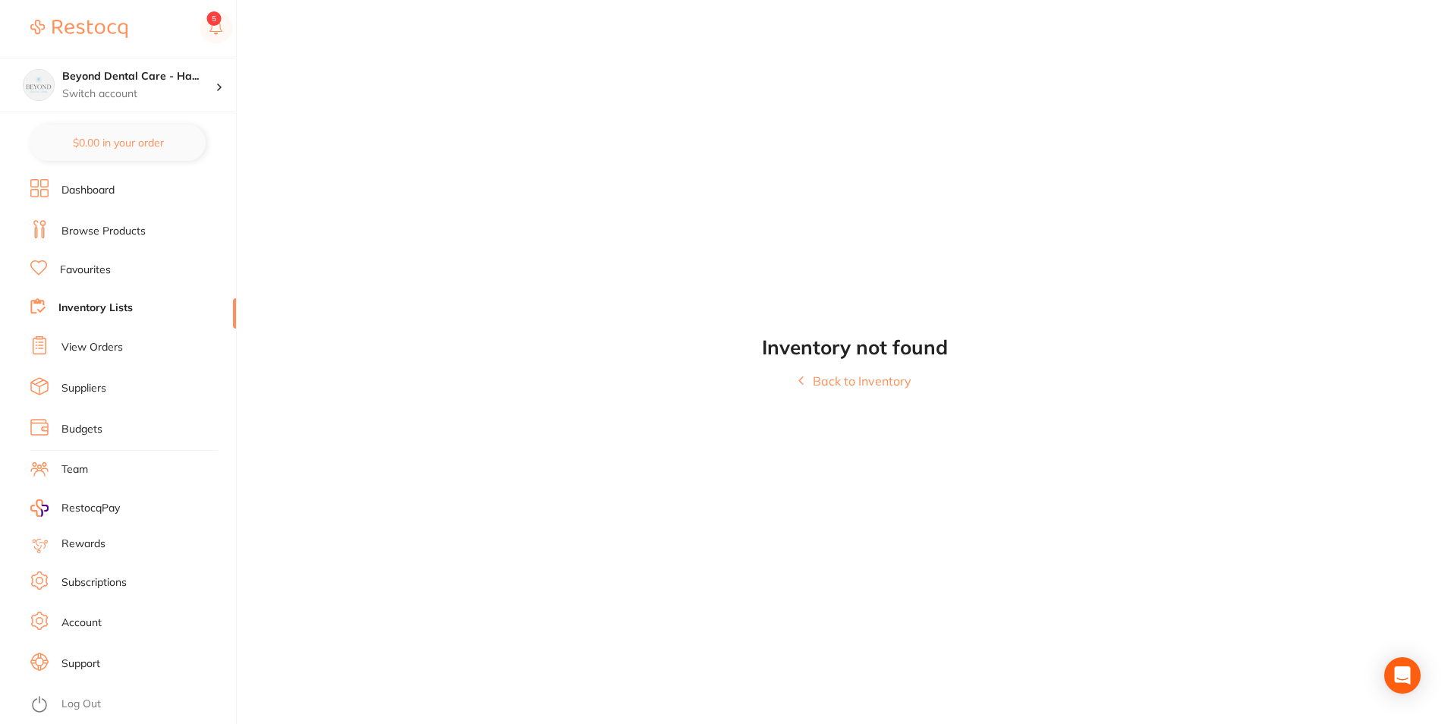
click at [75, 348] on link "View Orders" at bounding box center [91, 347] width 61 height 15
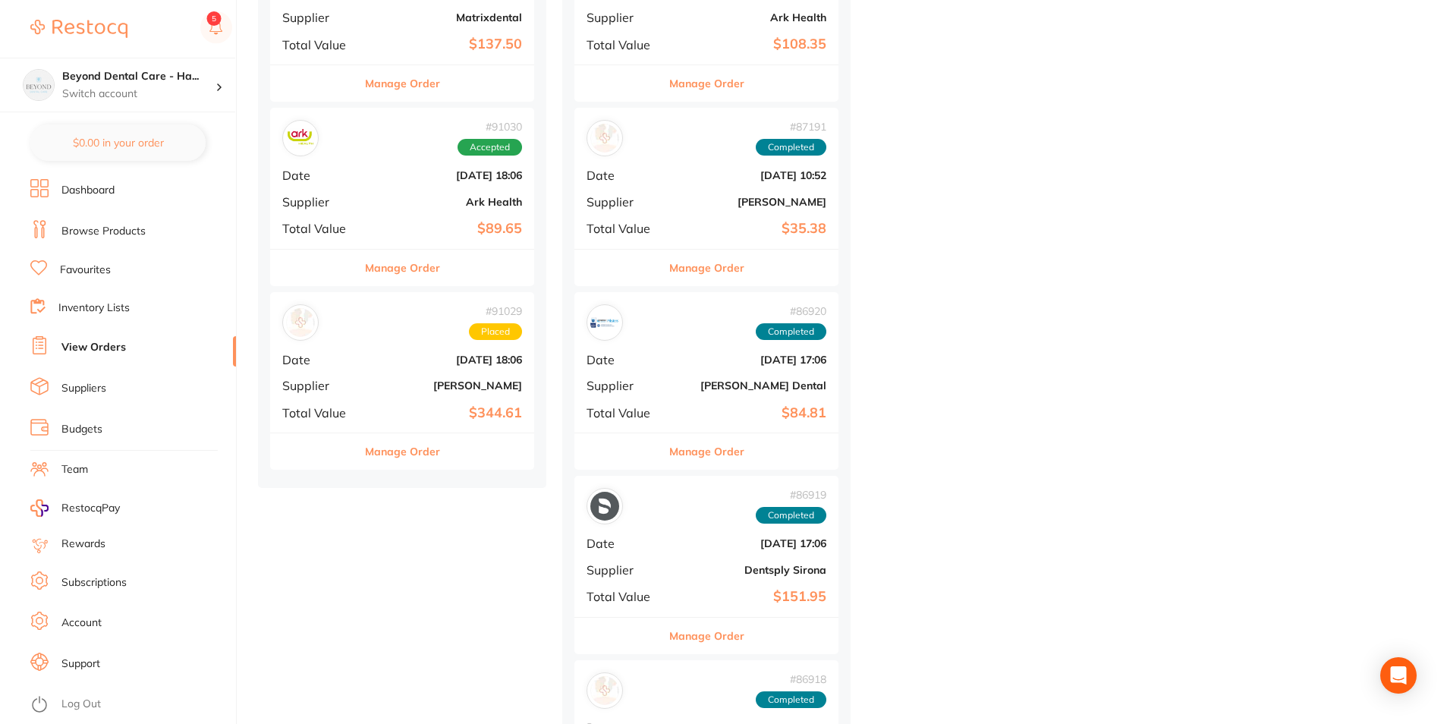
scroll to position [1214, 0]
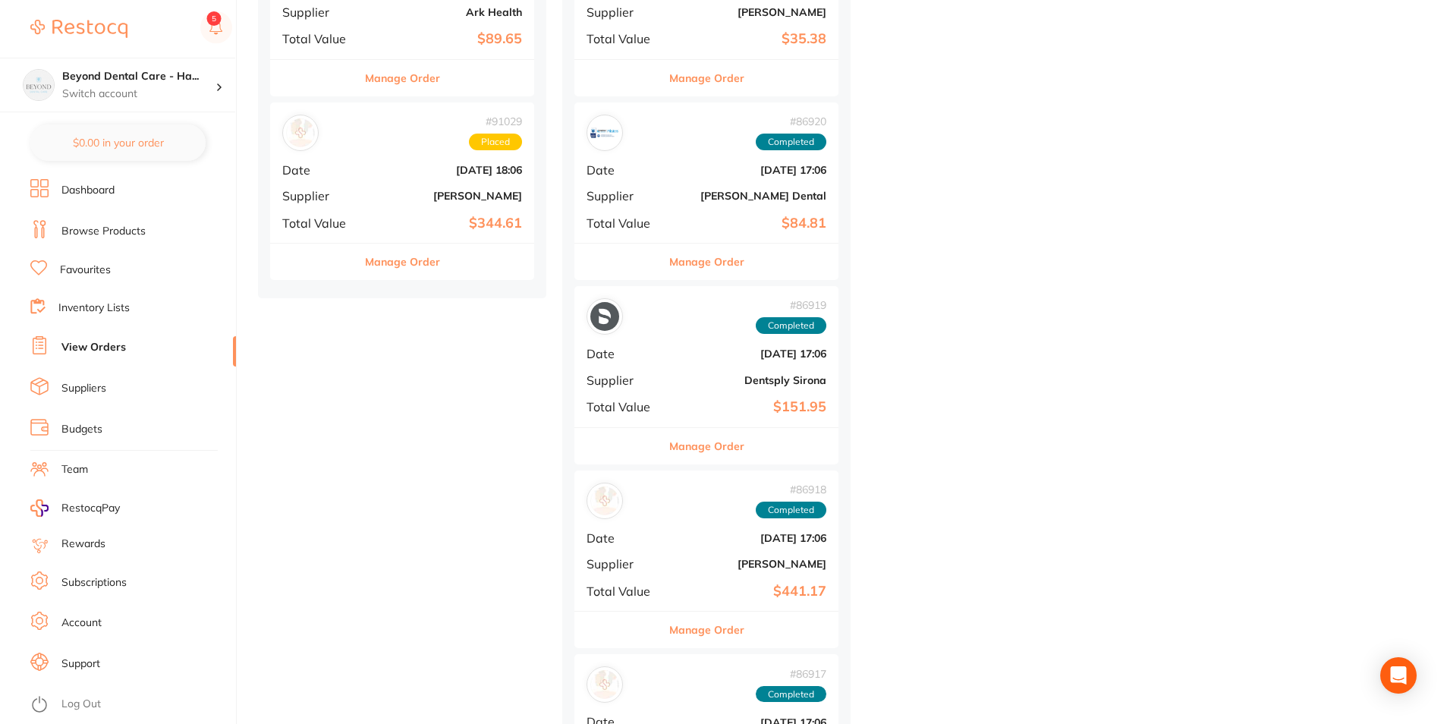
click at [422, 173] on b "[DATE] 18:06" at bounding box center [446, 170] width 152 height 12
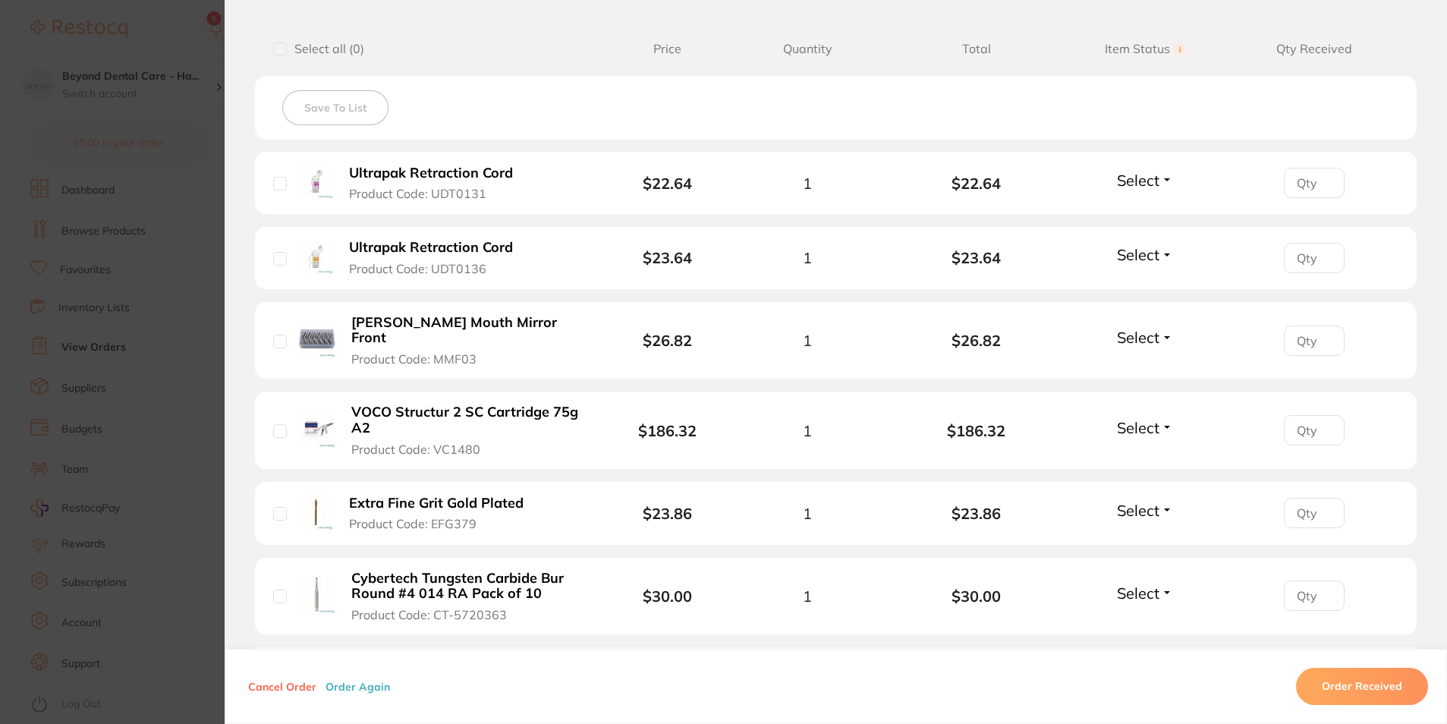
scroll to position [455, 0]
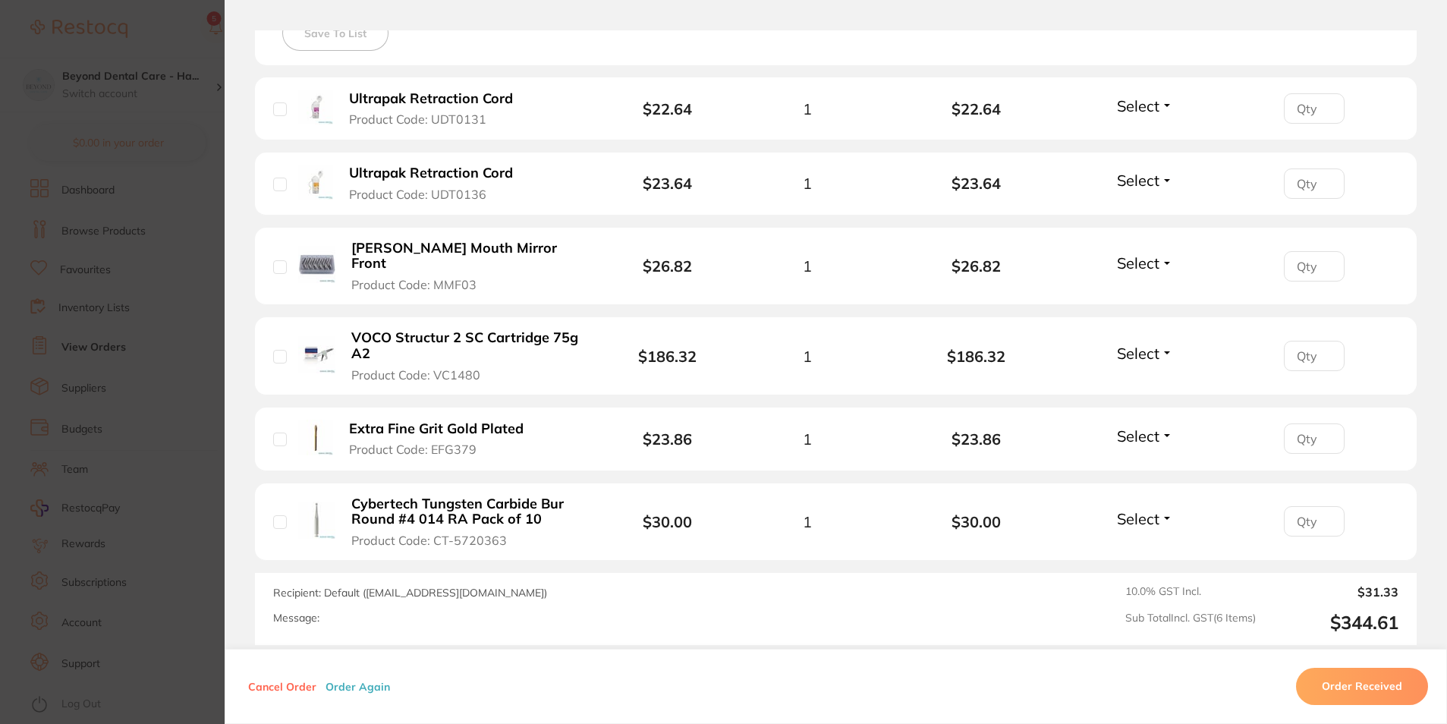
click at [213, 159] on section "Order ID: Restocq- 91029 Order Information Placed Order Order Date [DATE] 18:06…" at bounding box center [723, 362] width 1447 height 724
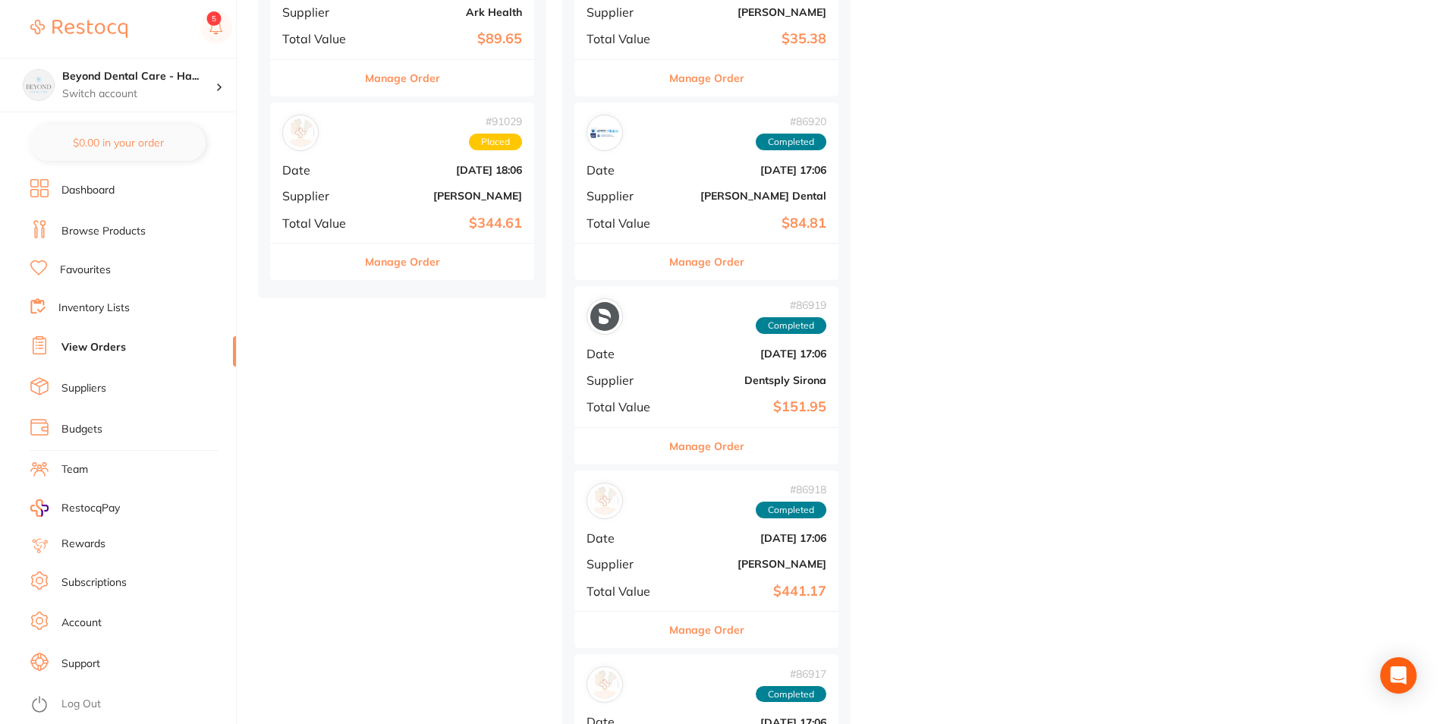
click at [96, 271] on link "Favourites" at bounding box center [85, 270] width 51 height 15
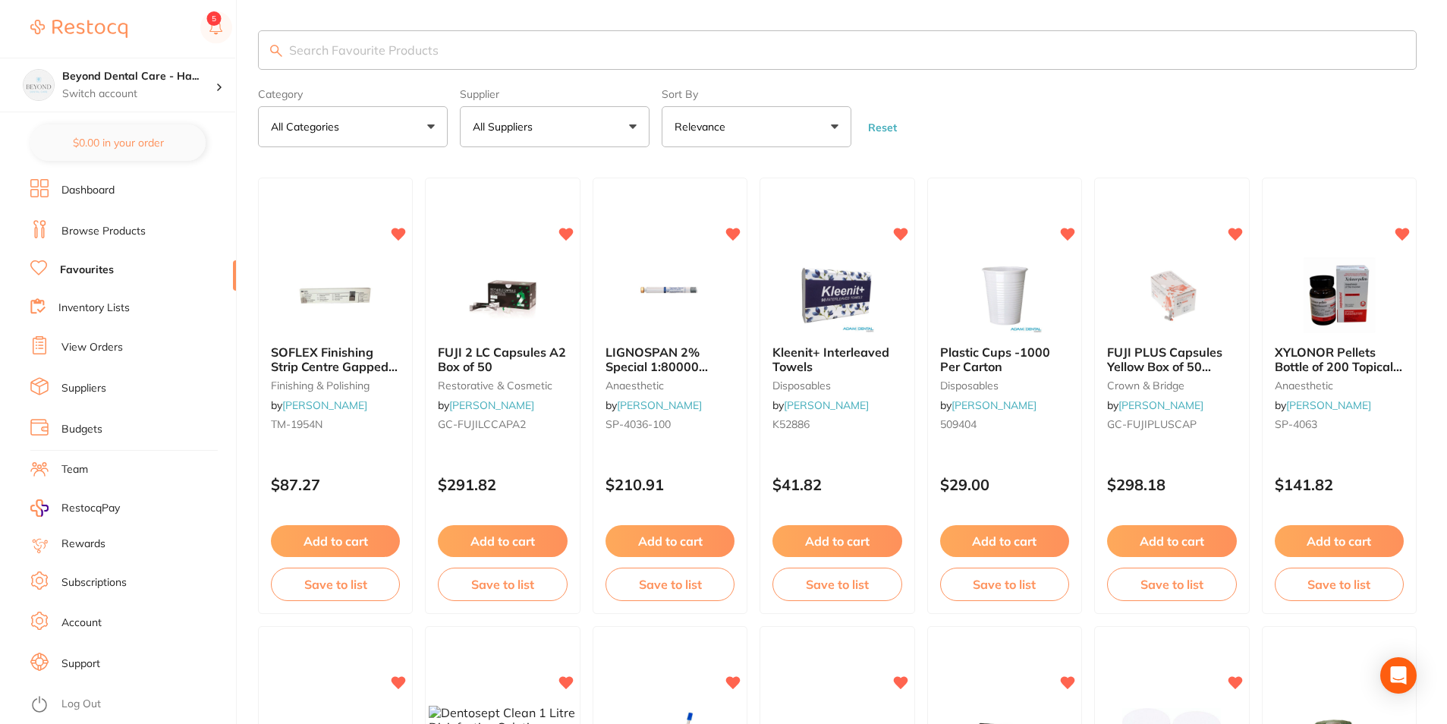
click at [348, 52] on input "search" at bounding box center [837, 49] width 1159 height 39
click at [443, 58] on input "search" at bounding box center [837, 49] width 1159 height 39
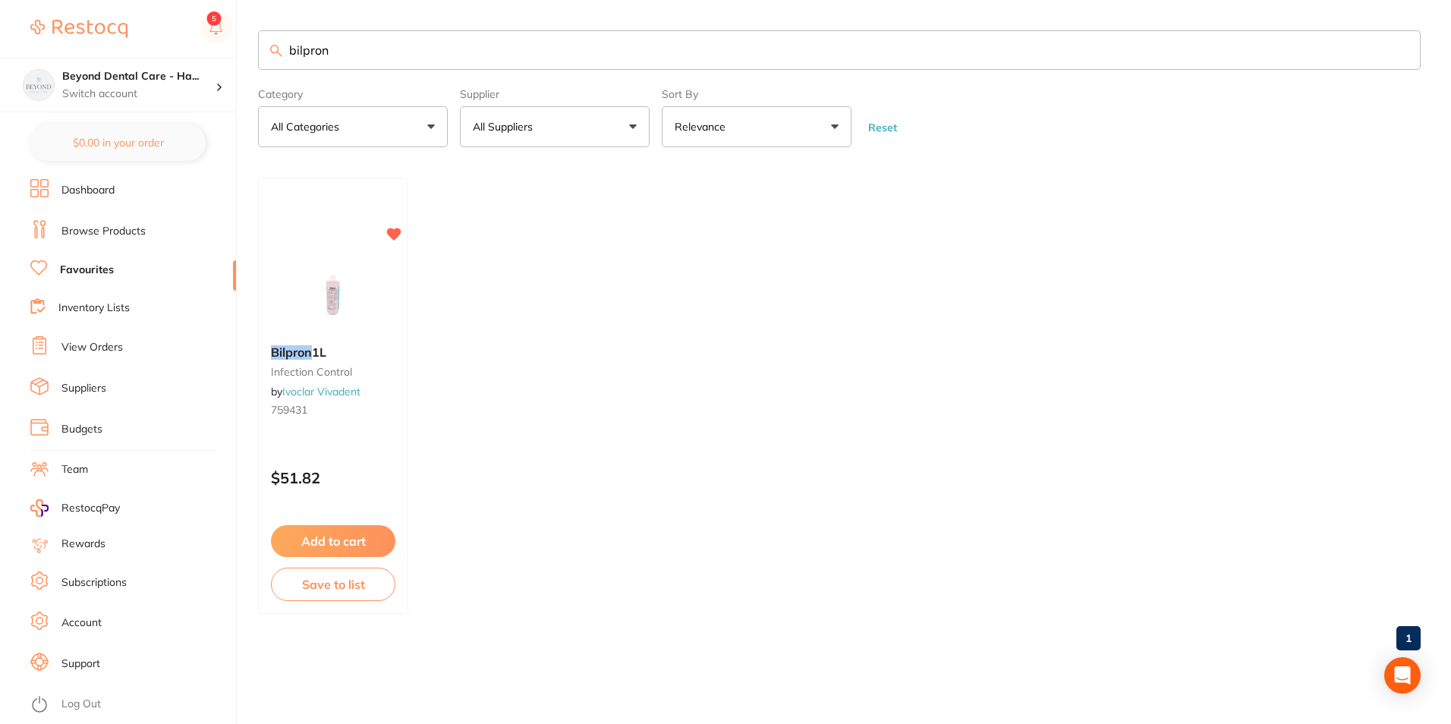
type input "bilpron"
